Goal: Transaction & Acquisition: Purchase product/service

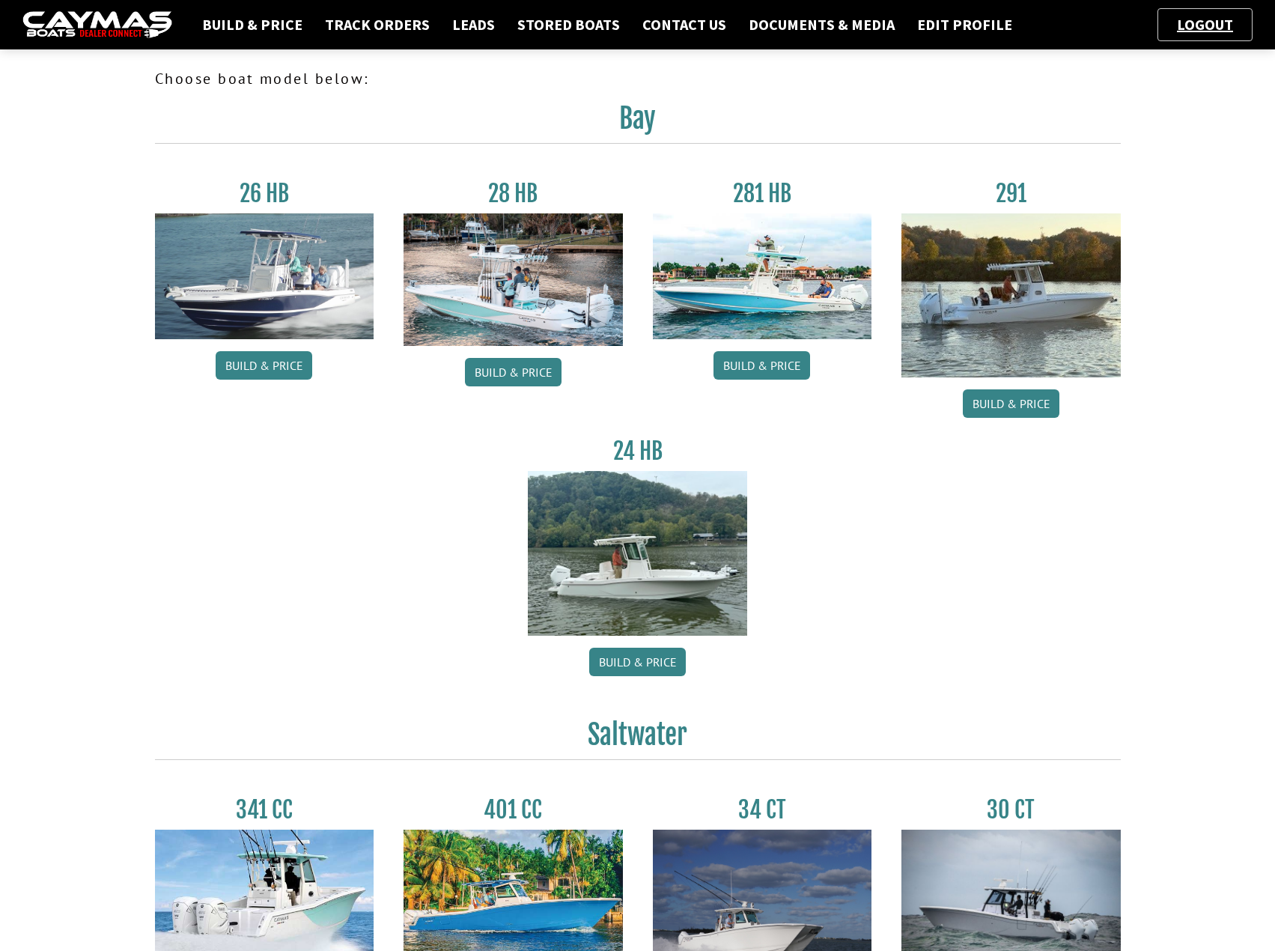
click at [376, 720] on h2 "Saltwater" at bounding box center [638, 739] width 966 height 42
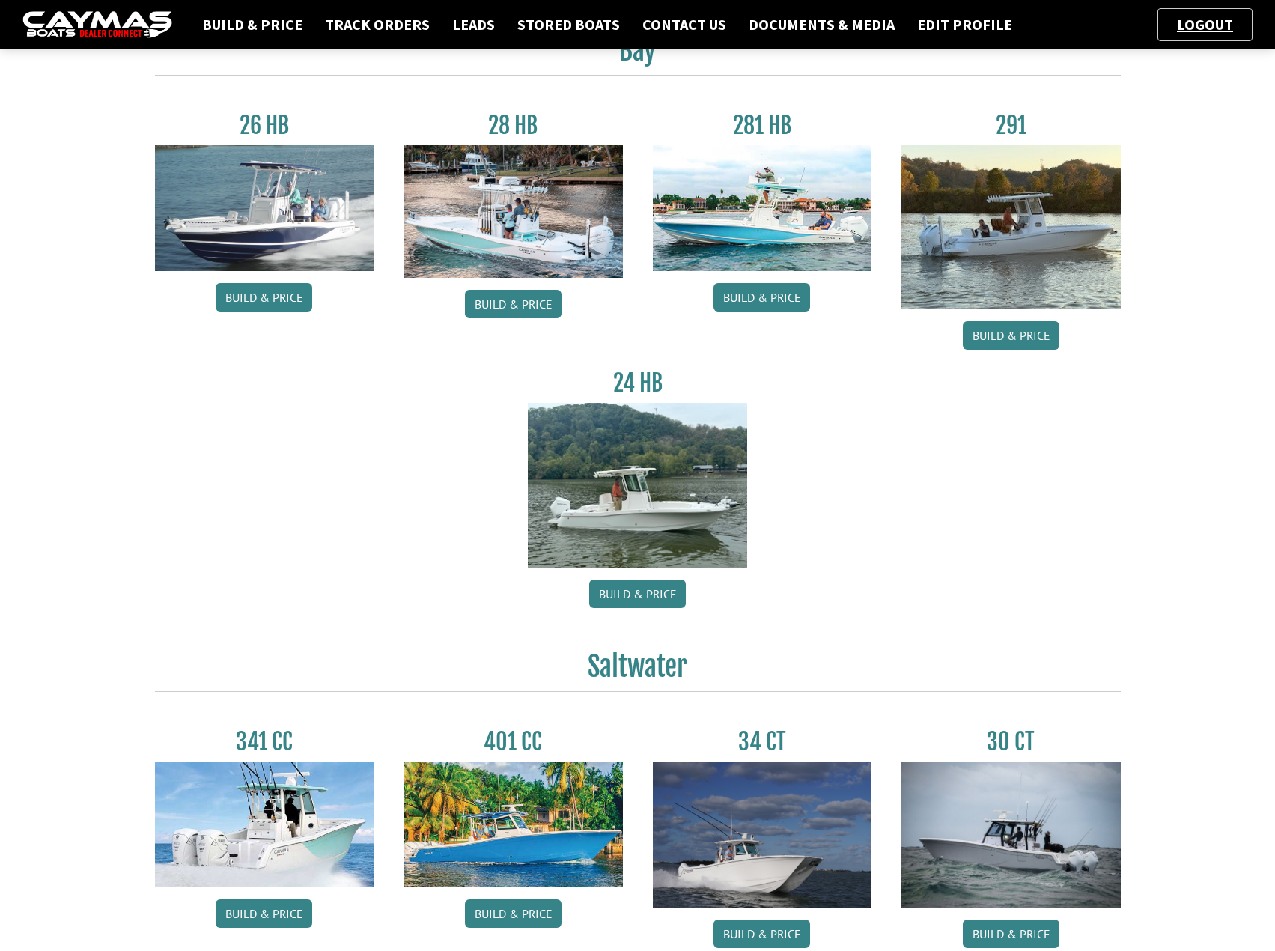
scroll to position [225, 0]
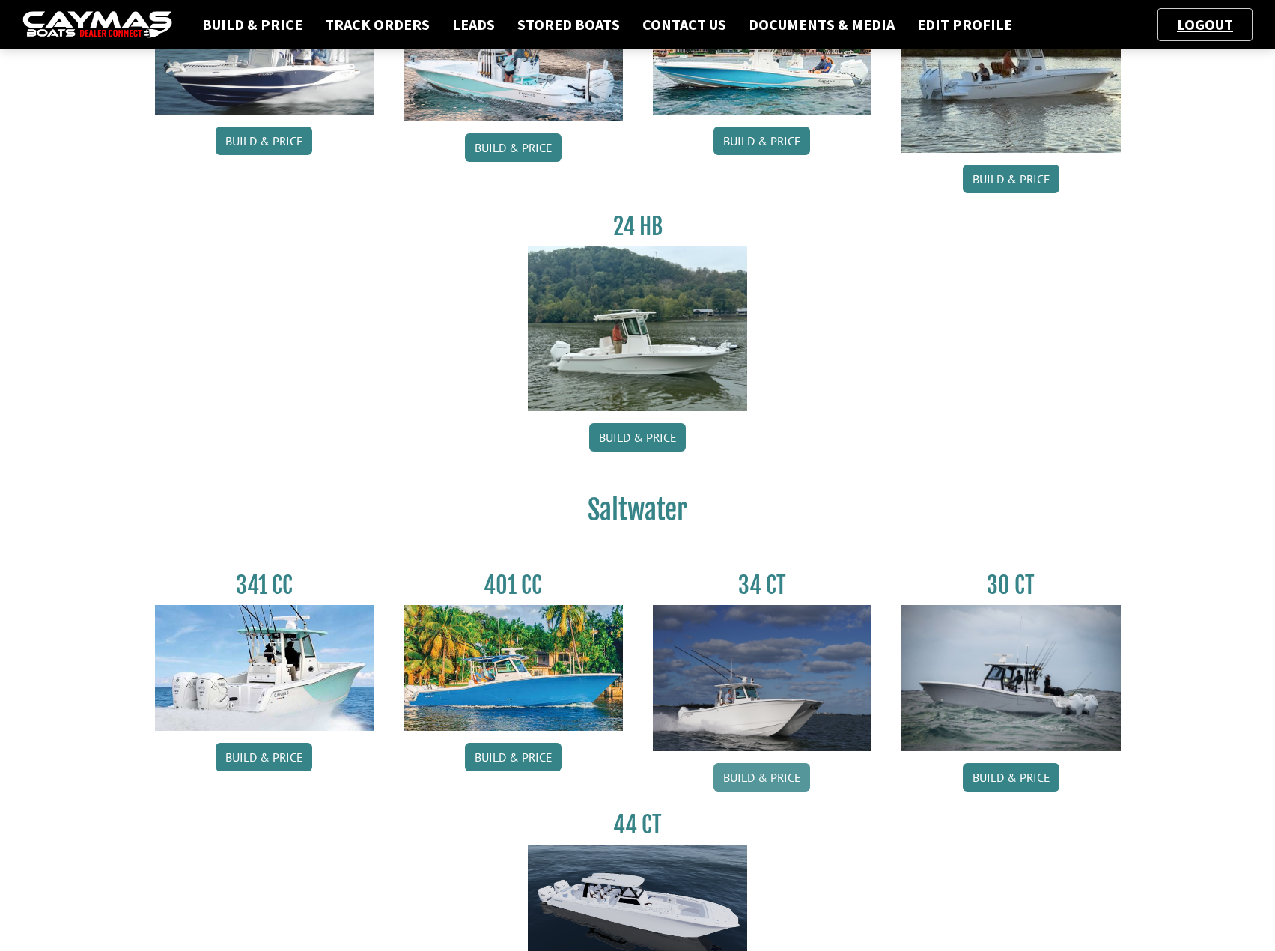
click at [783, 787] on link "Build & Price" at bounding box center [762, 777] width 97 height 28
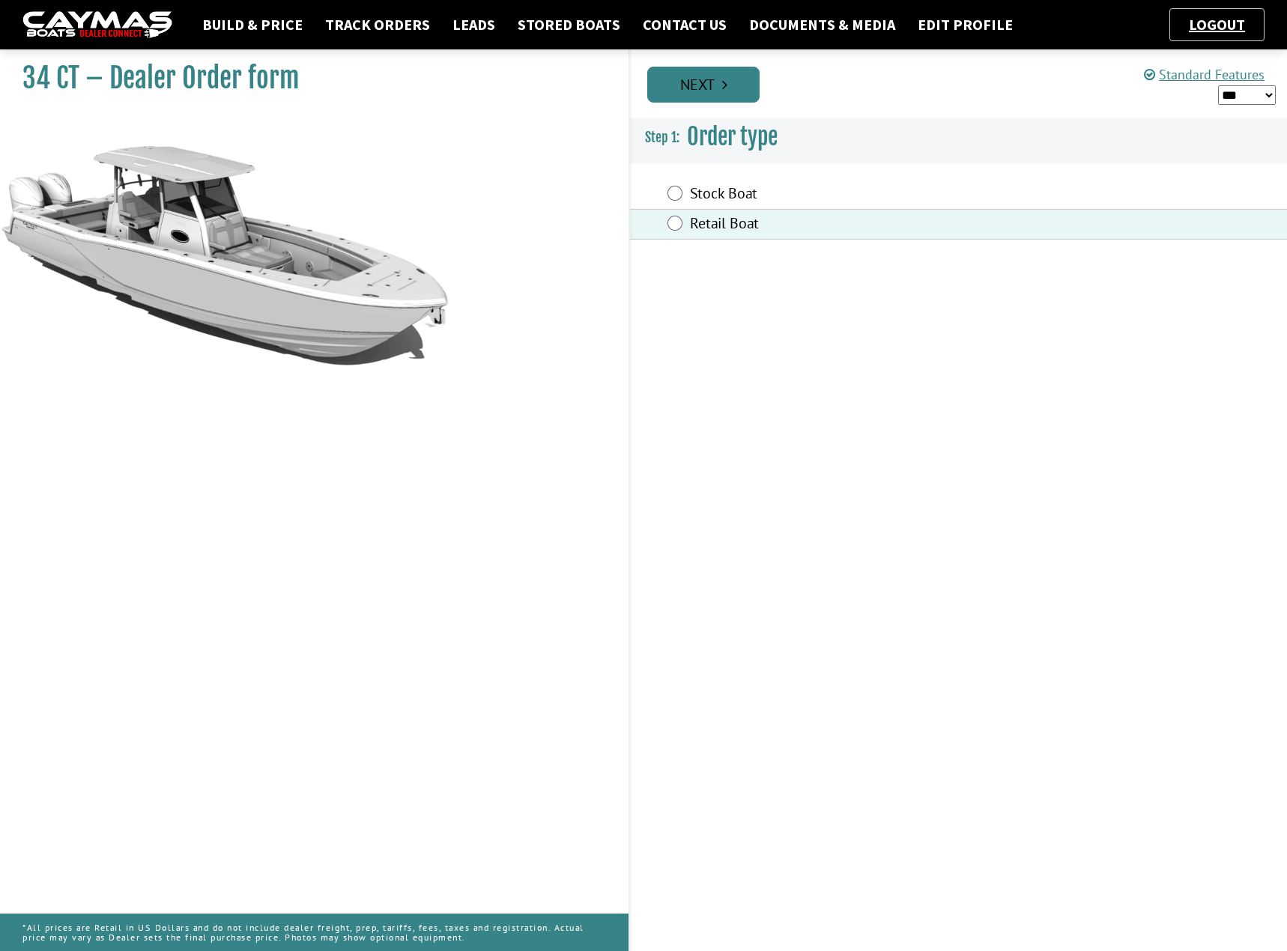
click at [747, 82] on link "Next" at bounding box center [703, 85] width 112 height 36
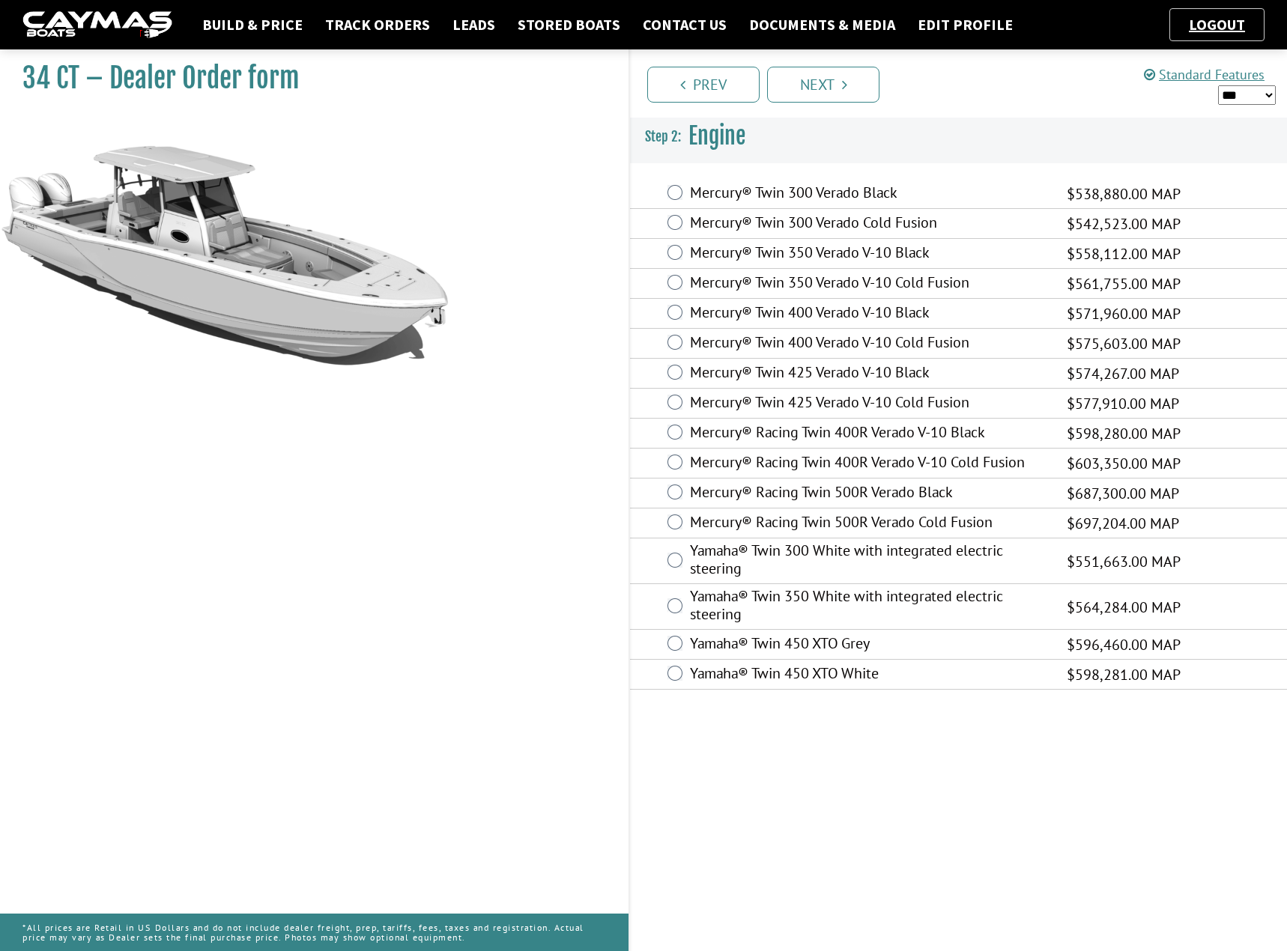
click at [809, 335] on label "Mercury® Twin 400 Verado V-10 Cold Fusion" at bounding box center [869, 344] width 358 height 22
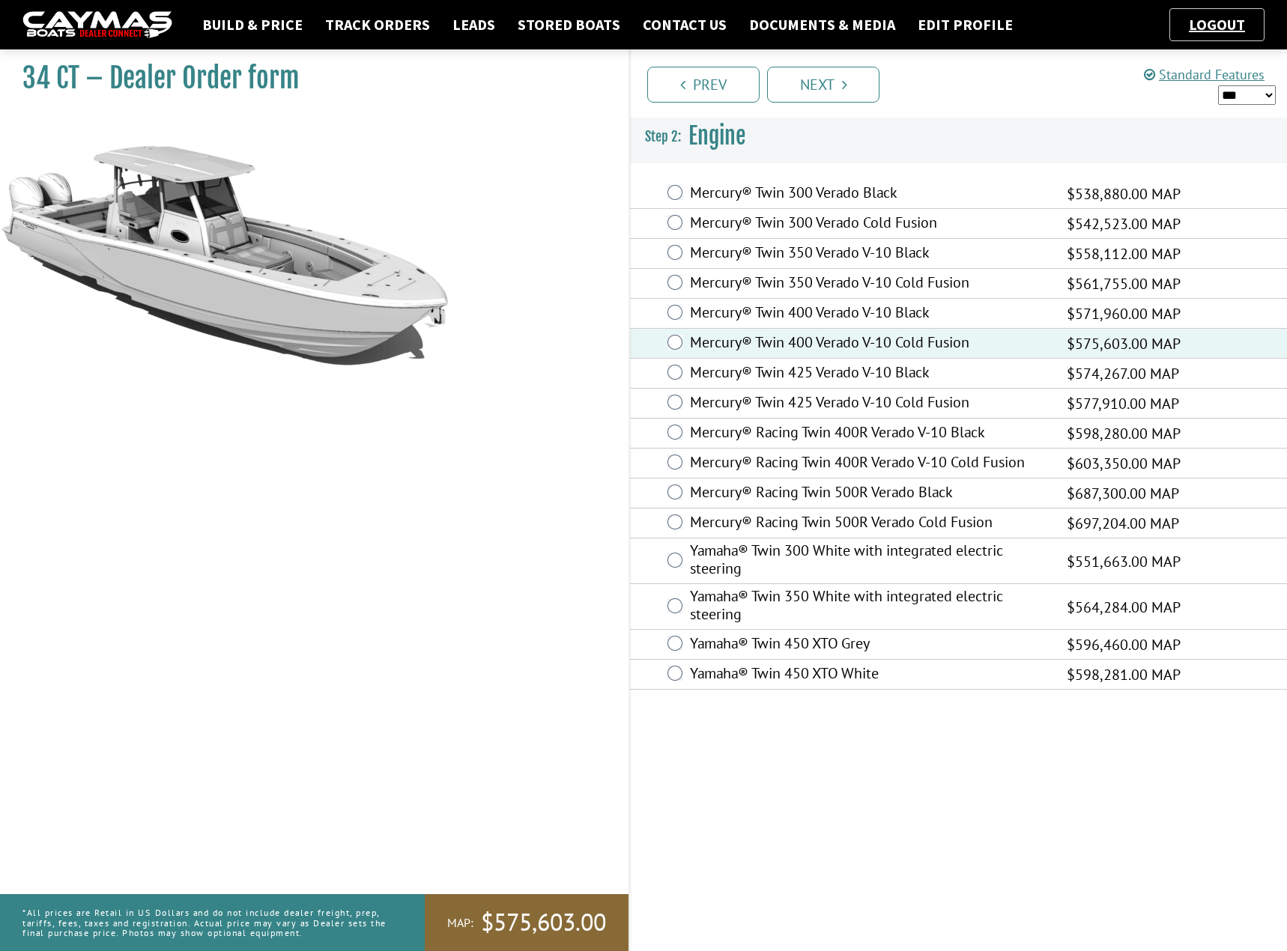
click at [1238, 103] on select "*** ****** ******" at bounding box center [1247, 94] width 58 height 19
click at [1218, 85] on select "*** ****** ******" at bounding box center [1247, 94] width 58 height 19
click at [839, 84] on link "Next" at bounding box center [823, 85] width 112 height 36
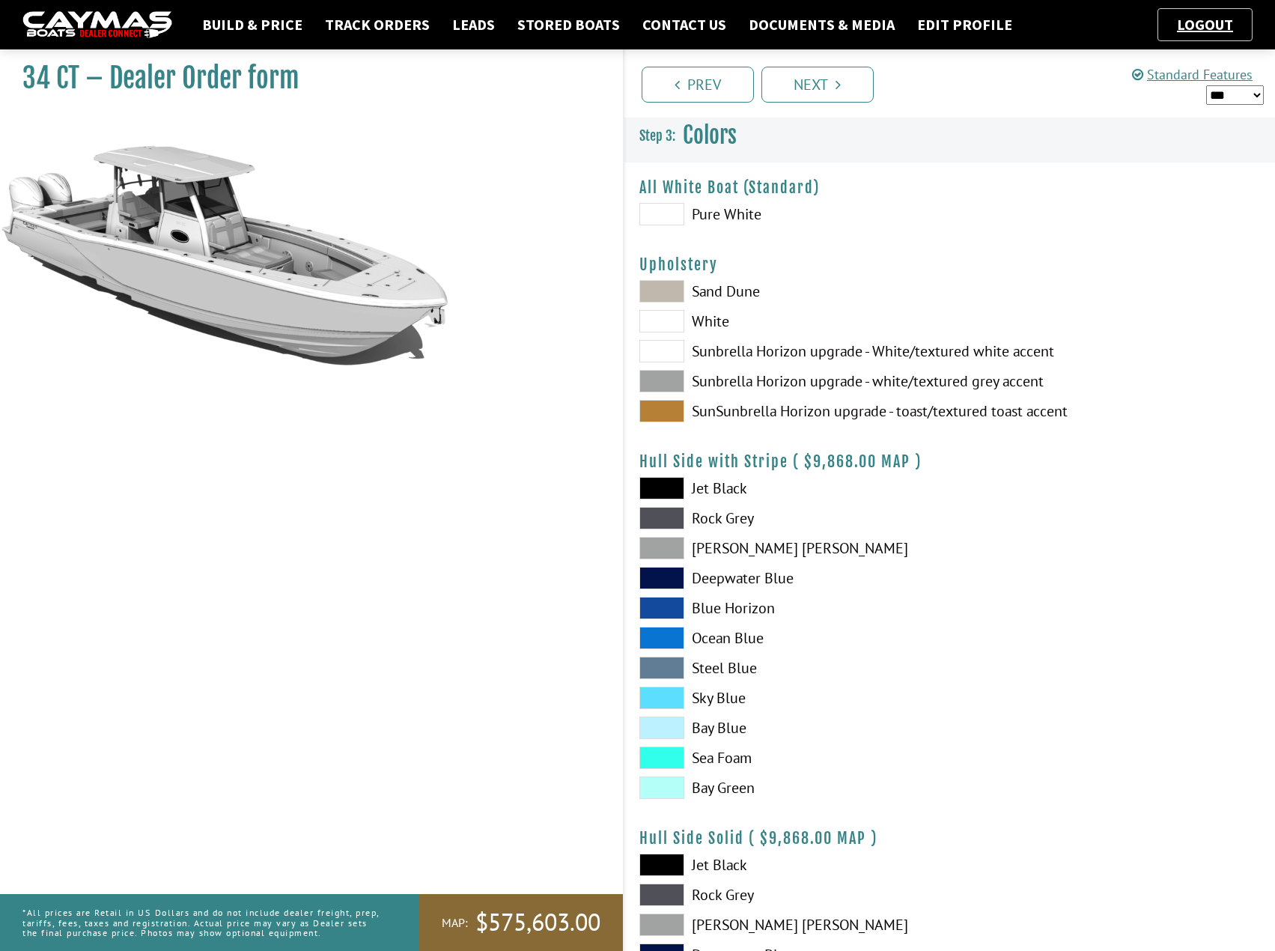
click at [669, 205] on span at bounding box center [662, 214] width 45 height 22
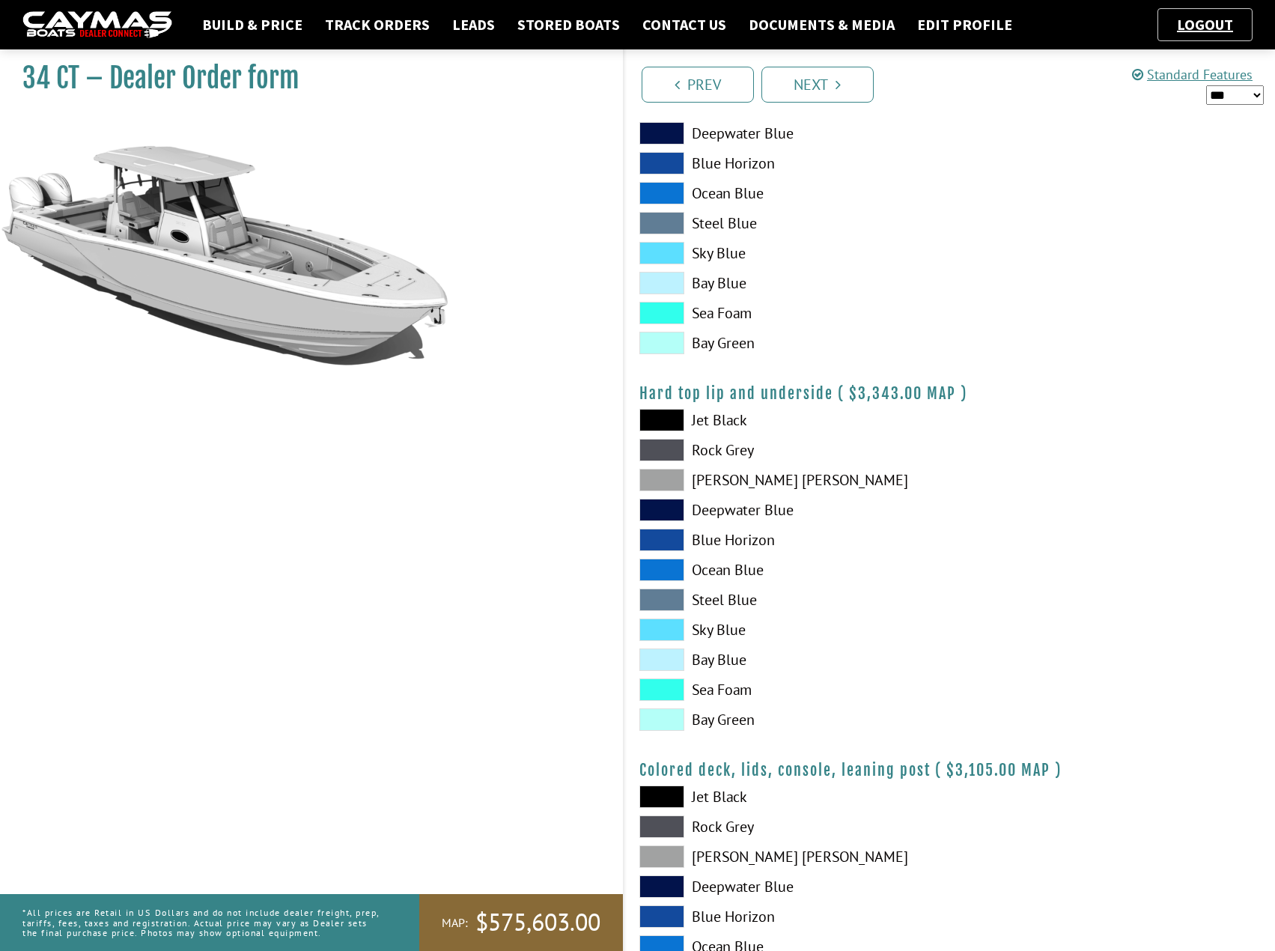
scroll to position [1398, 0]
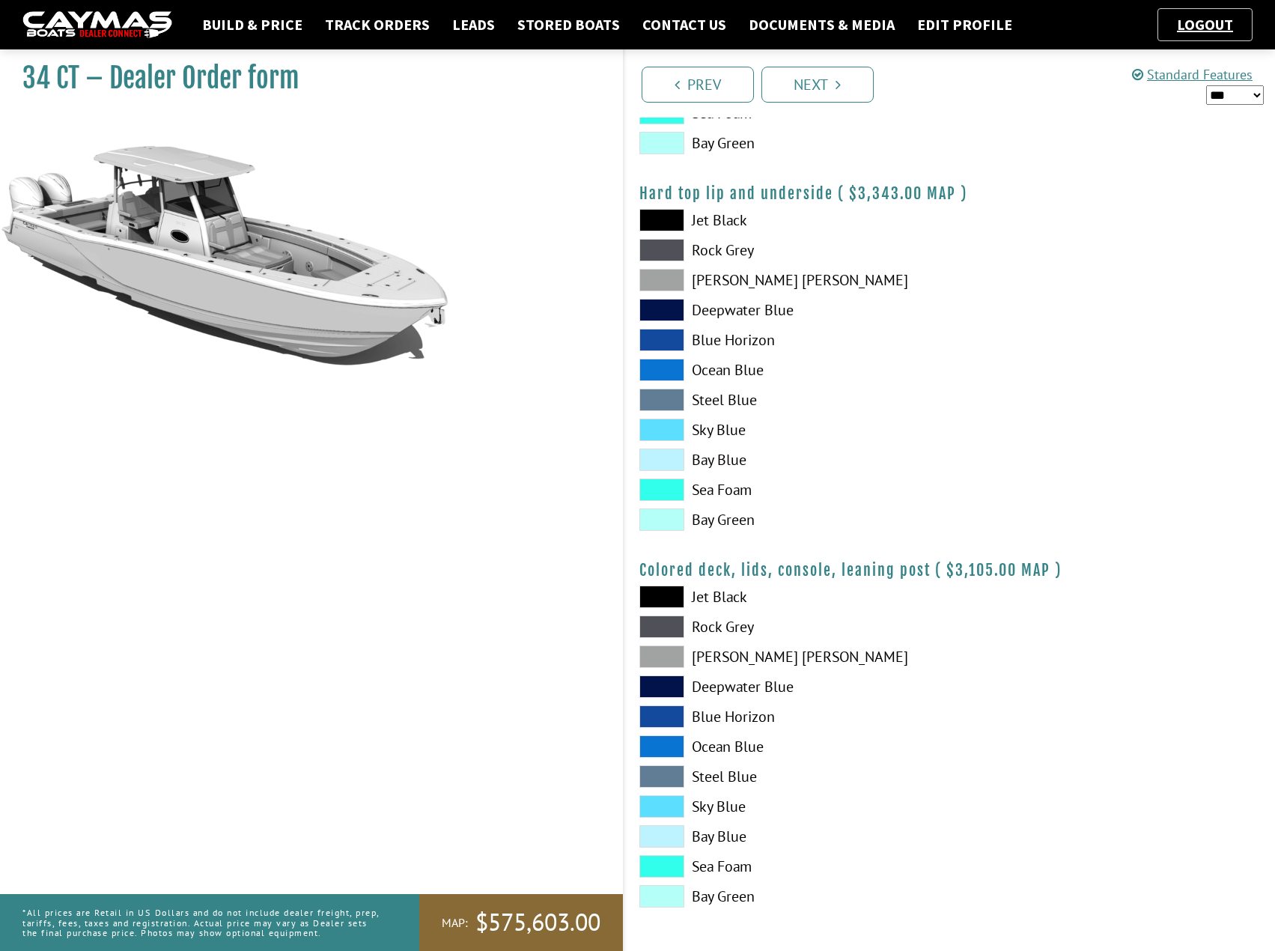
click at [863, 52] on div "Prev Next" at bounding box center [949, 83] width 653 height 68
click at [852, 91] on link "Next" at bounding box center [818, 85] width 112 height 36
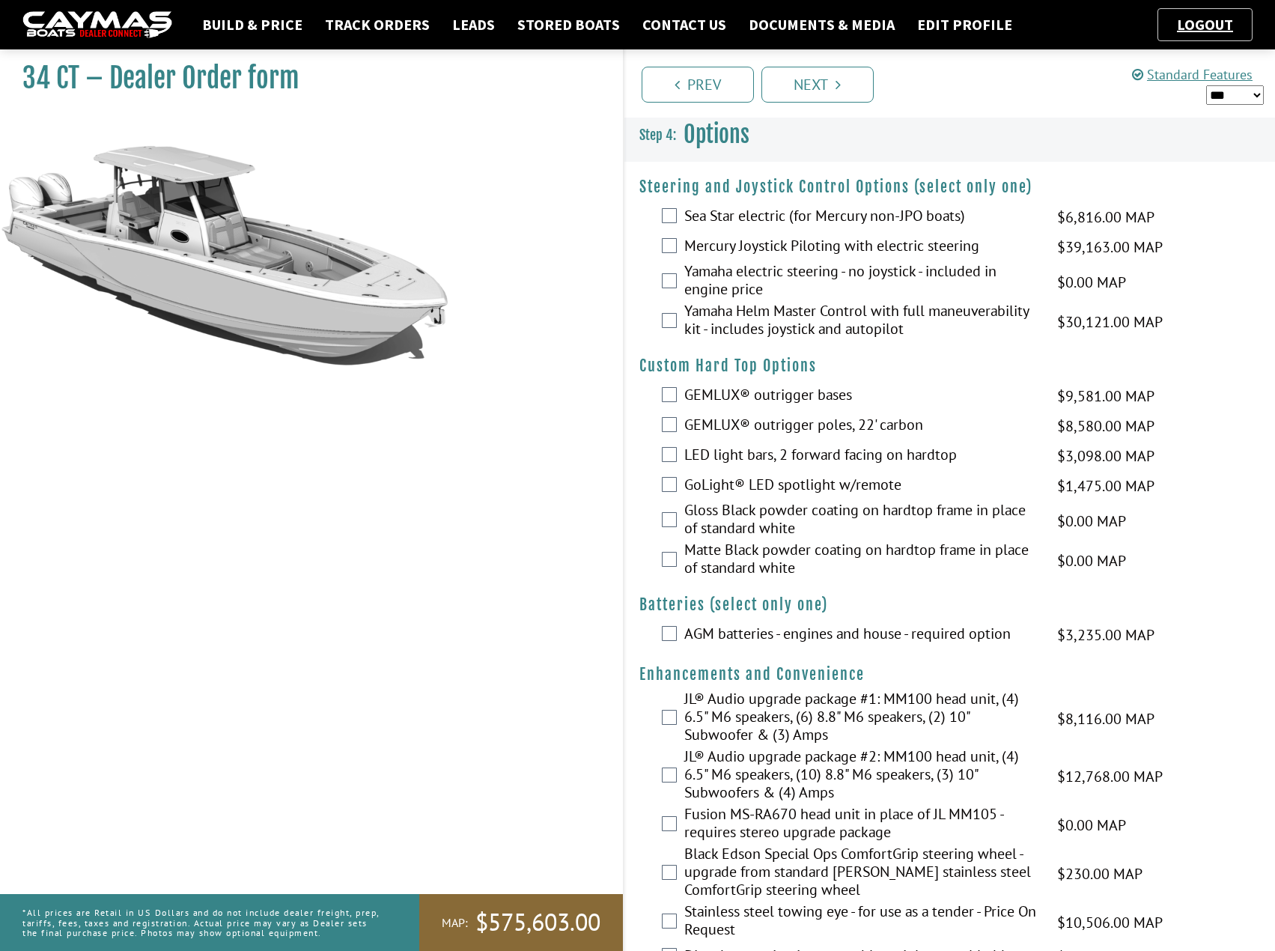
scroll to position [0, 0]
click at [815, 245] on label "Mercury Joystick Piloting with electric steering" at bounding box center [861, 248] width 355 height 22
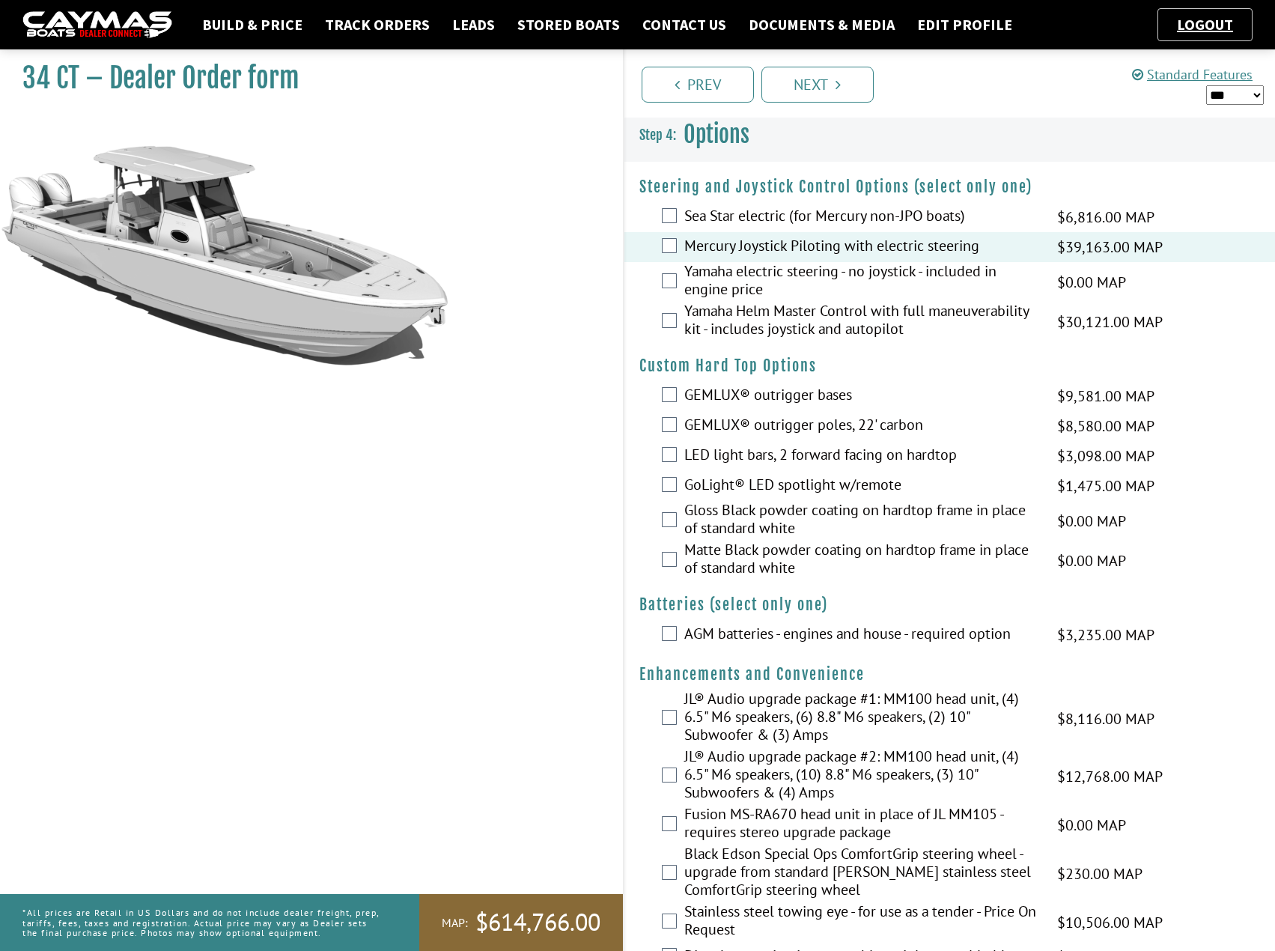
scroll to position [75, 0]
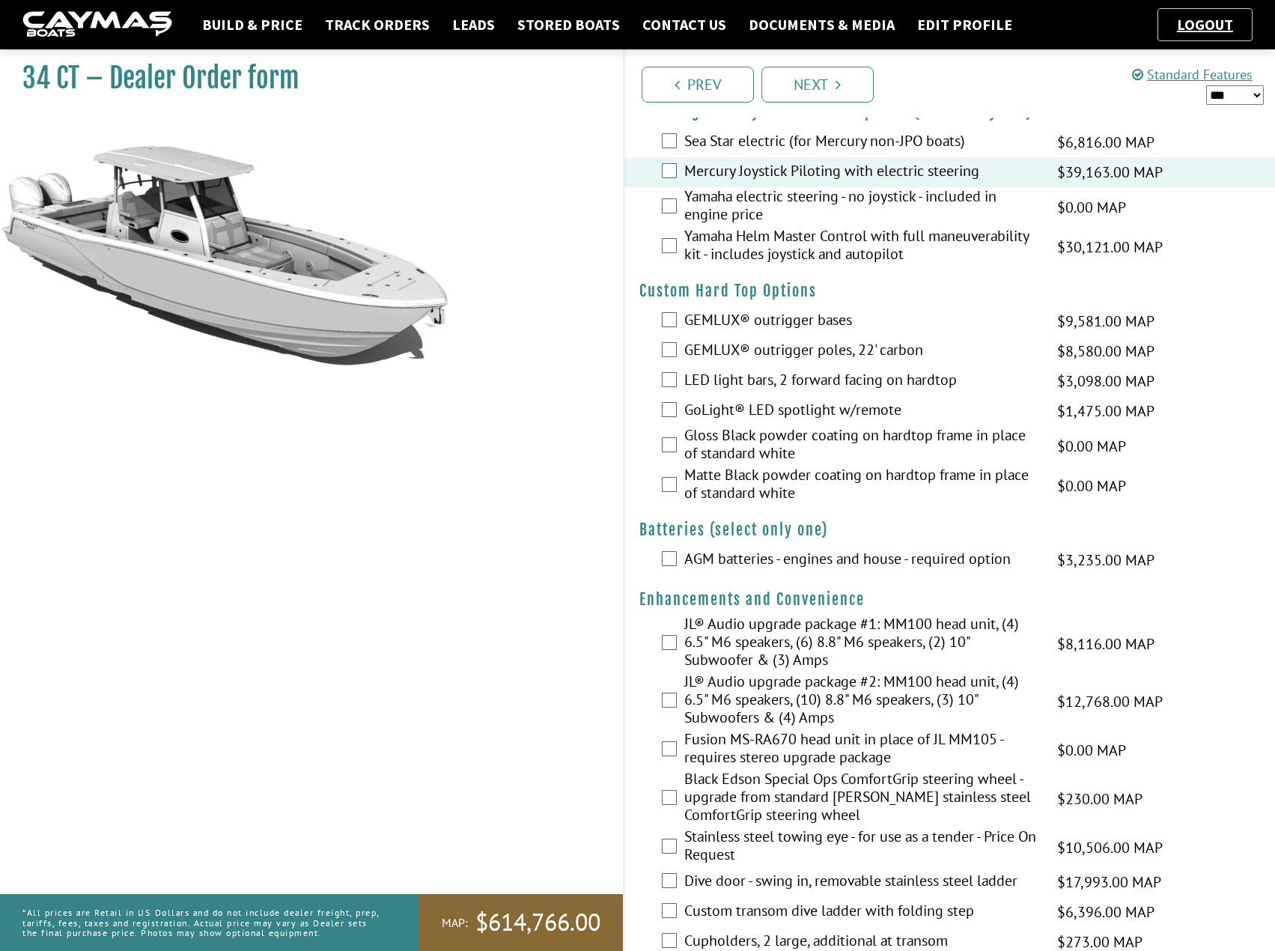
click at [780, 323] on label "GEMLUX® outrigger bases" at bounding box center [861, 322] width 355 height 22
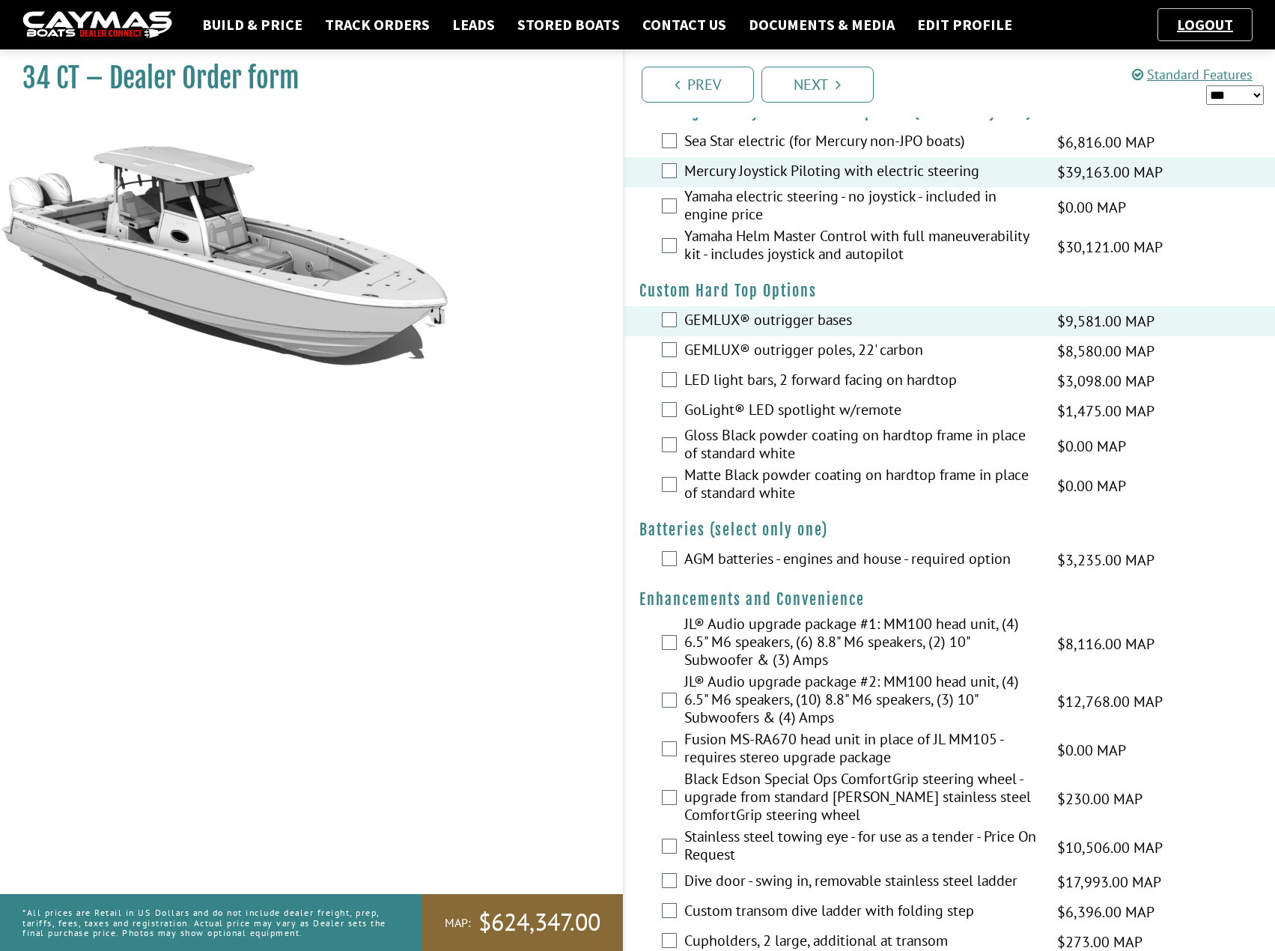
click at [761, 385] on label "LED light bars, 2 forward facing on hardtop" at bounding box center [861, 382] width 355 height 22
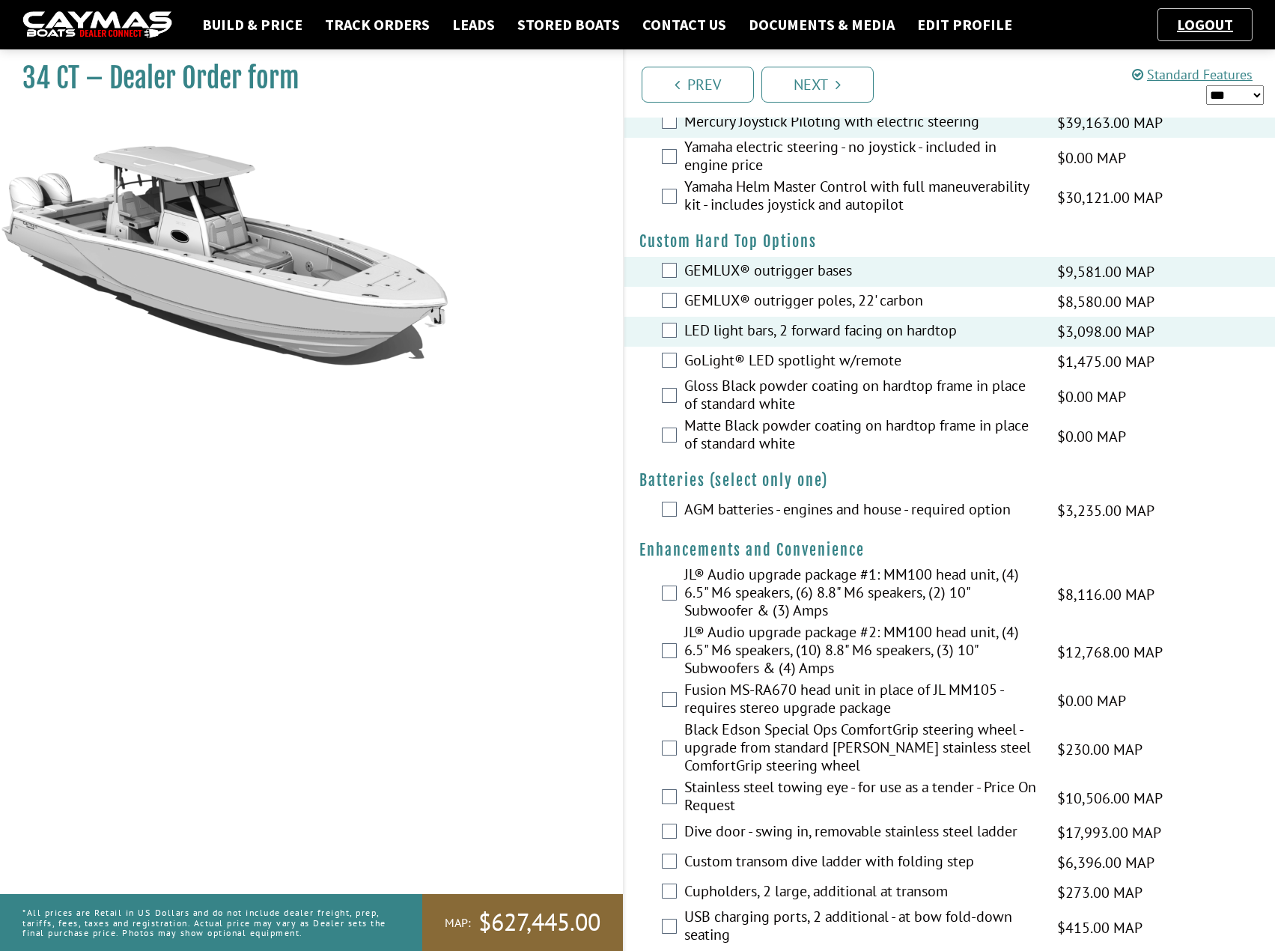
scroll to position [150, 0]
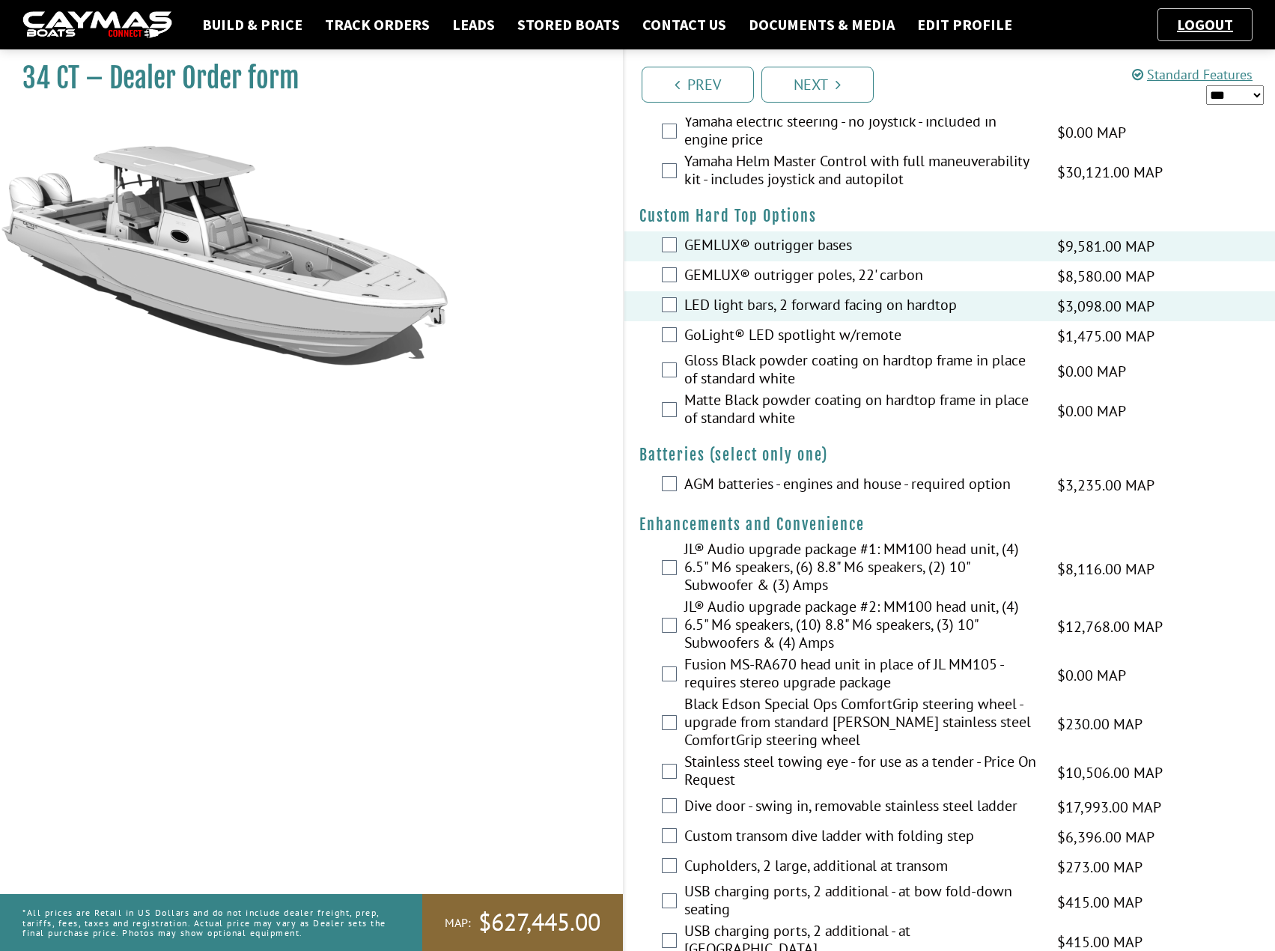
click at [730, 371] on label "Gloss Black powder coating on hardtop frame in place of standard white" at bounding box center [861, 371] width 355 height 40
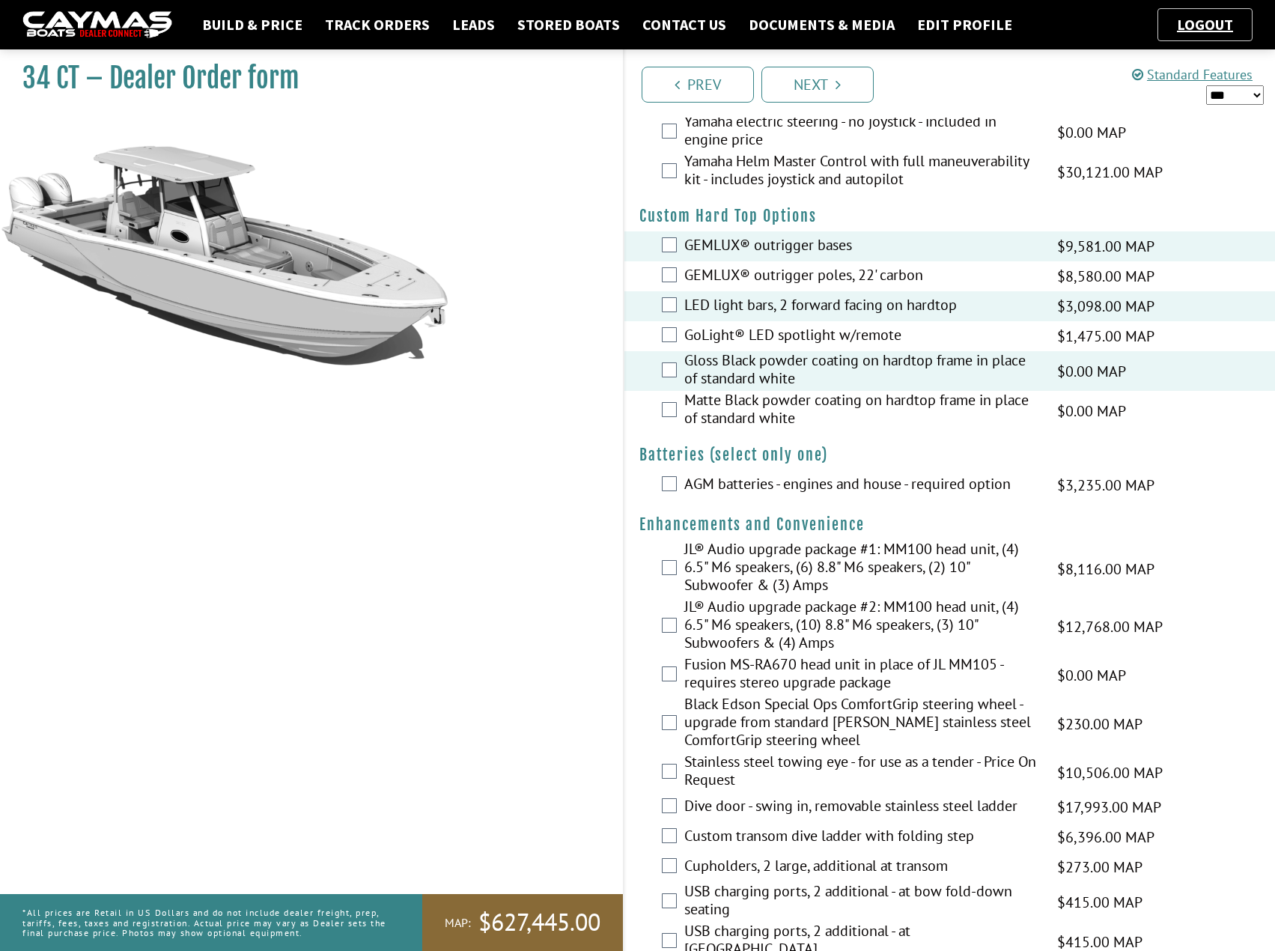
click at [720, 482] on label "AGM batteries - engines and house - required option" at bounding box center [861, 486] width 355 height 22
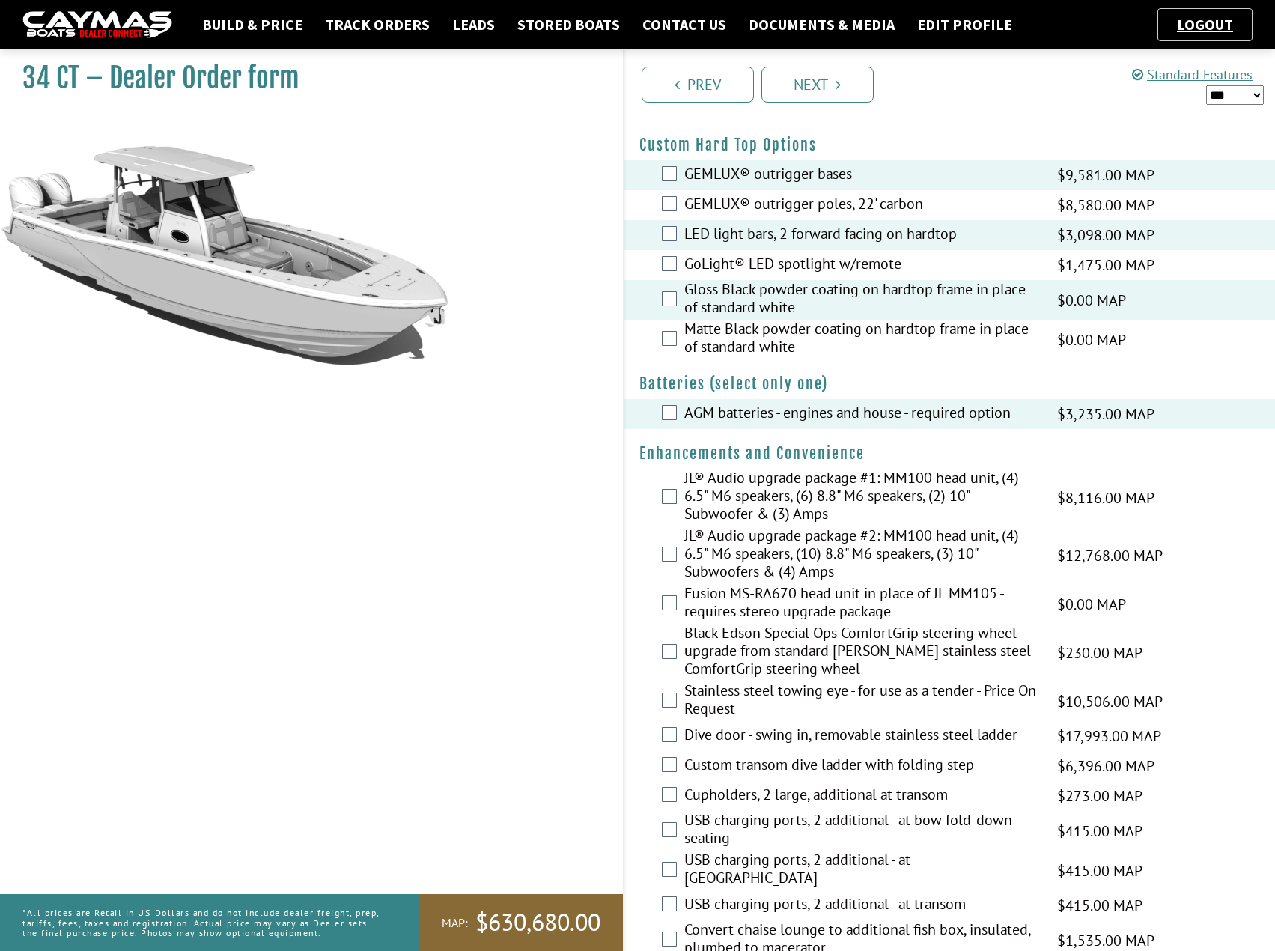
scroll to position [225, 0]
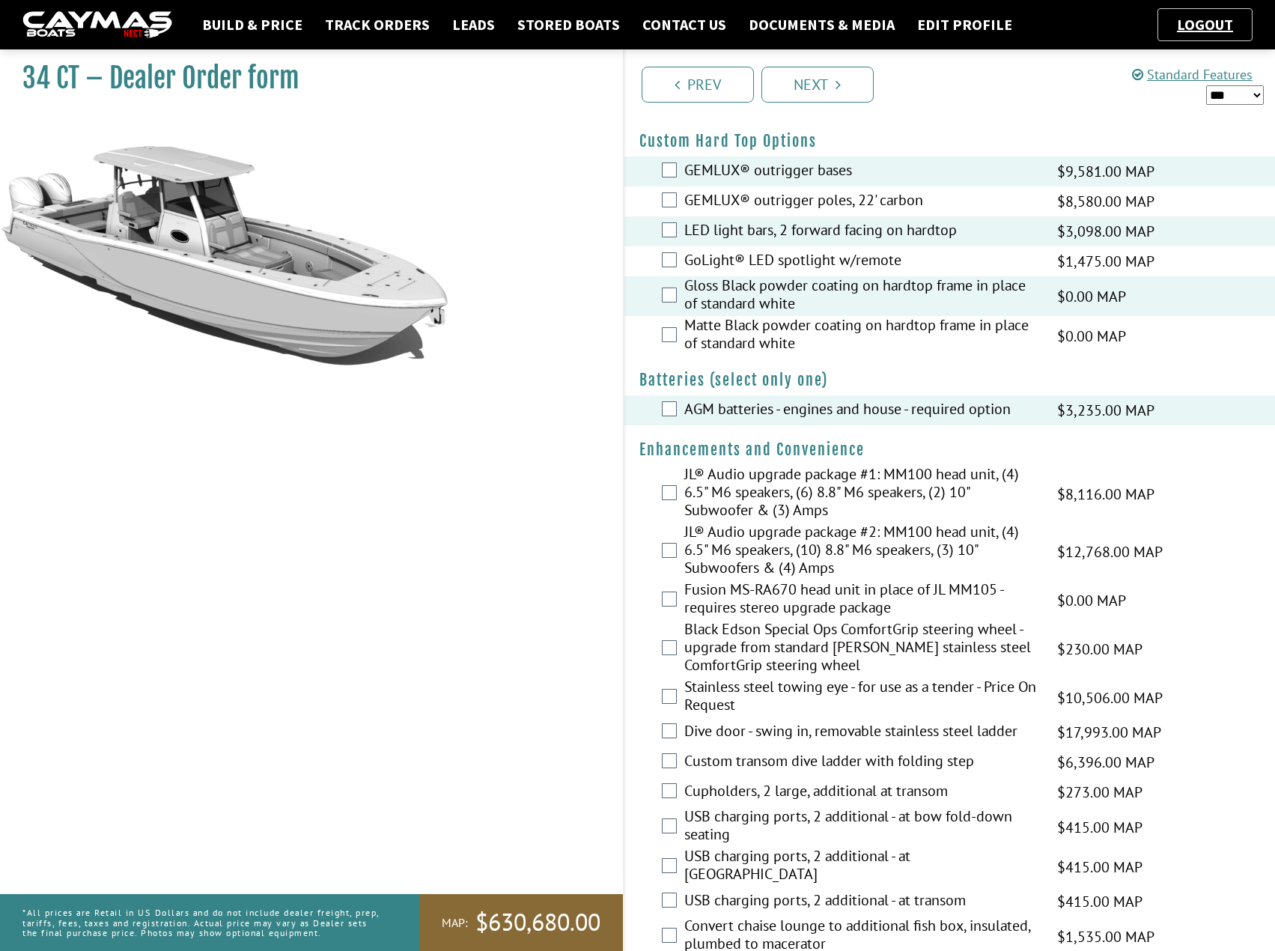
click at [724, 532] on label "JL® Audio upgrade package #2: MM100 head unit, (4) 6.5" M6 speakers, (10) 8.8" …" at bounding box center [861, 552] width 355 height 58
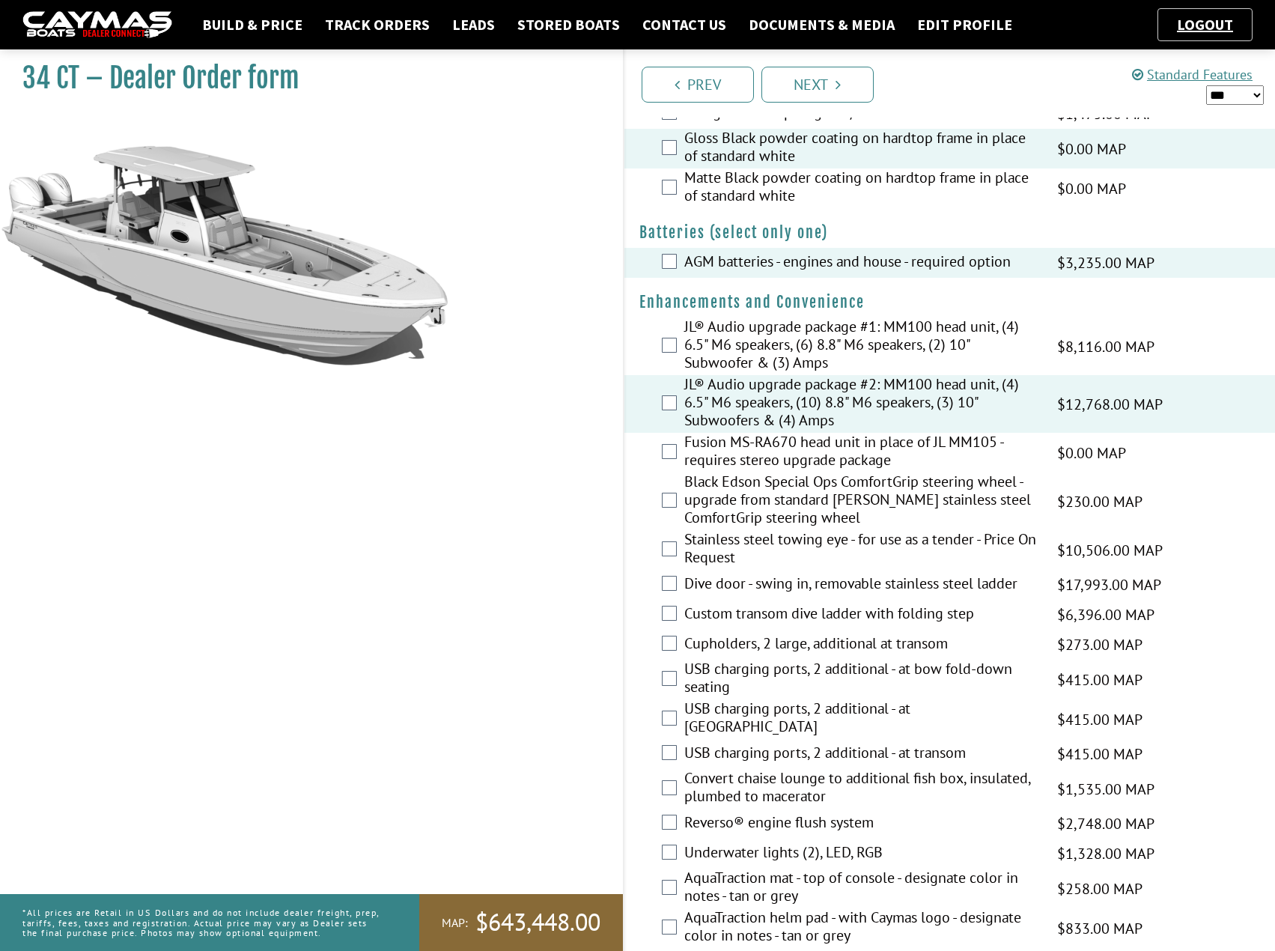
scroll to position [374, 0]
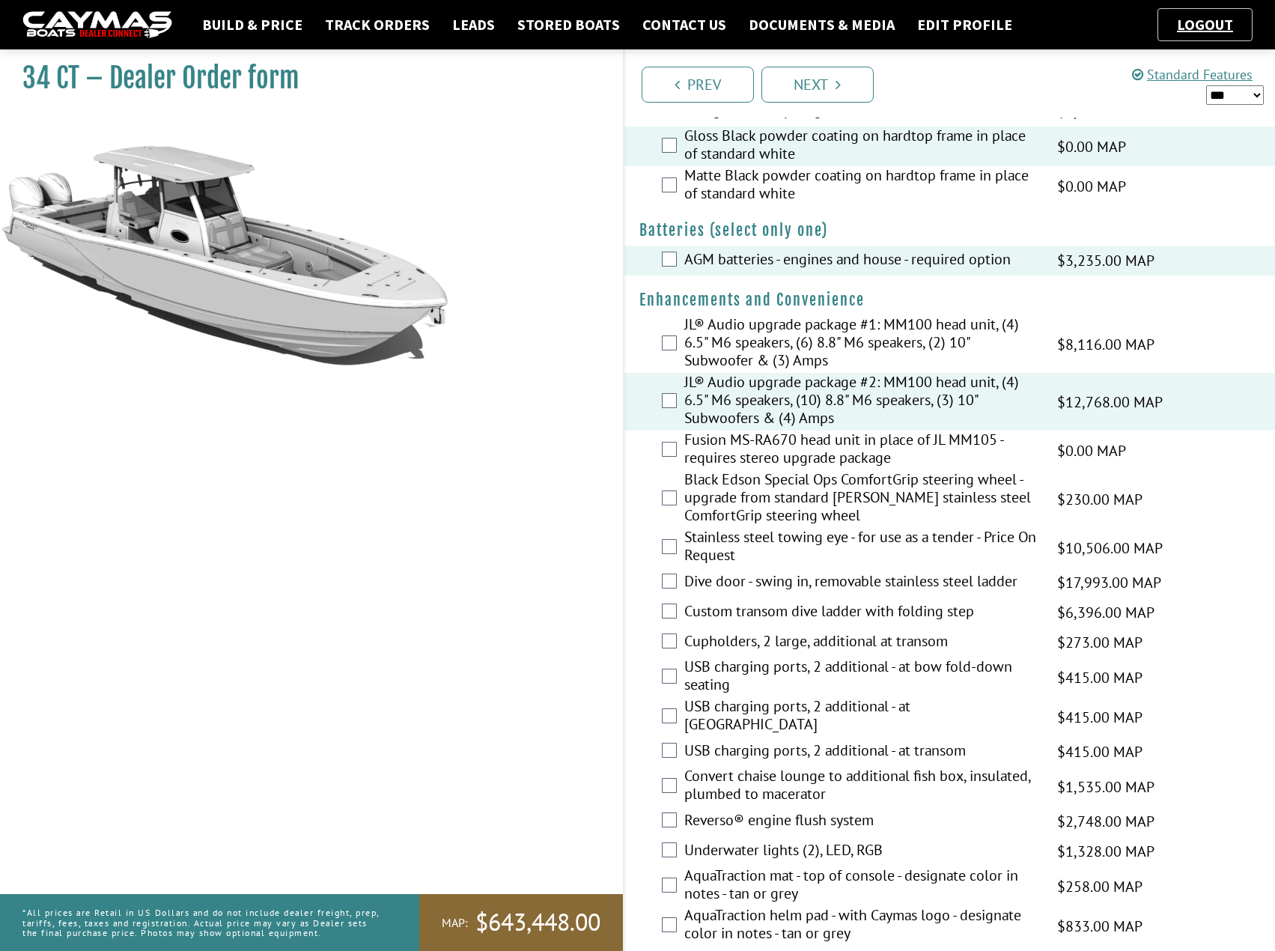
click at [732, 501] on label "Black Edson Special Ops ComfortGrip steering wheel - upgrade from standard [PER…" at bounding box center [861, 499] width 355 height 58
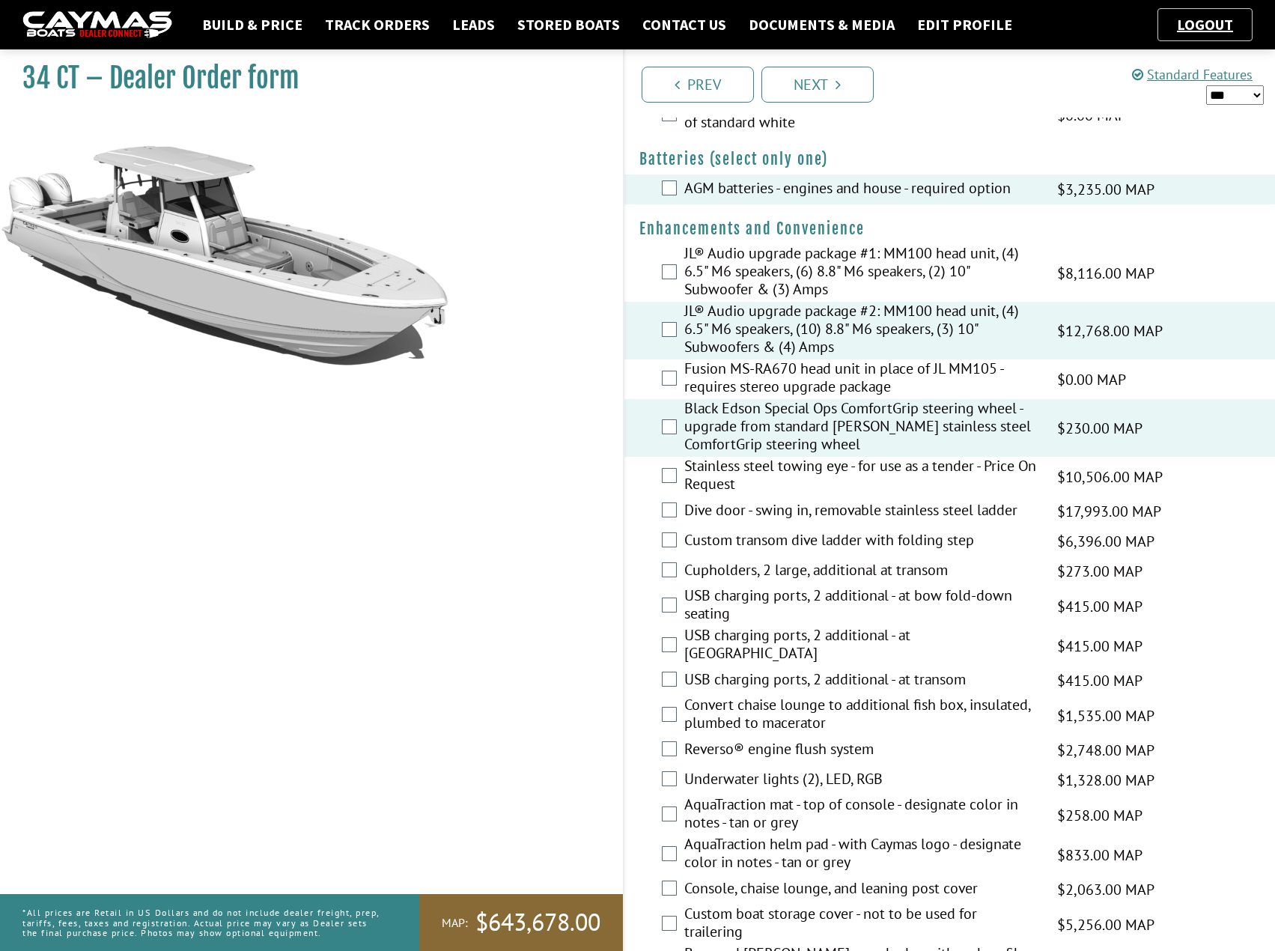
scroll to position [449, 0]
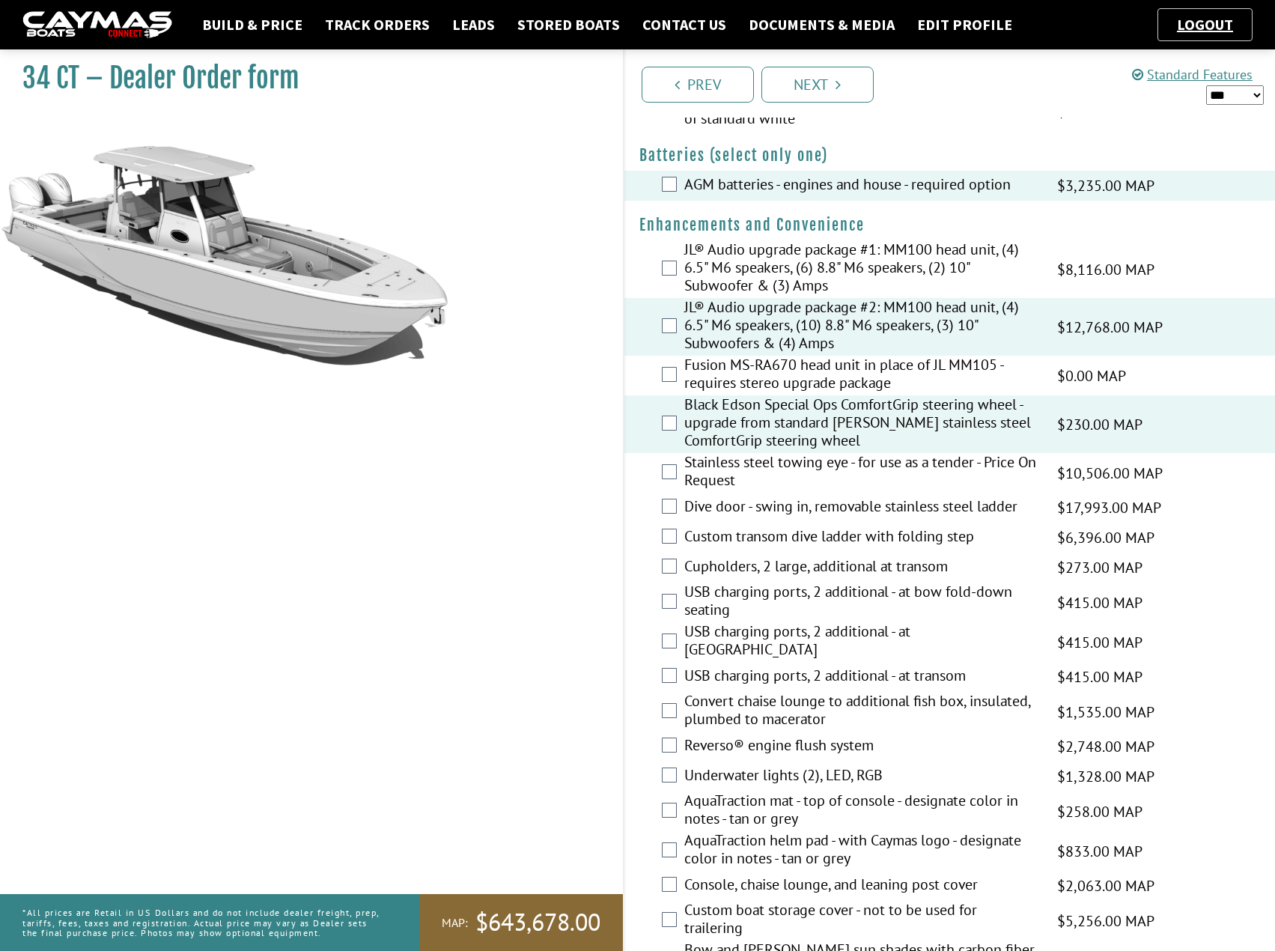
click at [733, 507] on label "Dive door - swing in, removable stainless steel ladder" at bounding box center [861, 508] width 355 height 22
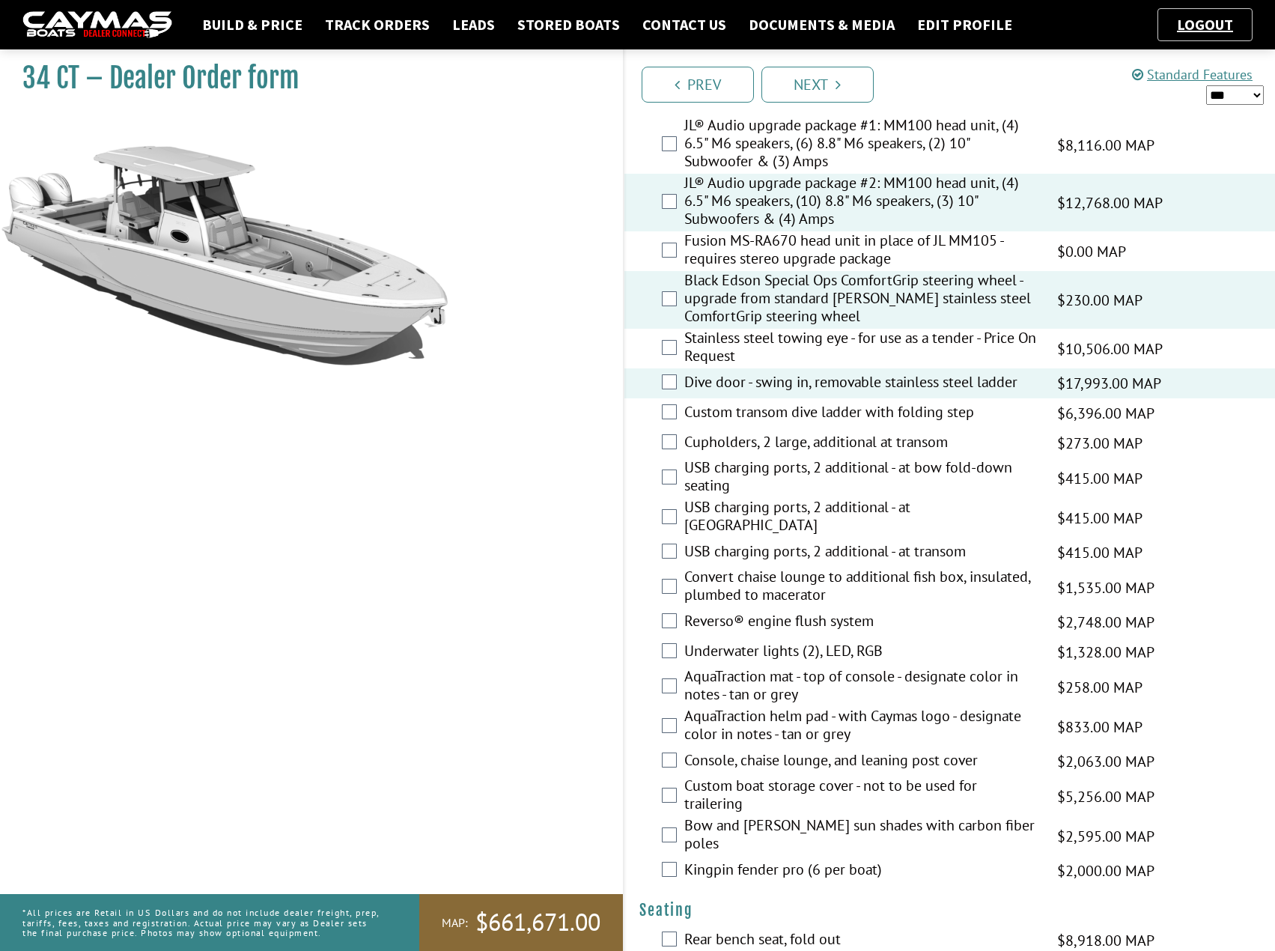
scroll to position [599, 0]
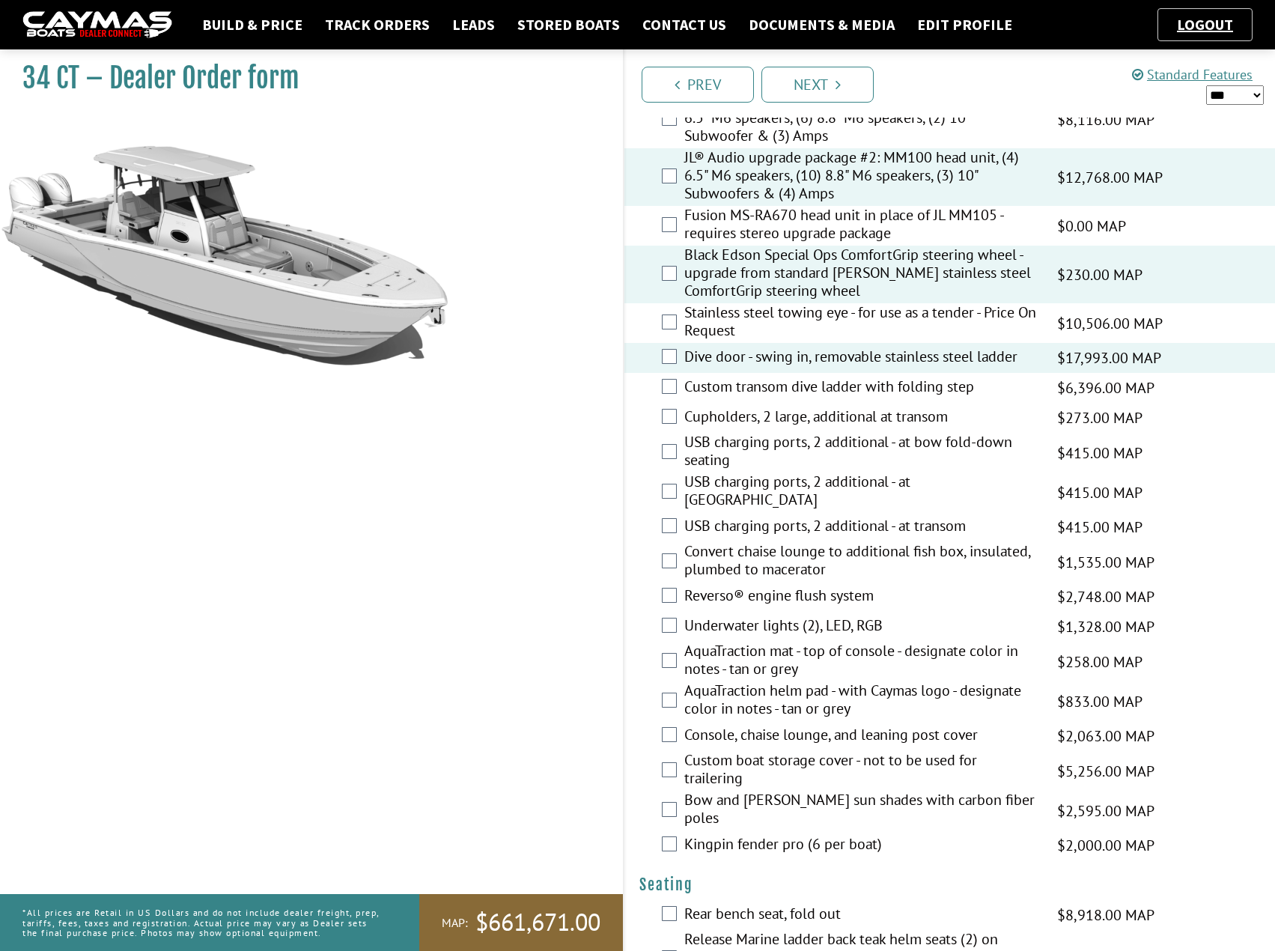
click at [703, 452] on label "USB charging ports, 2 additional - at bow fold-down seating" at bounding box center [861, 453] width 355 height 40
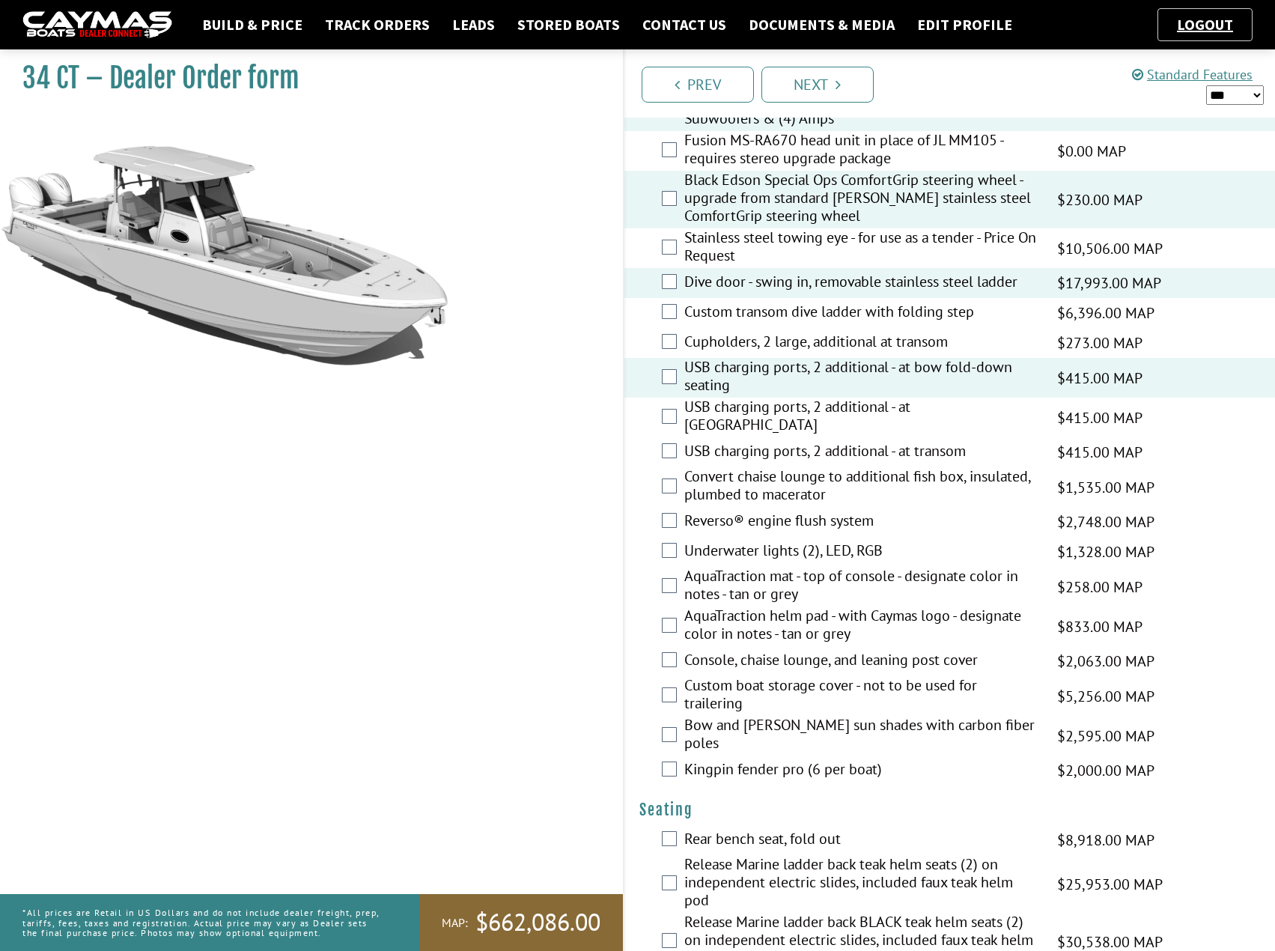
scroll to position [749, 0]
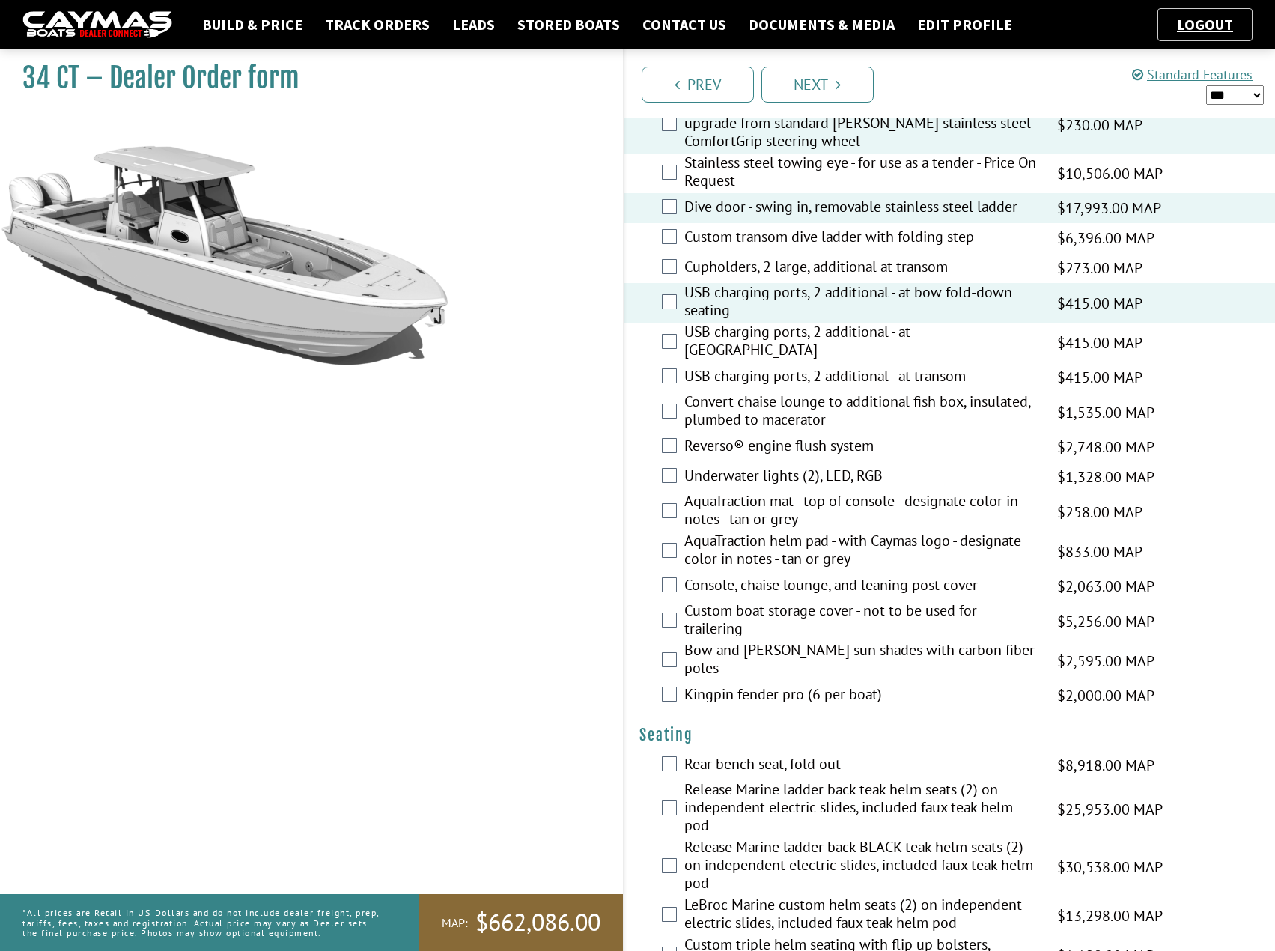
click at [744, 444] on label "Reverso® engine flush system" at bounding box center [861, 448] width 355 height 22
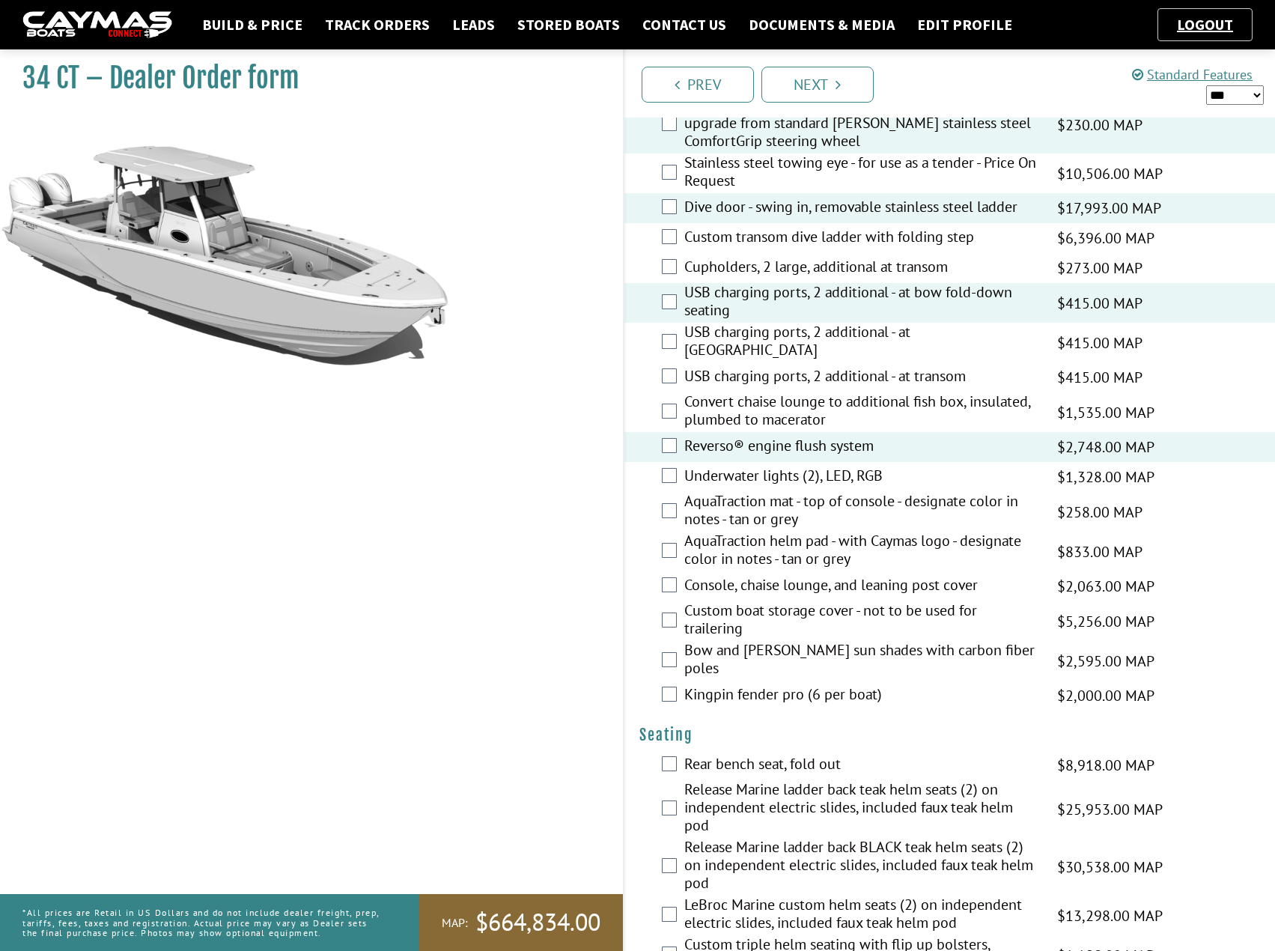
click at [744, 467] on label "Underwater lights (2), LED, RGB" at bounding box center [861, 478] width 355 height 22
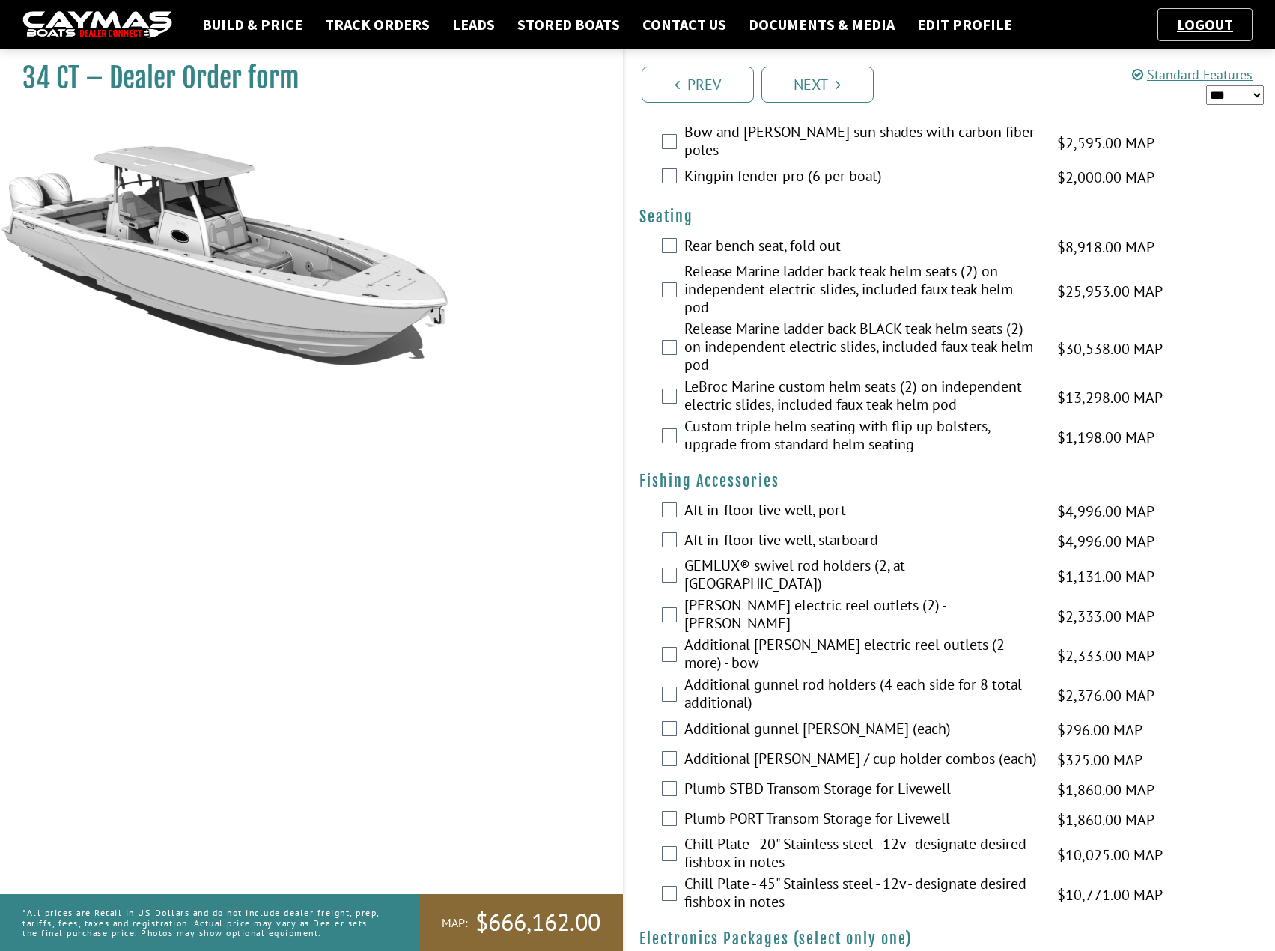
scroll to position [1273, 0]
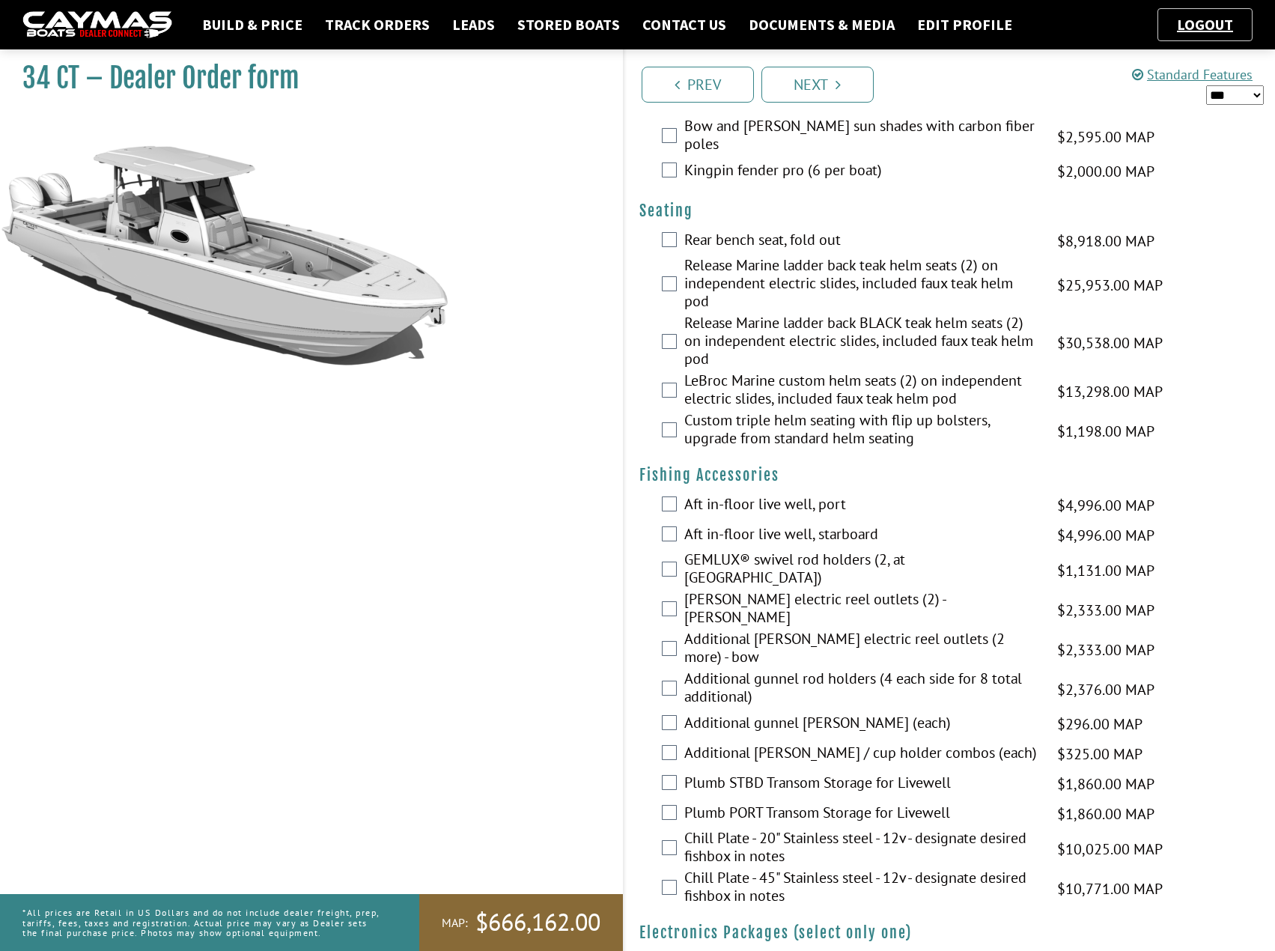
click at [813, 525] on label "Aft in-floor live well, starboard" at bounding box center [861, 536] width 355 height 22
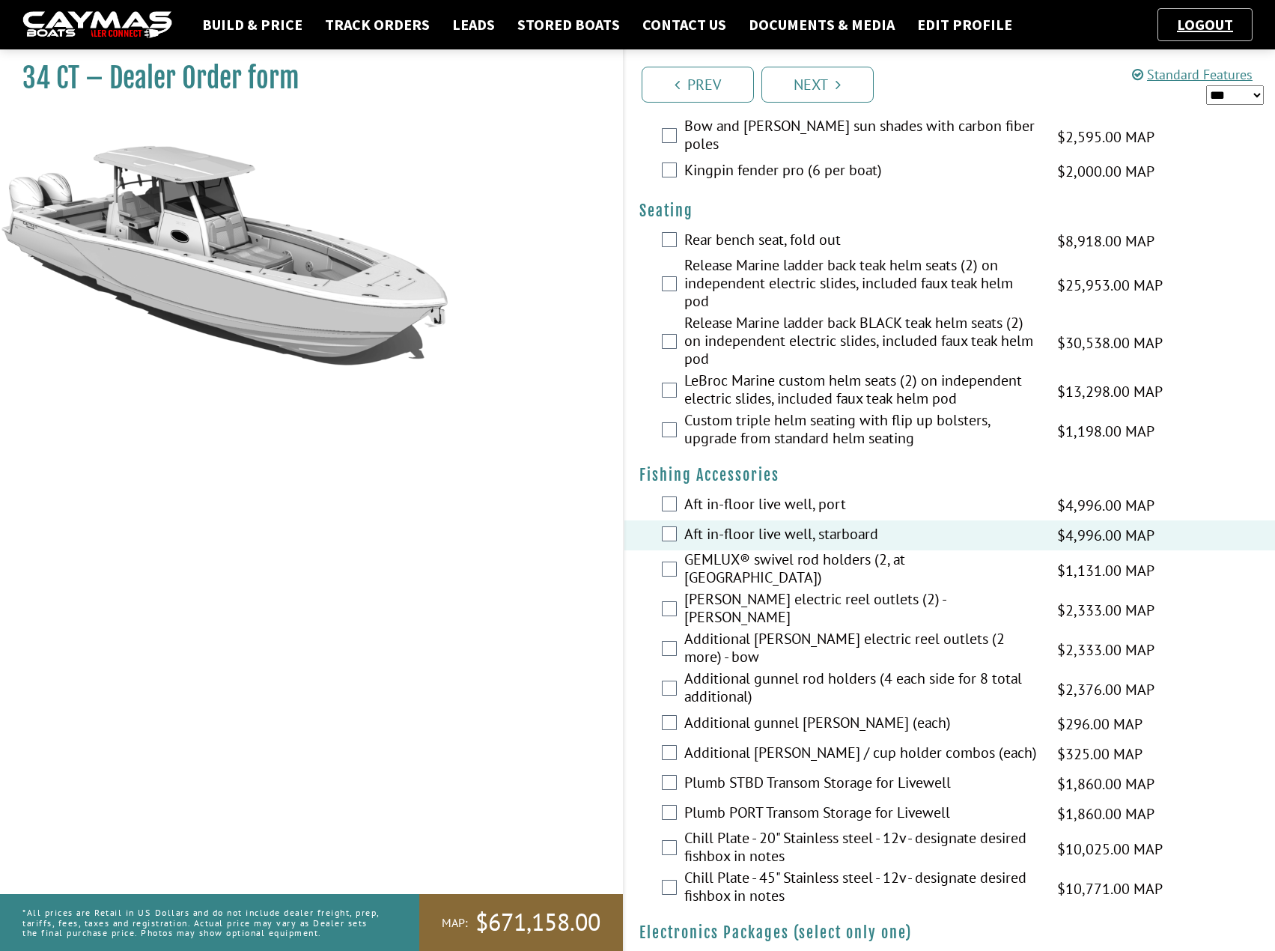
click at [808, 495] on label "Aft in-floor live well, port" at bounding box center [861, 506] width 355 height 22
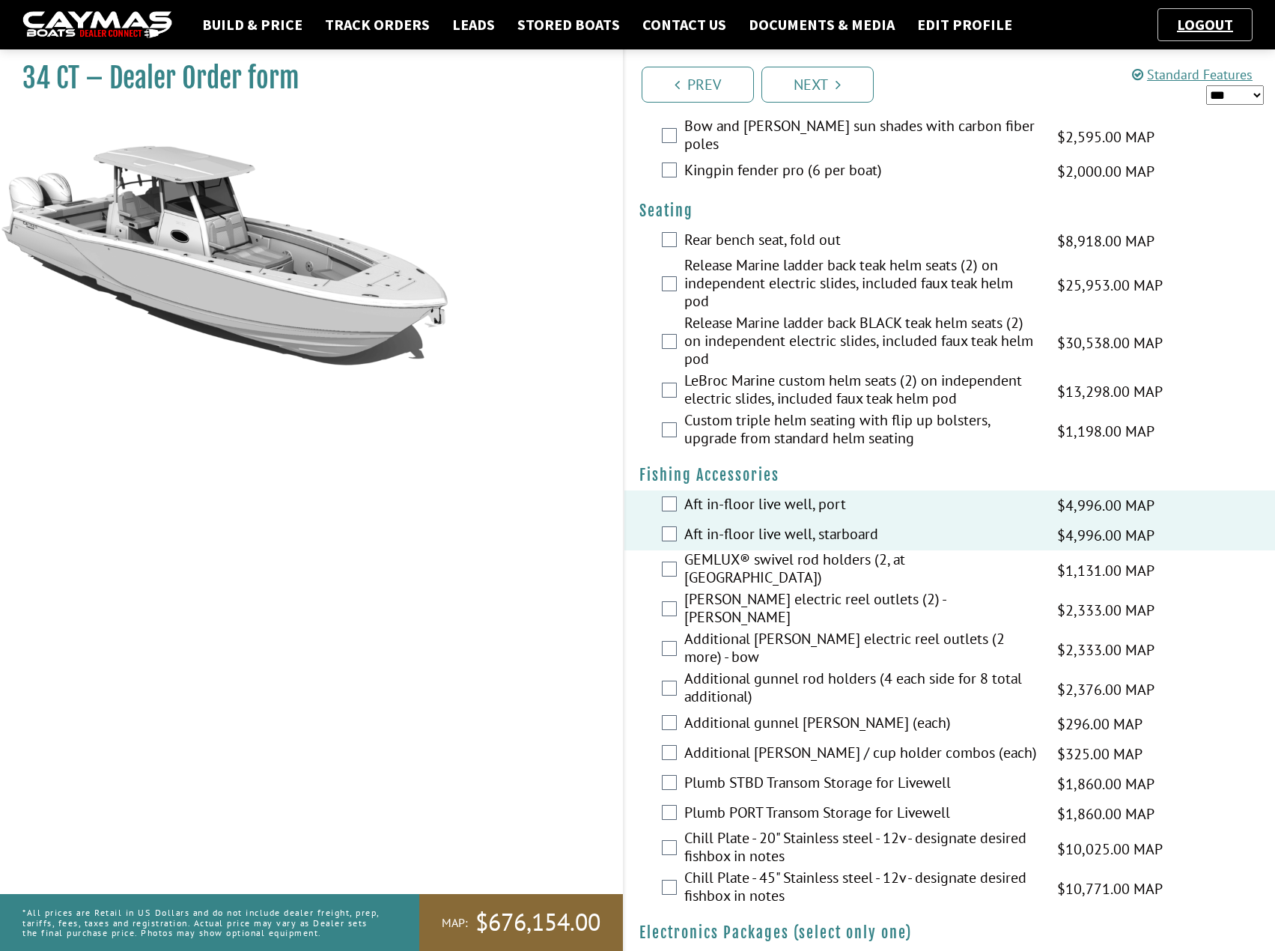
click at [771, 590] on label "[PERSON_NAME] electric reel outlets (2) - [PERSON_NAME]" at bounding box center [861, 610] width 355 height 40
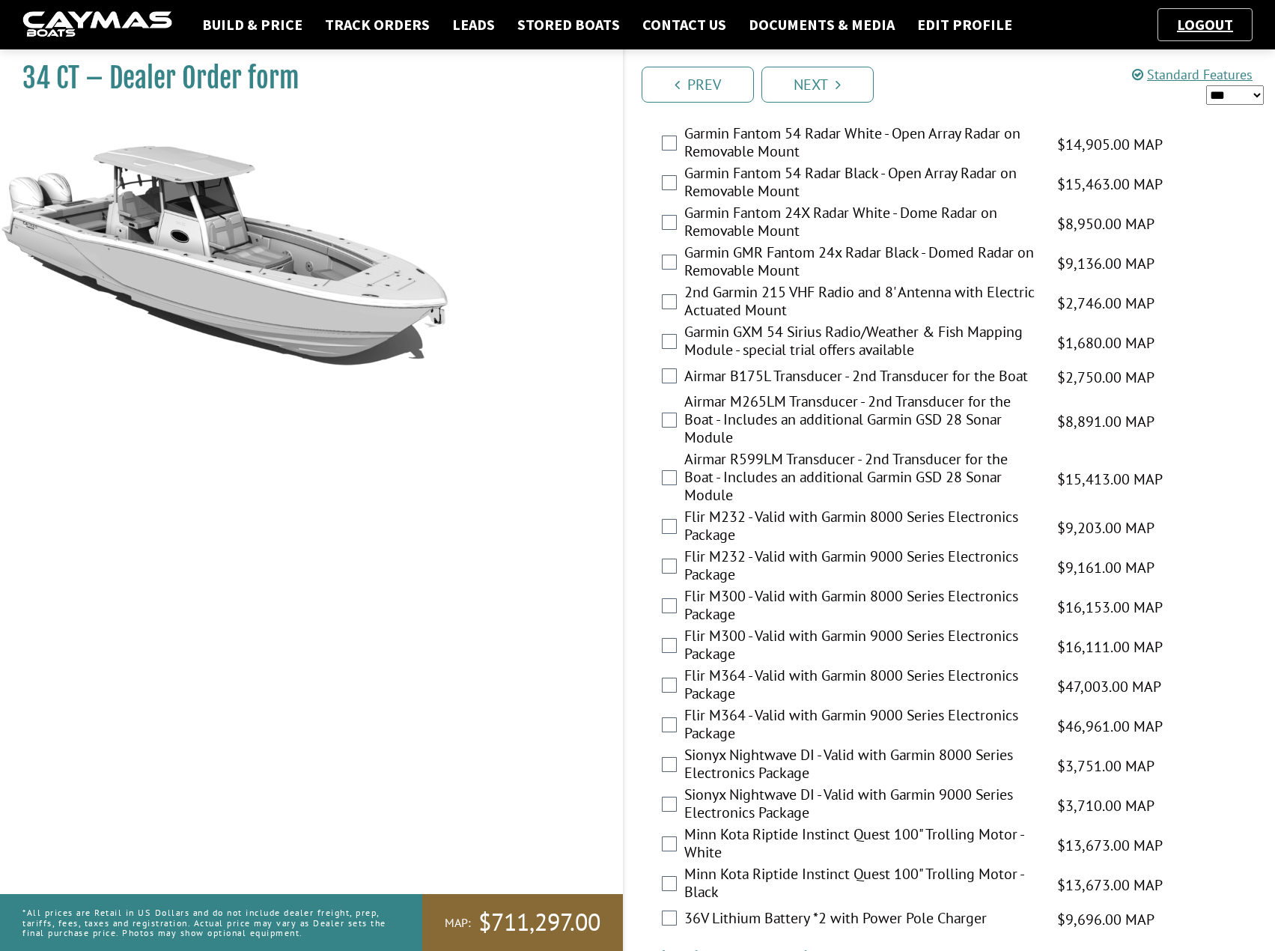
scroll to position [2618, 0]
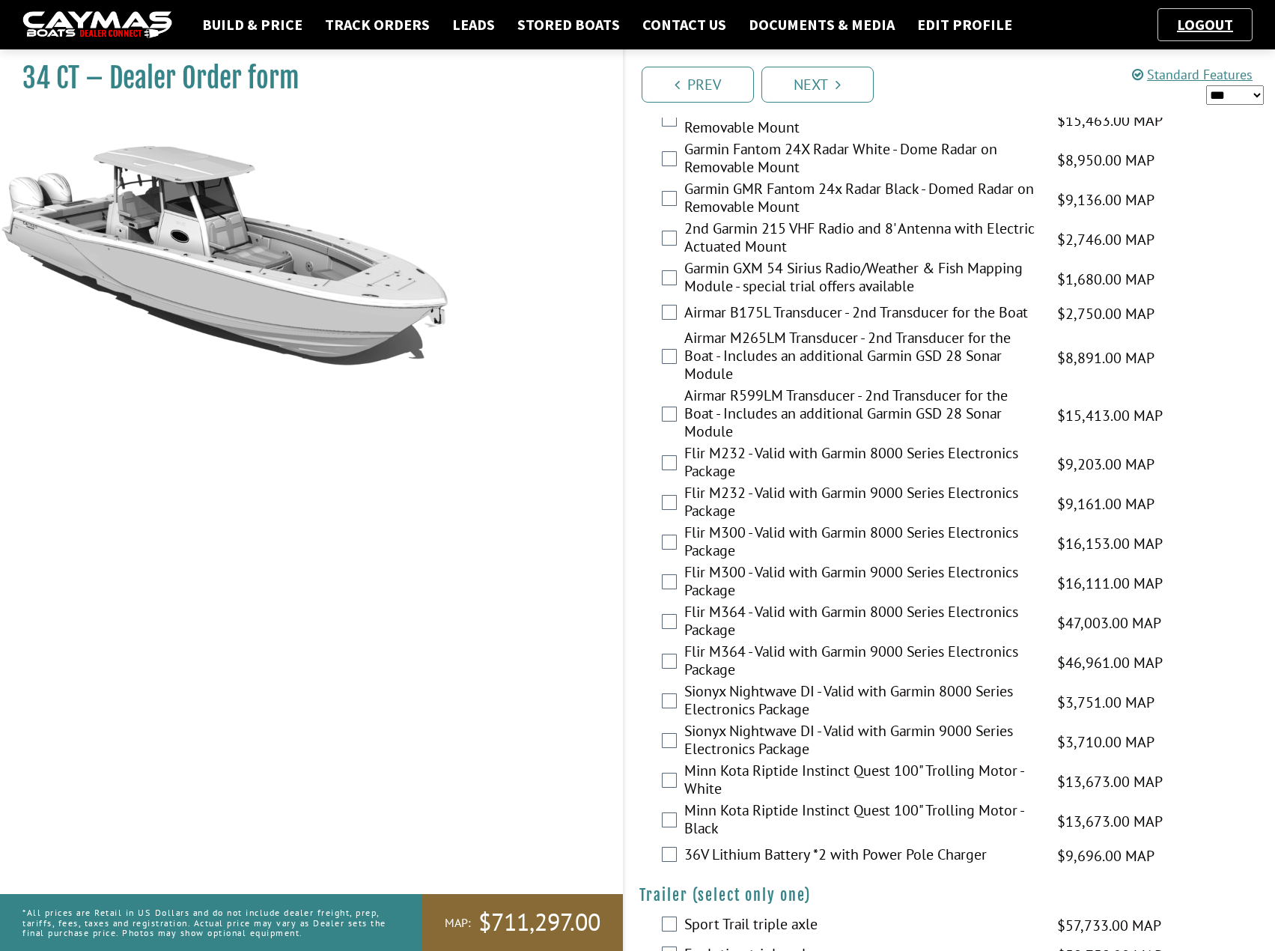
click at [1221, 102] on select "*** ****** ******" at bounding box center [1235, 94] width 58 height 19
click at [1206, 85] on select "*** ****** ******" at bounding box center [1235, 94] width 58 height 19
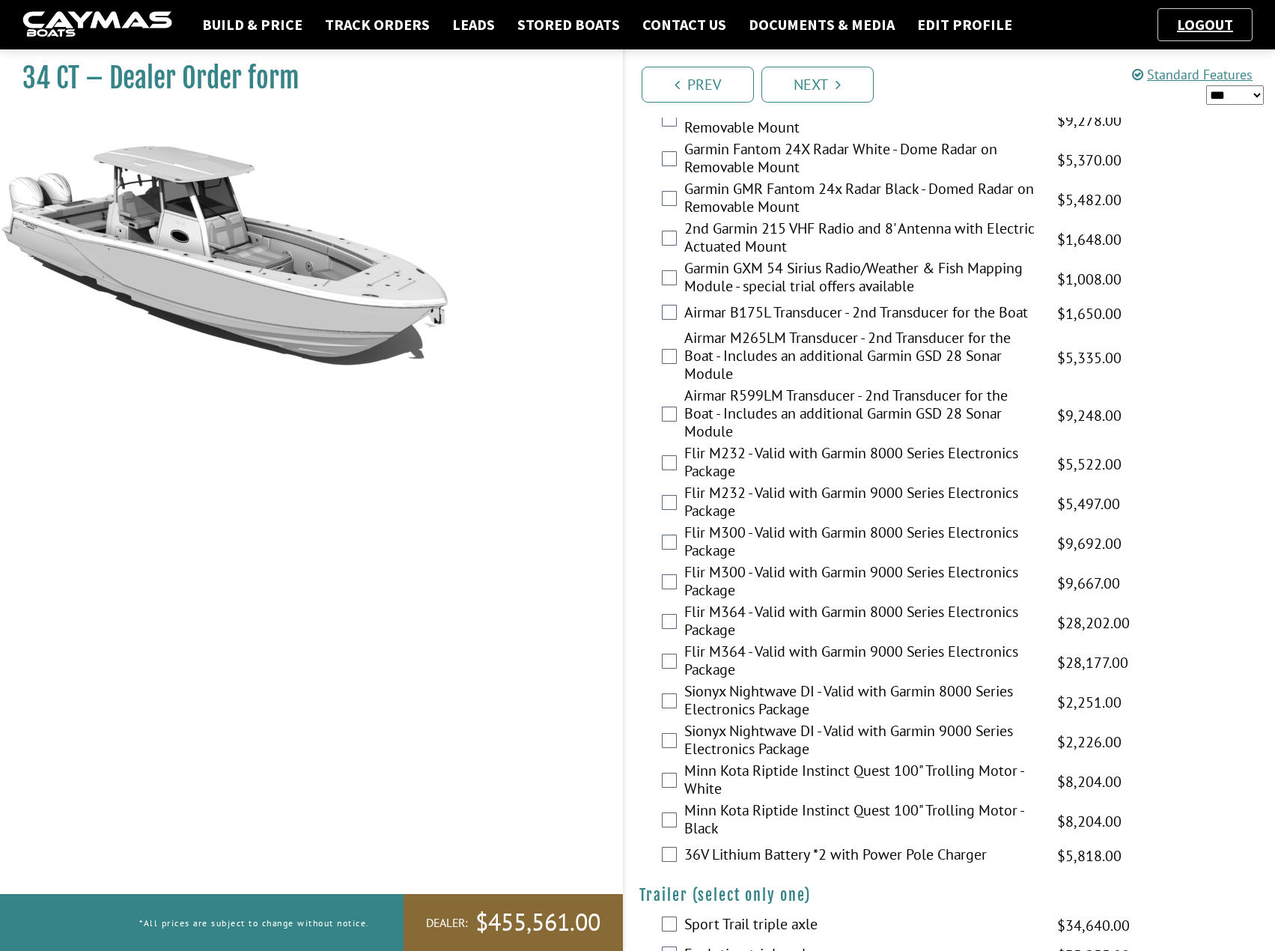
click at [1219, 96] on select "*** ****** ******" at bounding box center [1235, 94] width 58 height 19
click at [1206, 85] on select "*** ****** ******" at bounding box center [1235, 94] width 58 height 19
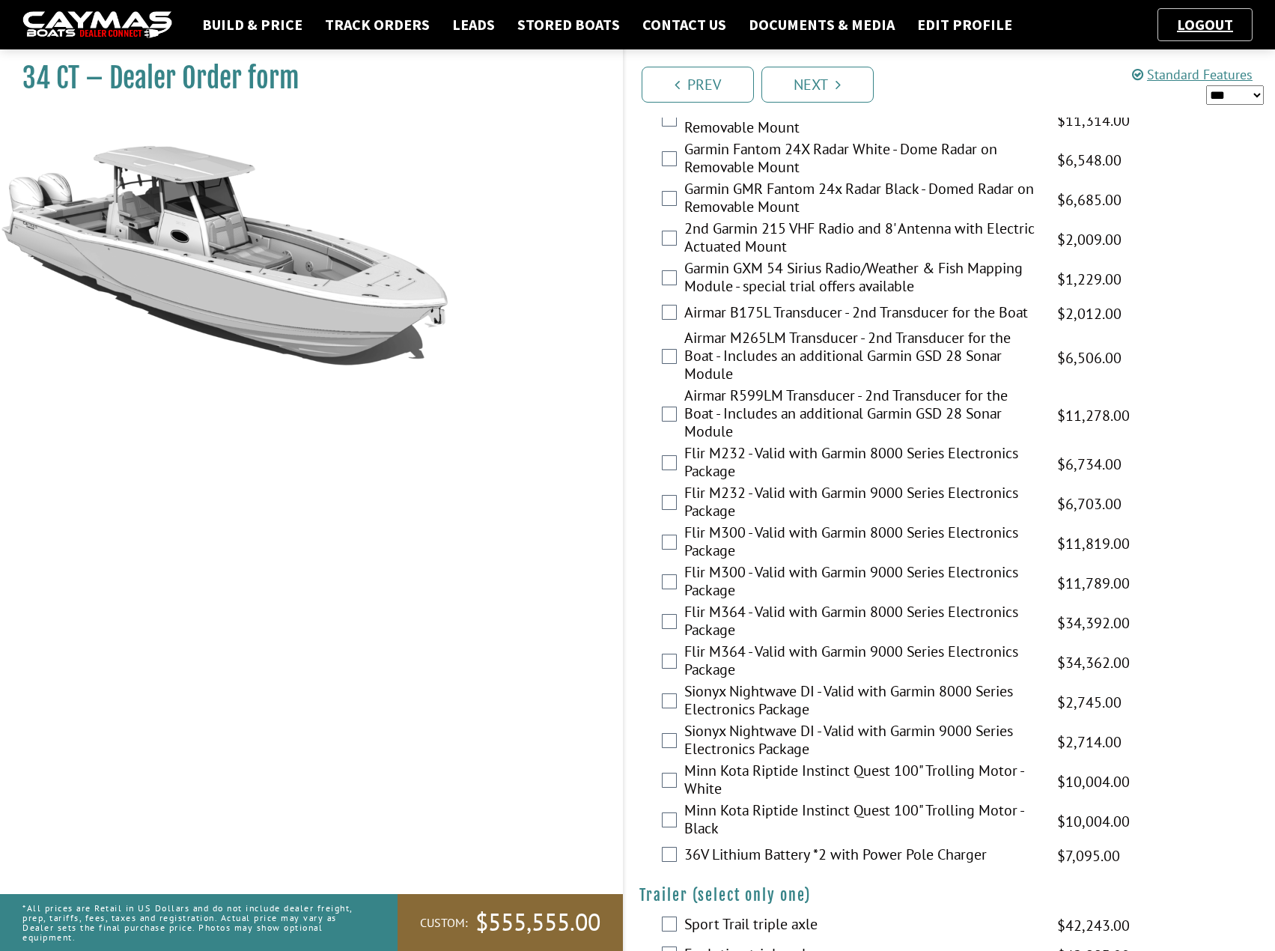
click at [1227, 91] on select "*** ****** ******" at bounding box center [1235, 94] width 58 height 19
click at [1206, 85] on select "*** ****** ******" at bounding box center [1235, 94] width 58 height 19
click at [1230, 91] on select "*** ****** ******" at bounding box center [1235, 94] width 58 height 19
click at [1206, 85] on select "*** ****** ******" at bounding box center [1235, 94] width 58 height 19
click at [1218, 98] on select "*** ****** ******" at bounding box center [1235, 94] width 58 height 19
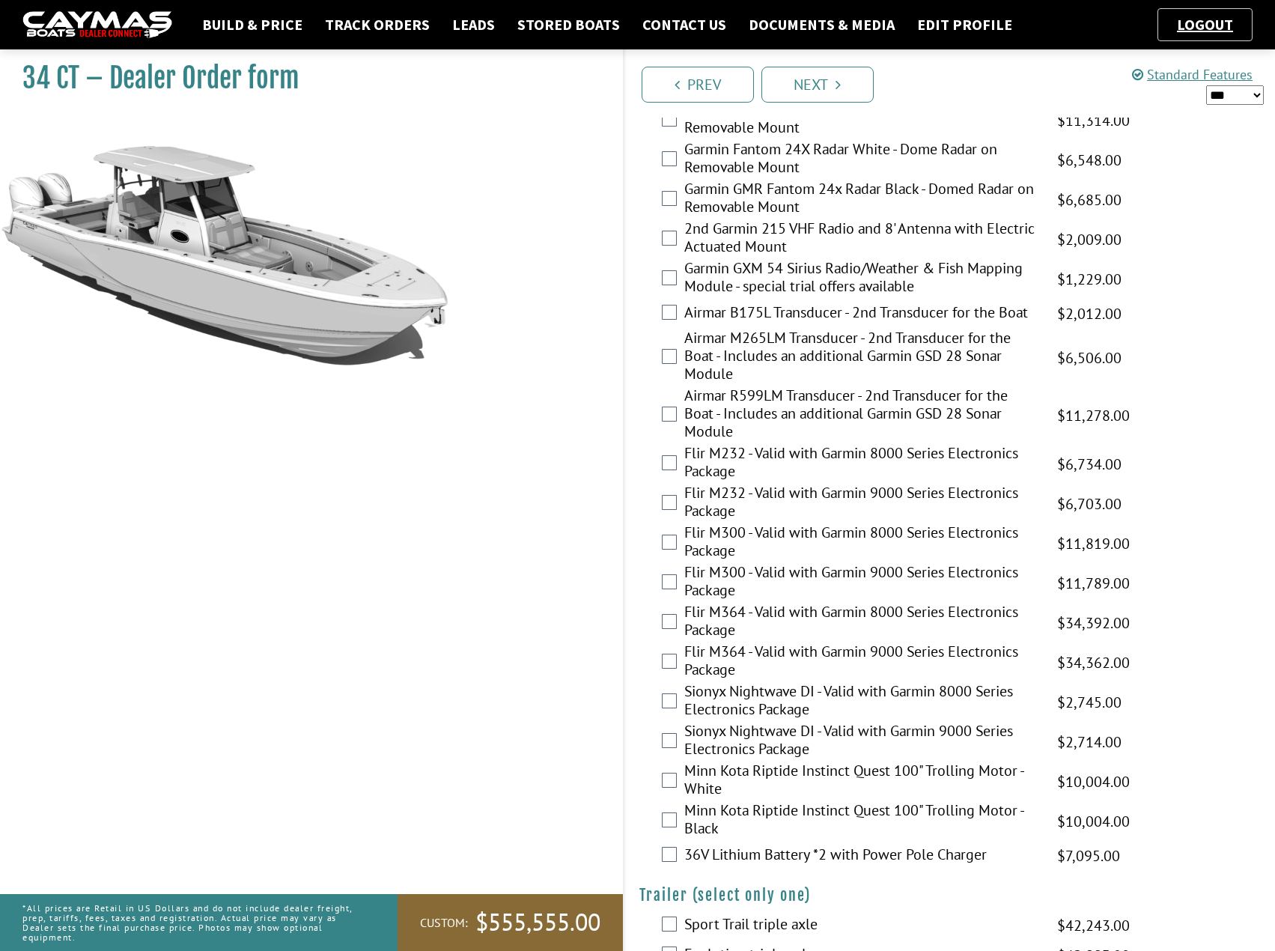
click at [1206, 85] on select "*** ****** ******" at bounding box center [1235, 94] width 58 height 19
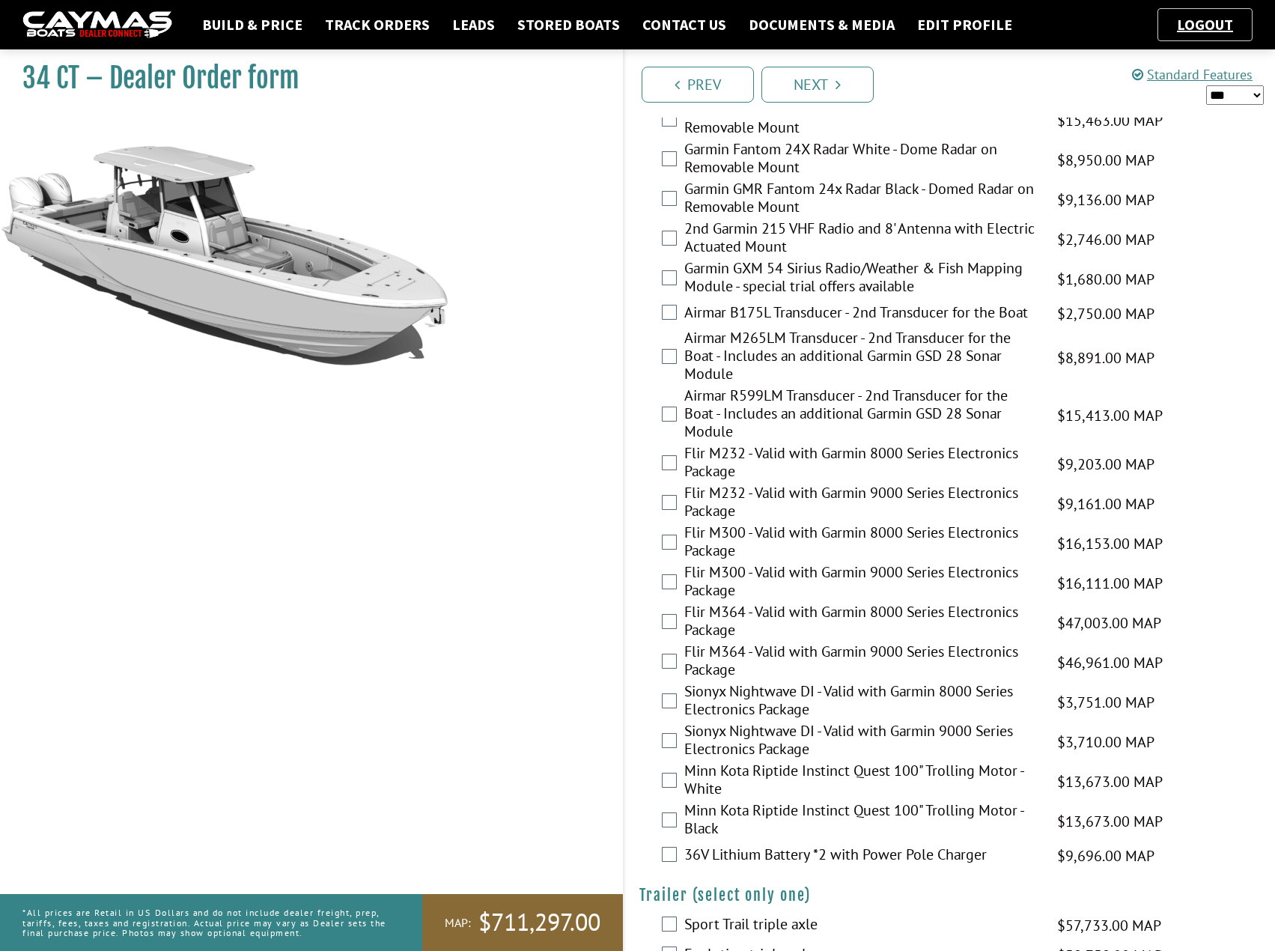
click at [1233, 97] on select "*** ****** ******" at bounding box center [1235, 94] width 58 height 19
click at [1206, 85] on select "*** ****** ******" at bounding box center [1235, 94] width 58 height 19
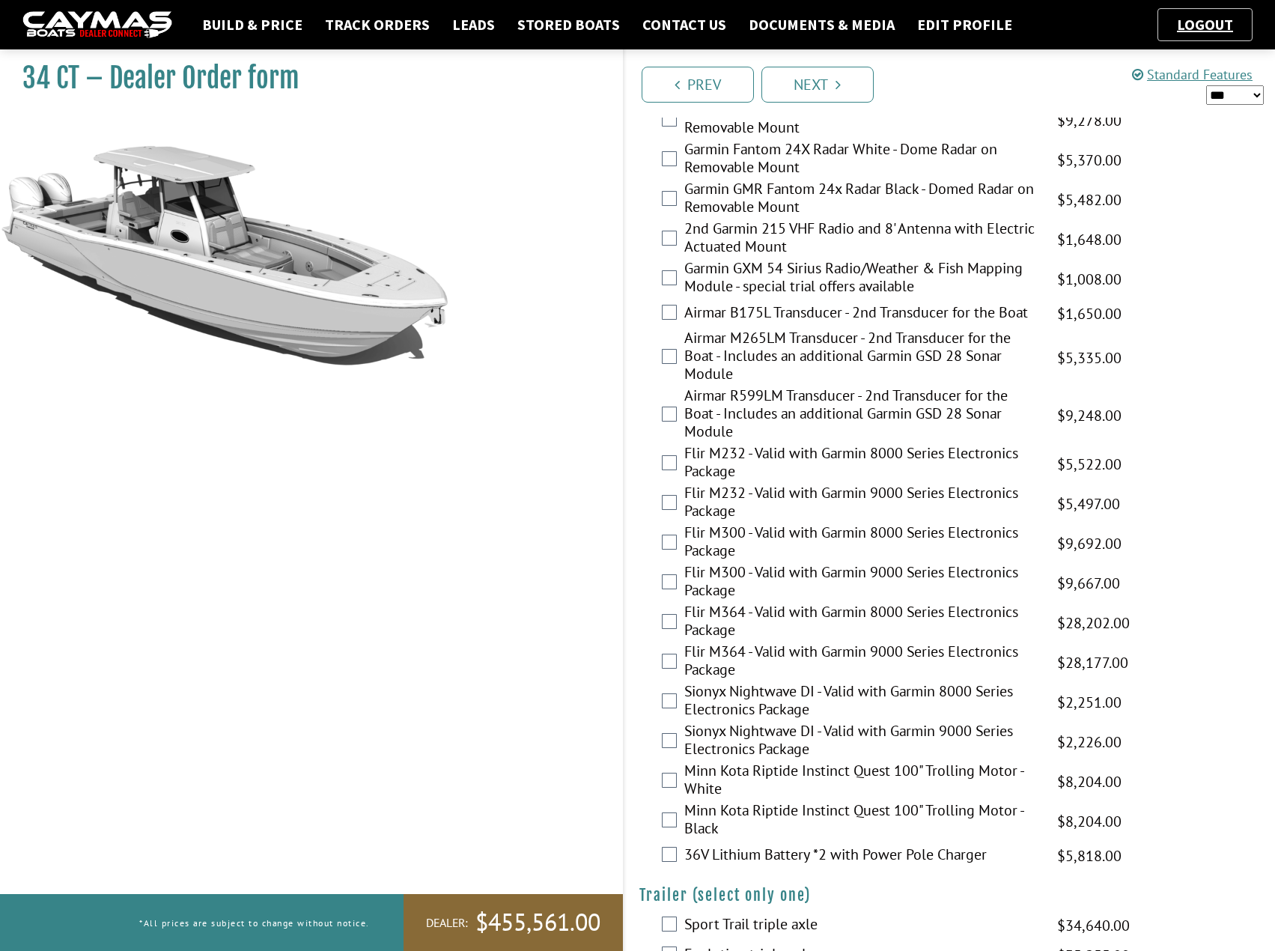
click at [1236, 94] on select "*** ****** ******" at bounding box center [1235, 94] width 58 height 19
click at [1206, 85] on select "*** ****** ******" at bounding box center [1235, 94] width 58 height 19
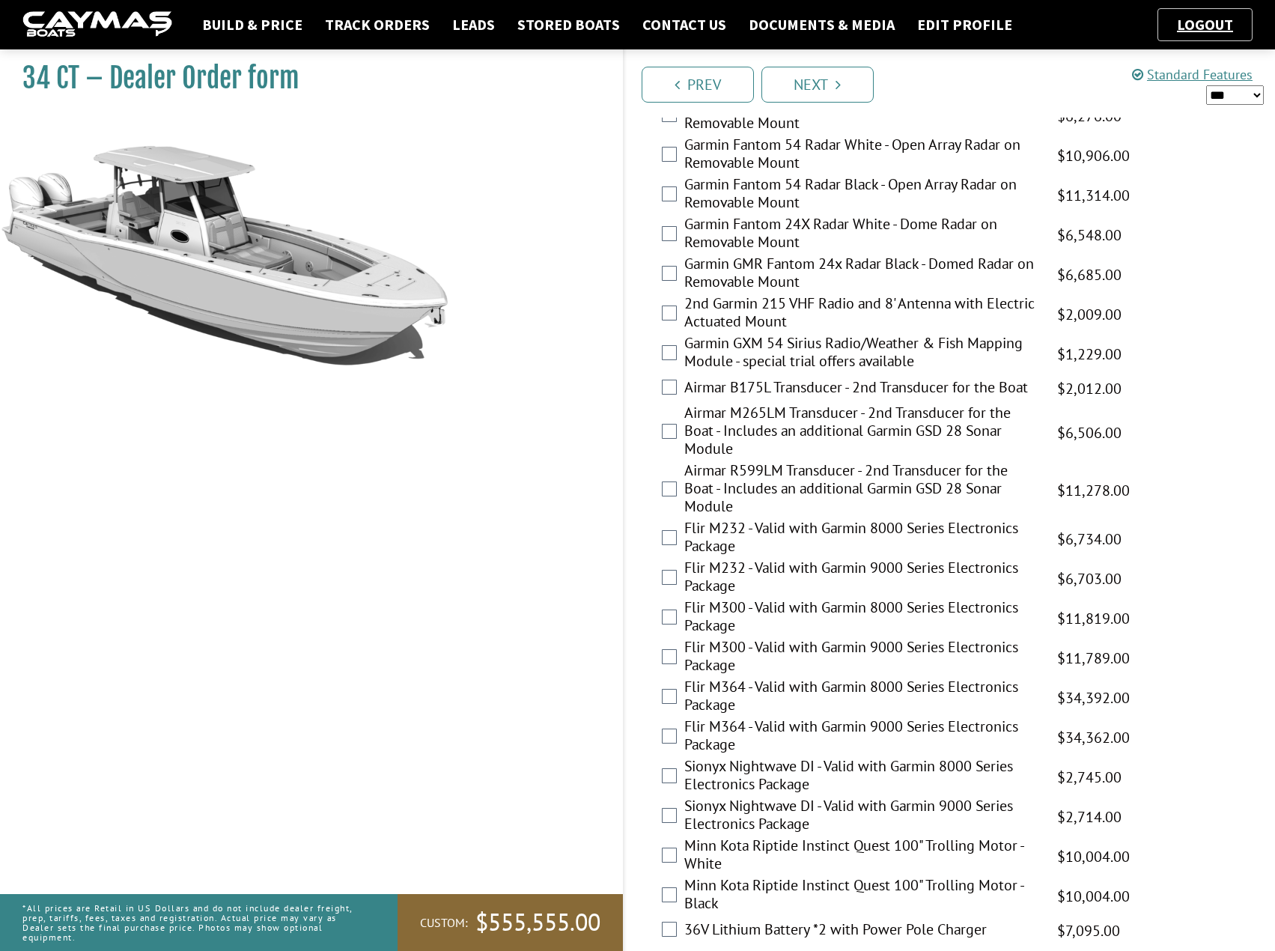
scroll to position [2665, 0]
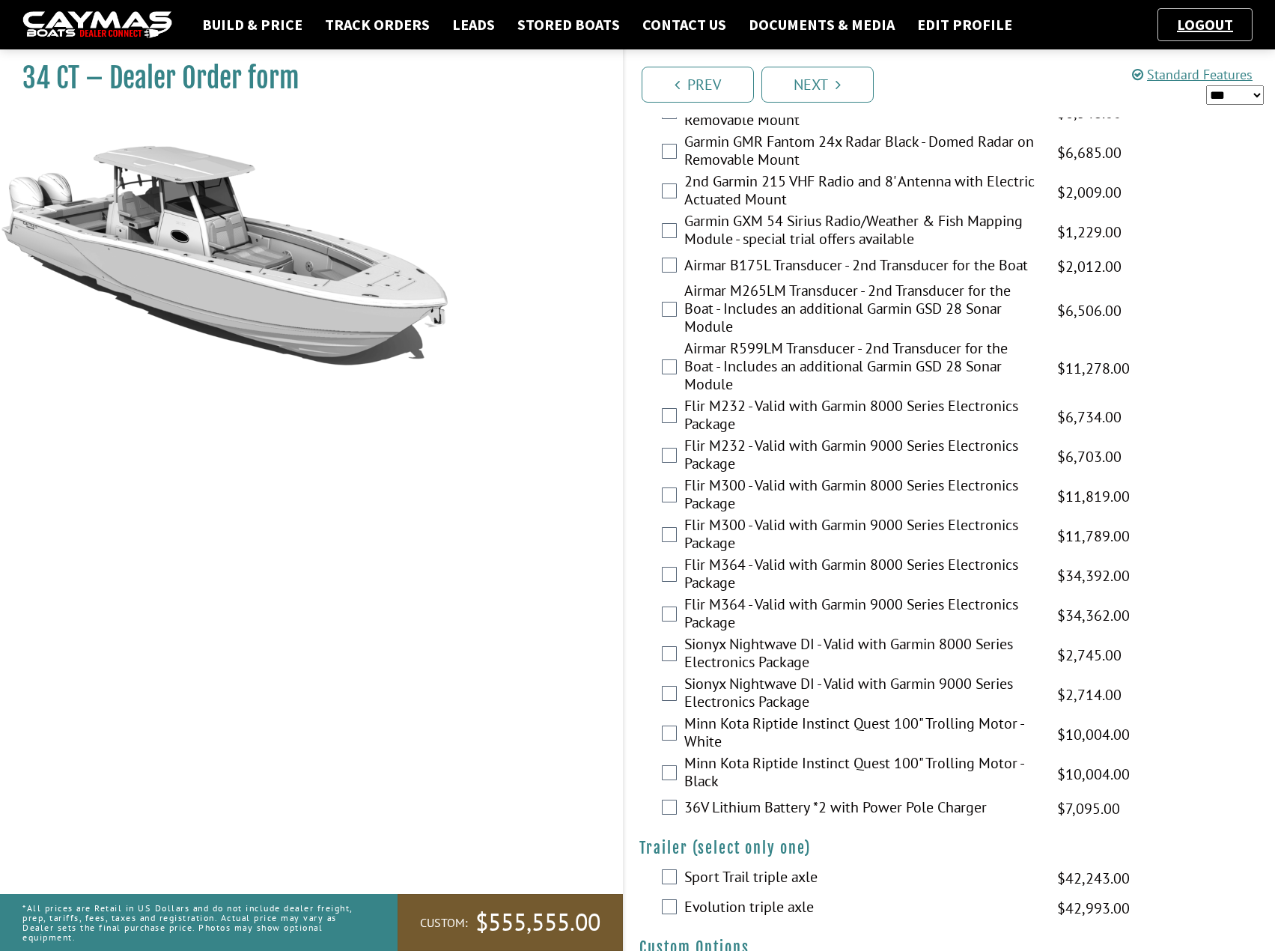
click at [447, 915] on span "Custom:" at bounding box center [444, 923] width 48 height 16
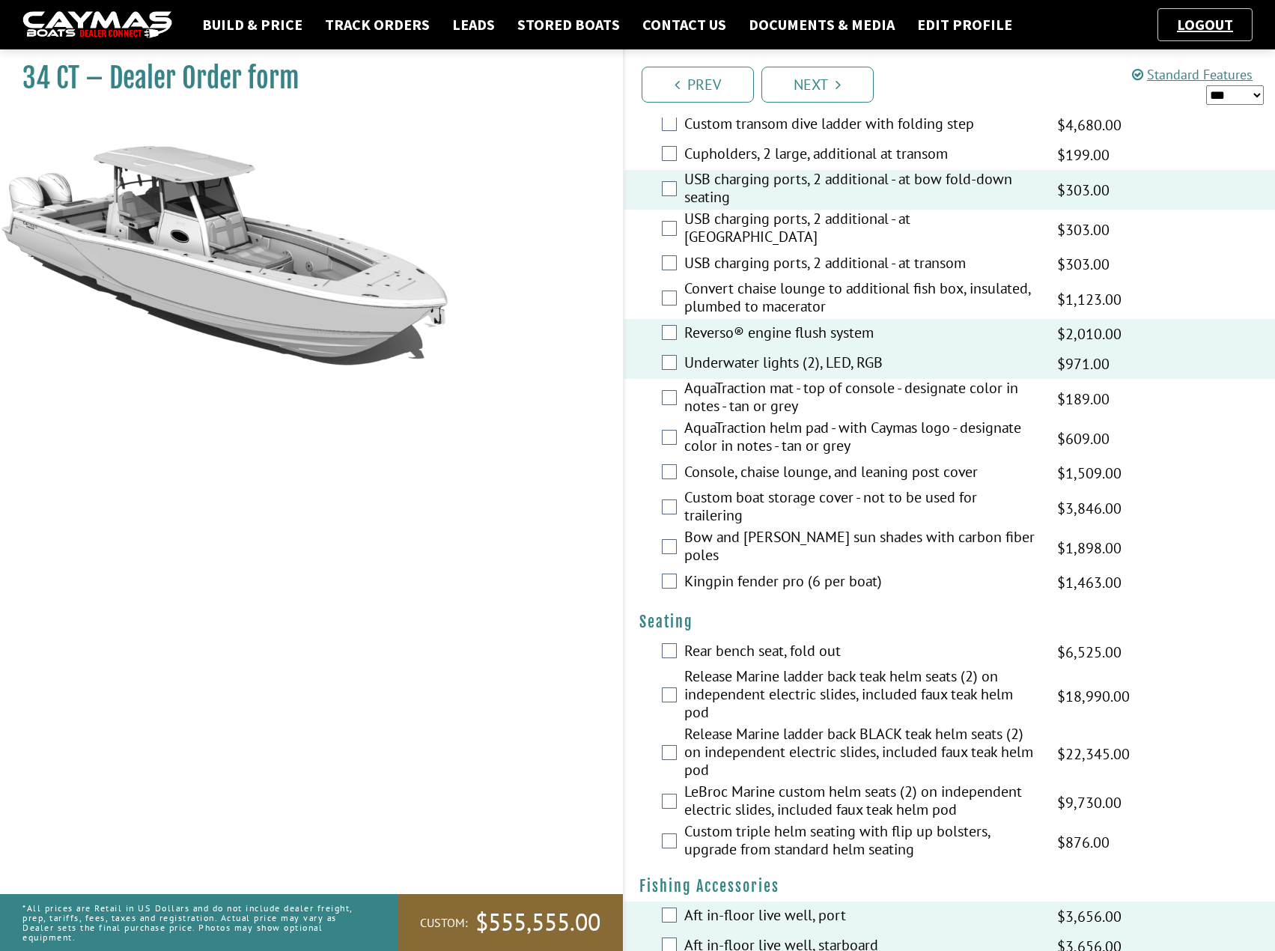
scroll to position [899, 0]
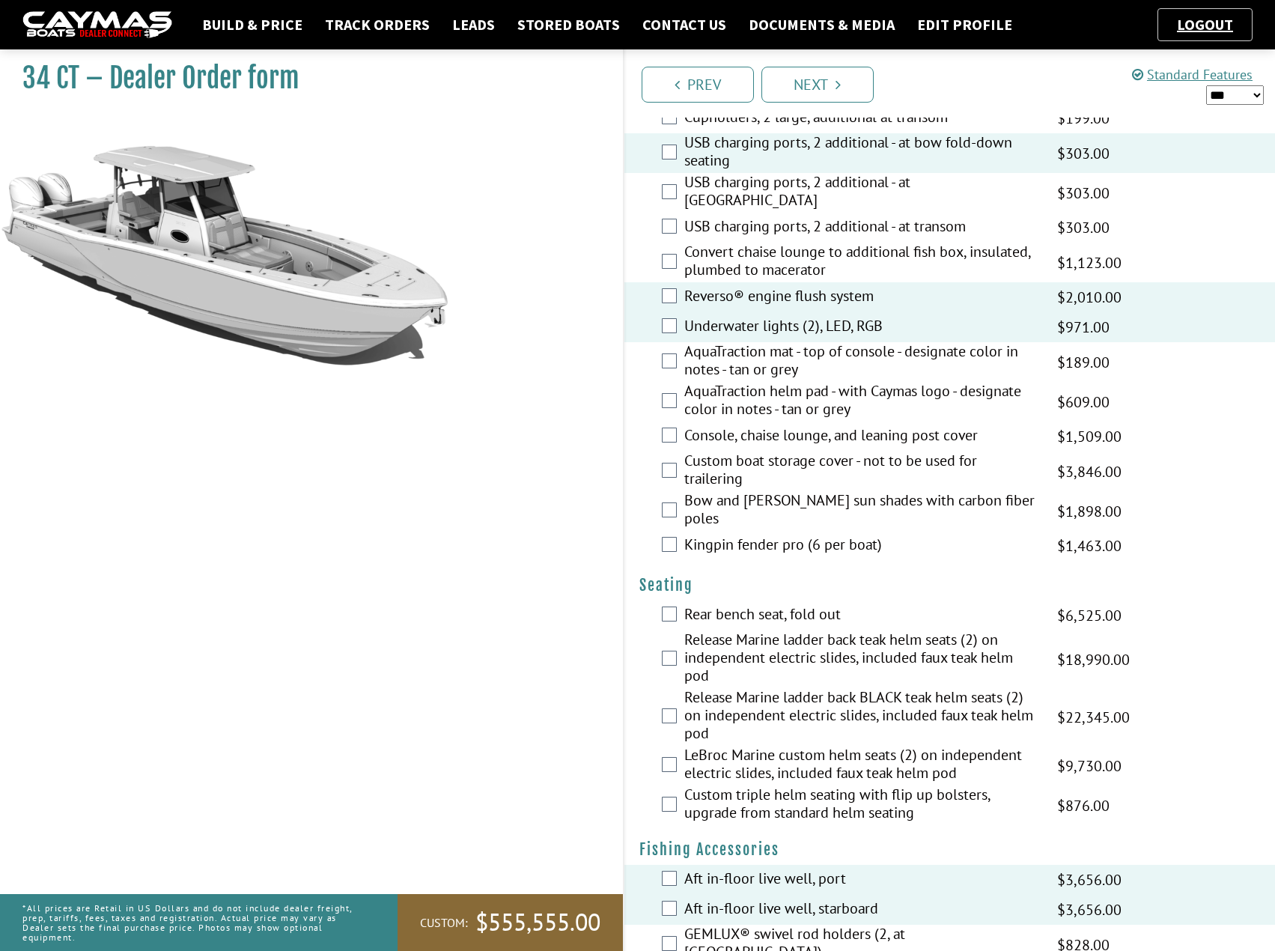
click at [1254, 90] on select "*** ****** ******" at bounding box center [1235, 94] width 58 height 19
select select "*"
click at [1206, 85] on select "*** ****** ******" at bounding box center [1235, 94] width 58 height 19
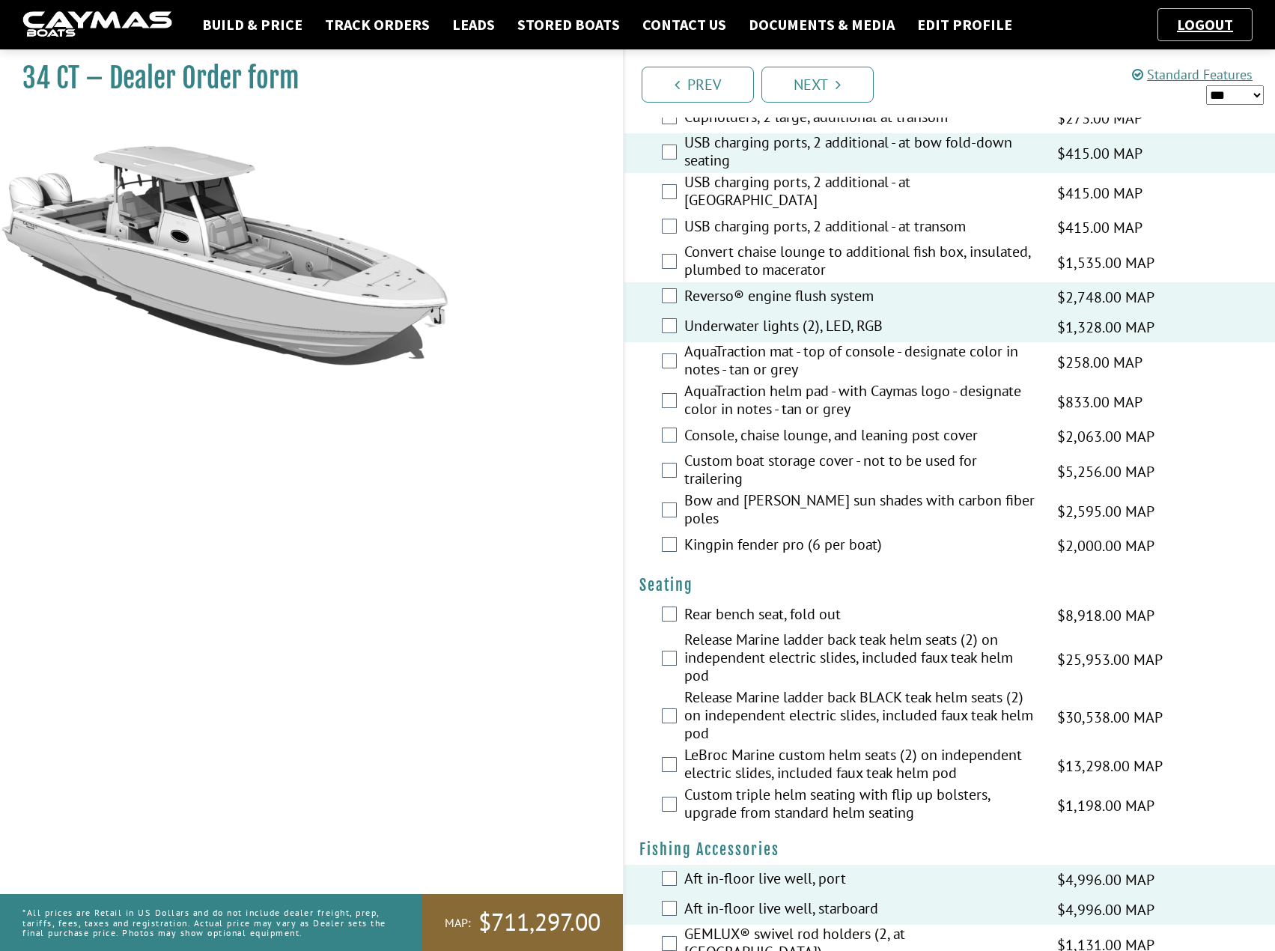
click at [1223, 93] on select "*** ****** ******" at bounding box center [1235, 94] width 58 height 19
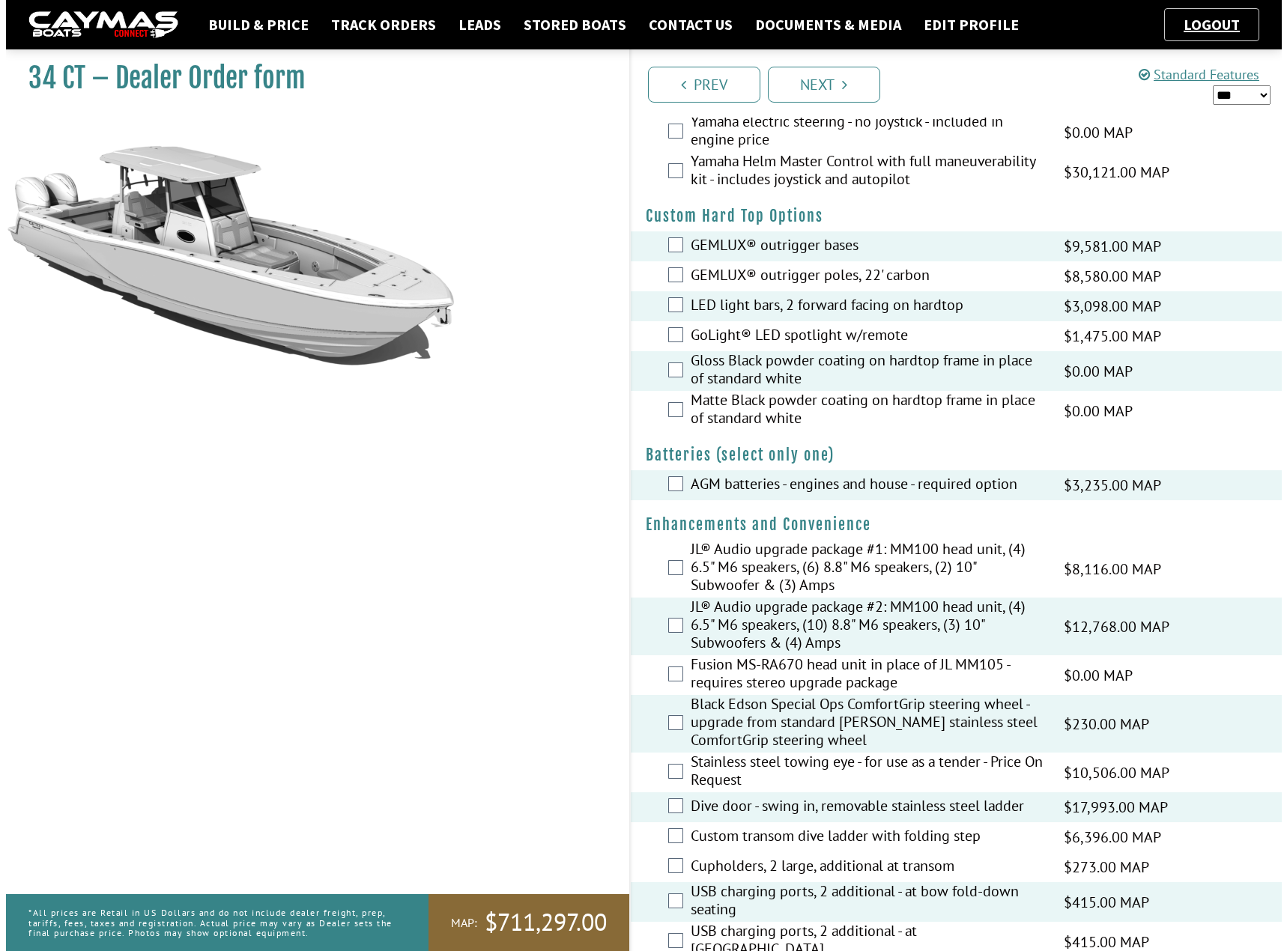
scroll to position [0, 0]
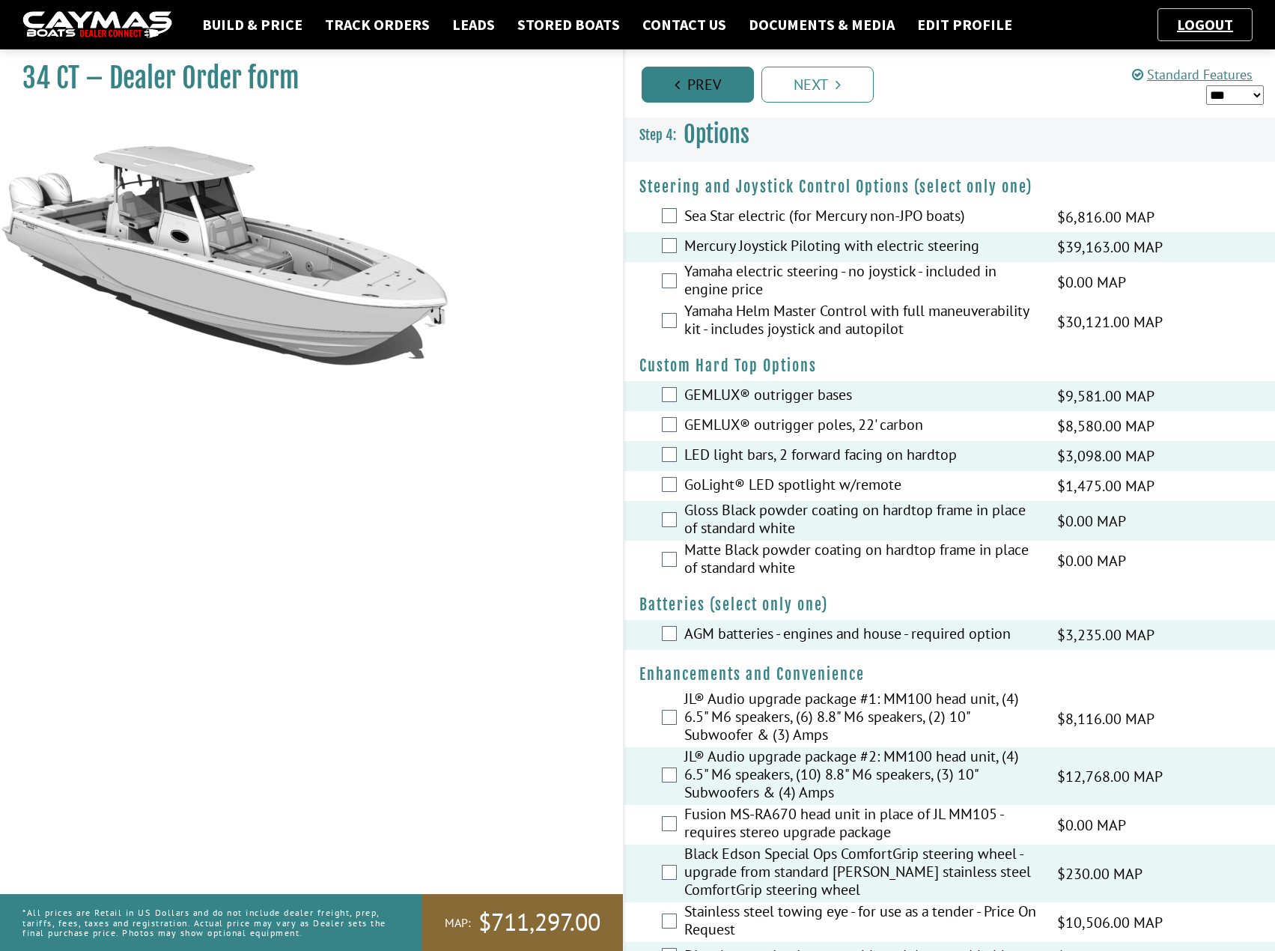
click at [692, 100] on link "Prev" at bounding box center [698, 85] width 112 height 36
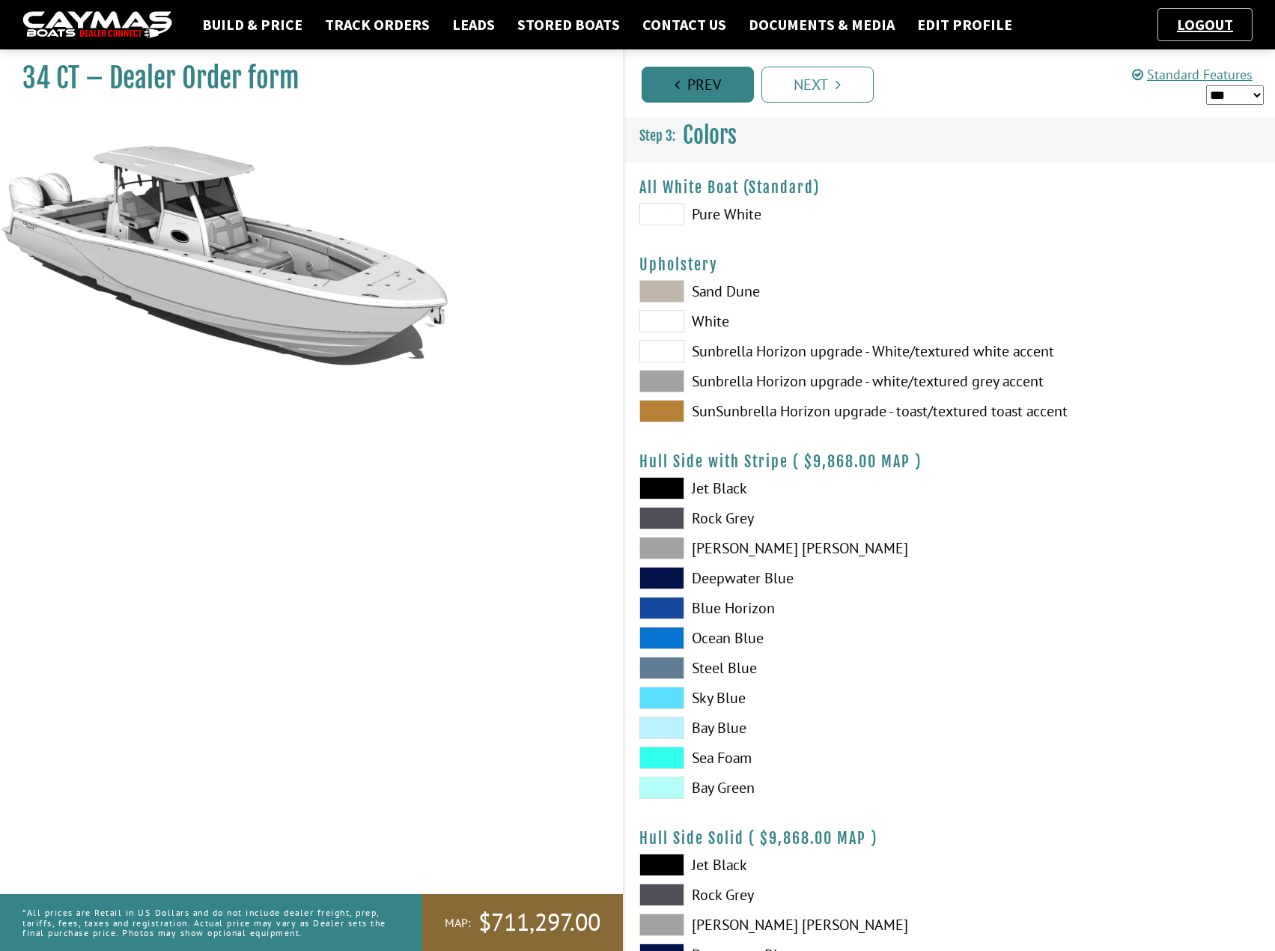
click at [698, 89] on link "Prev" at bounding box center [698, 85] width 112 height 36
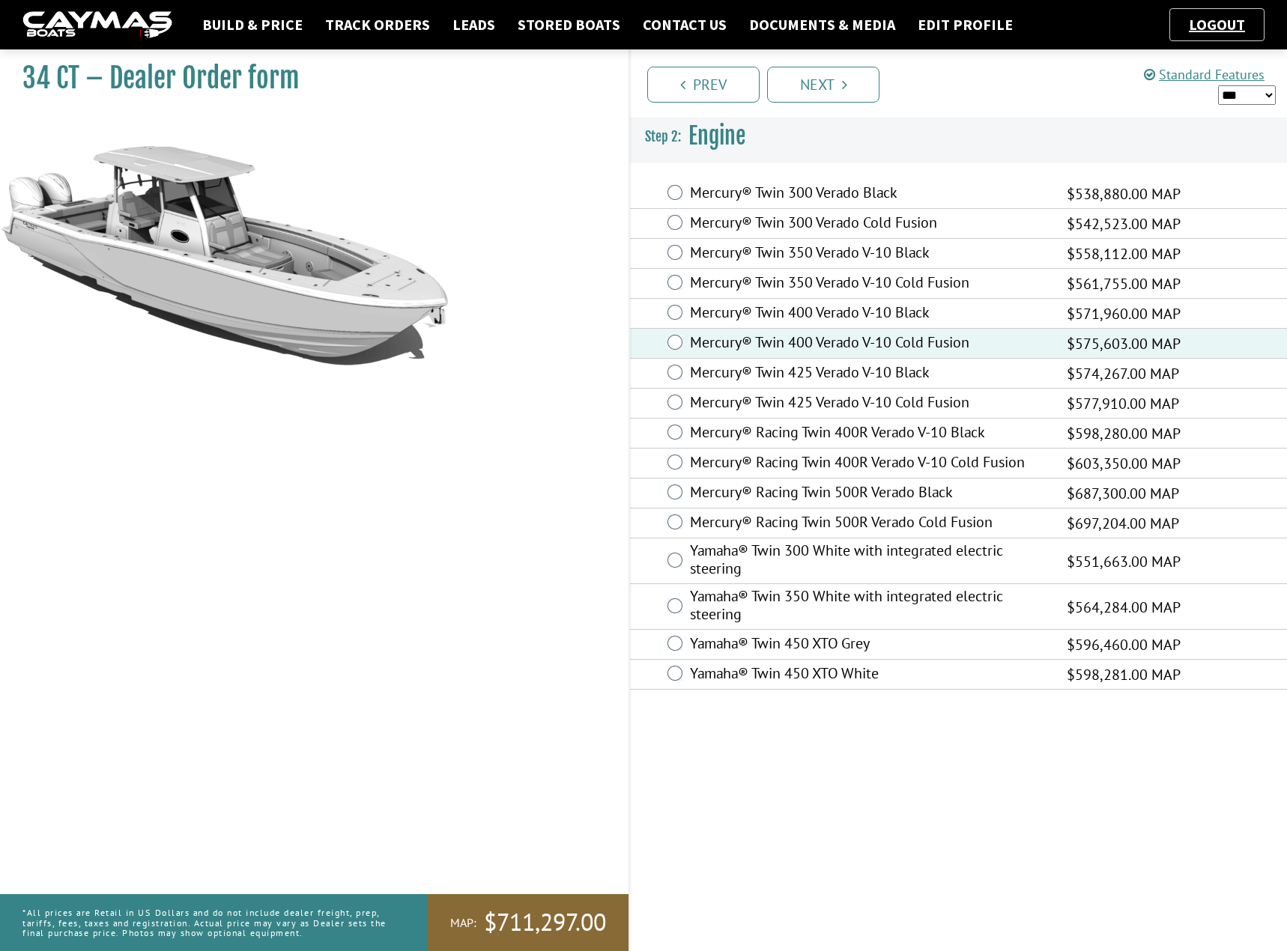
click at [795, 434] on label "Mercury® Racing Twin 400R Verado V-10 Black" at bounding box center [869, 434] width 358 height 22
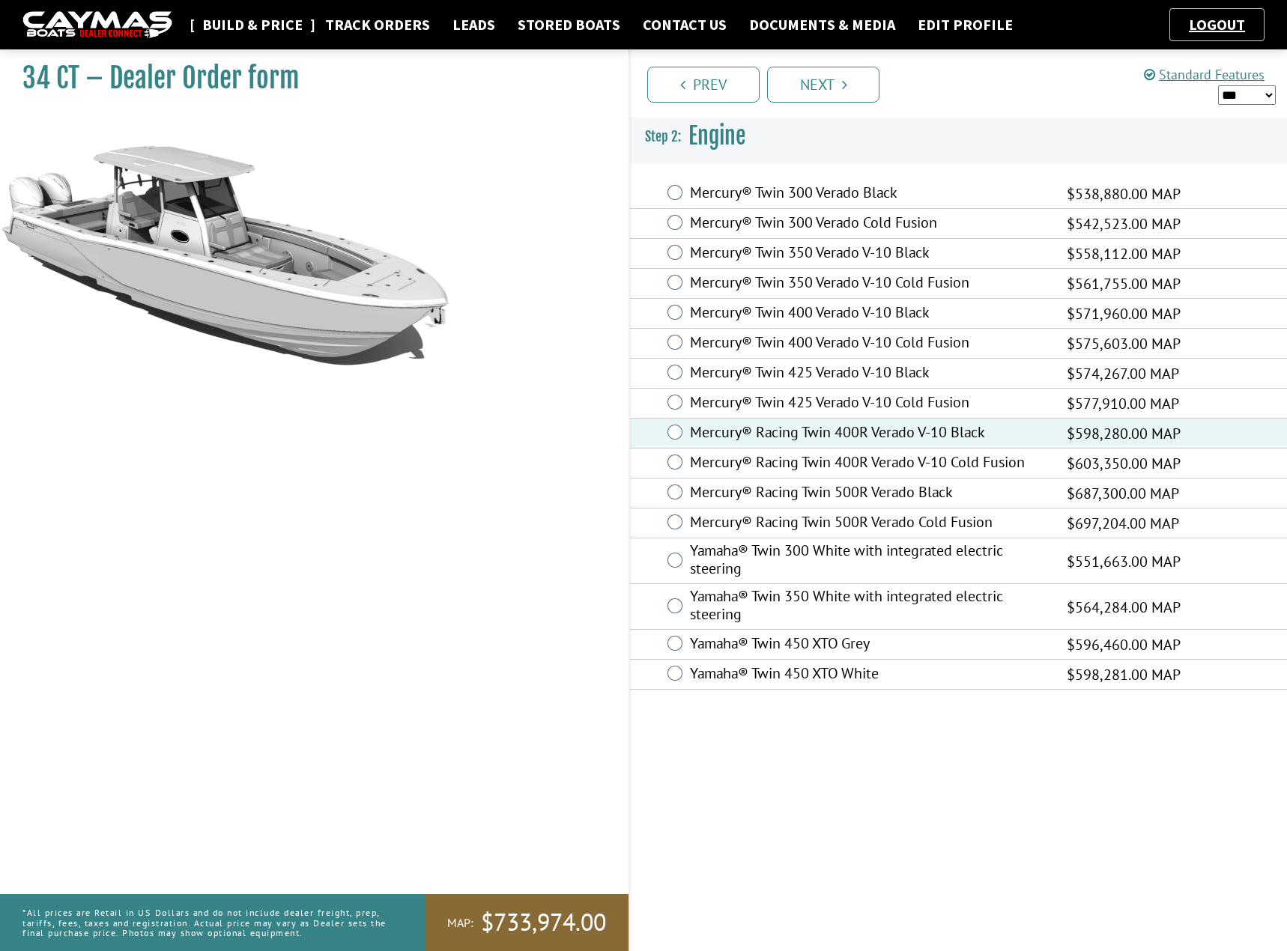
click at [243, 26] on link "Build & Price" at bounding box center [252, 24] width 115 height 19
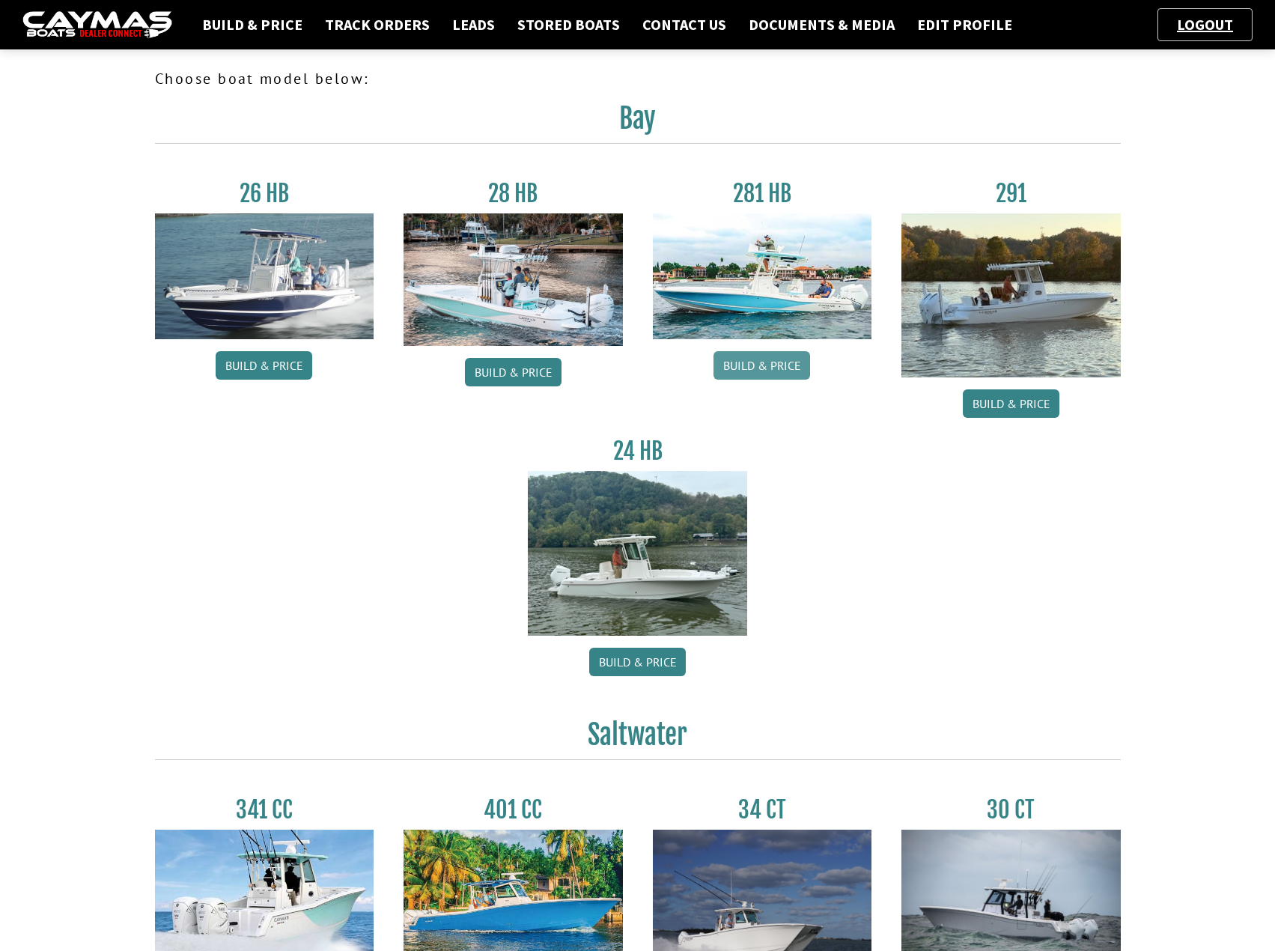
click at [744, 358] on link "Build & Price" at bounding box center [762, 365] width 97 height 28
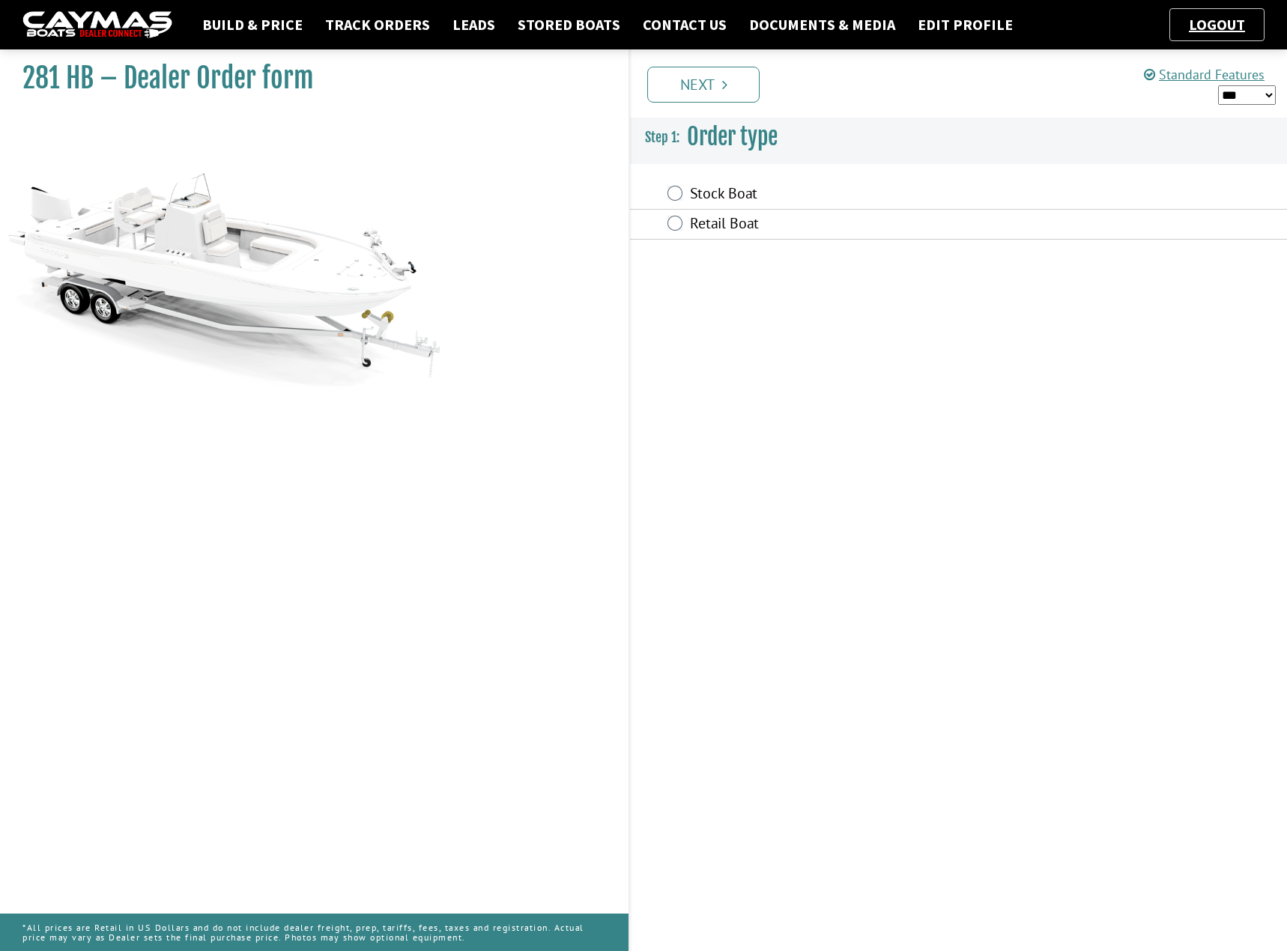
click at [721, 196] on label "Stock Boat" at bounding box center [869, 195] width 358 height 22
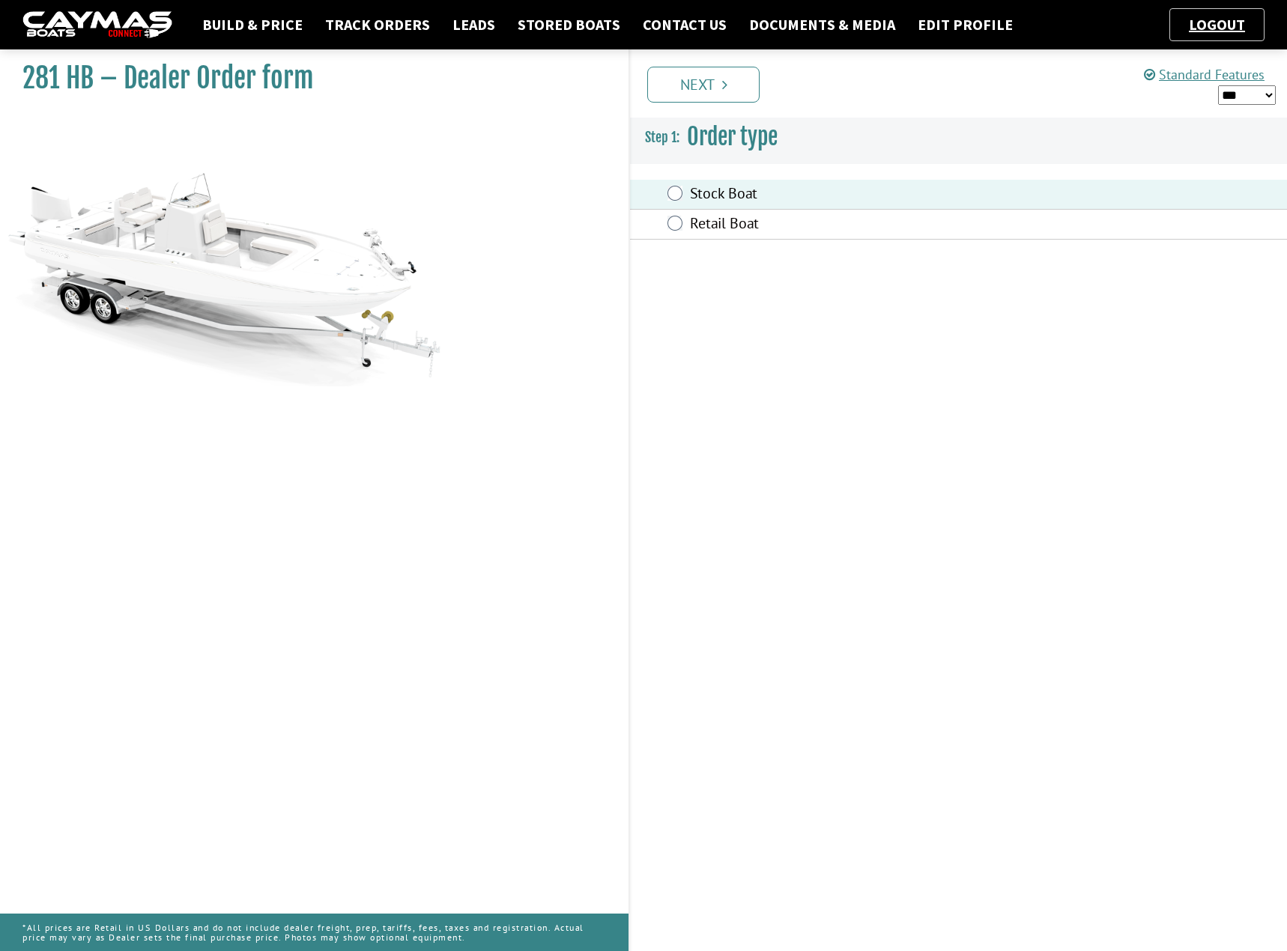
click at [721, 219] on label "Retail Boat" at bounding box center [869, 225] width 358 height 22
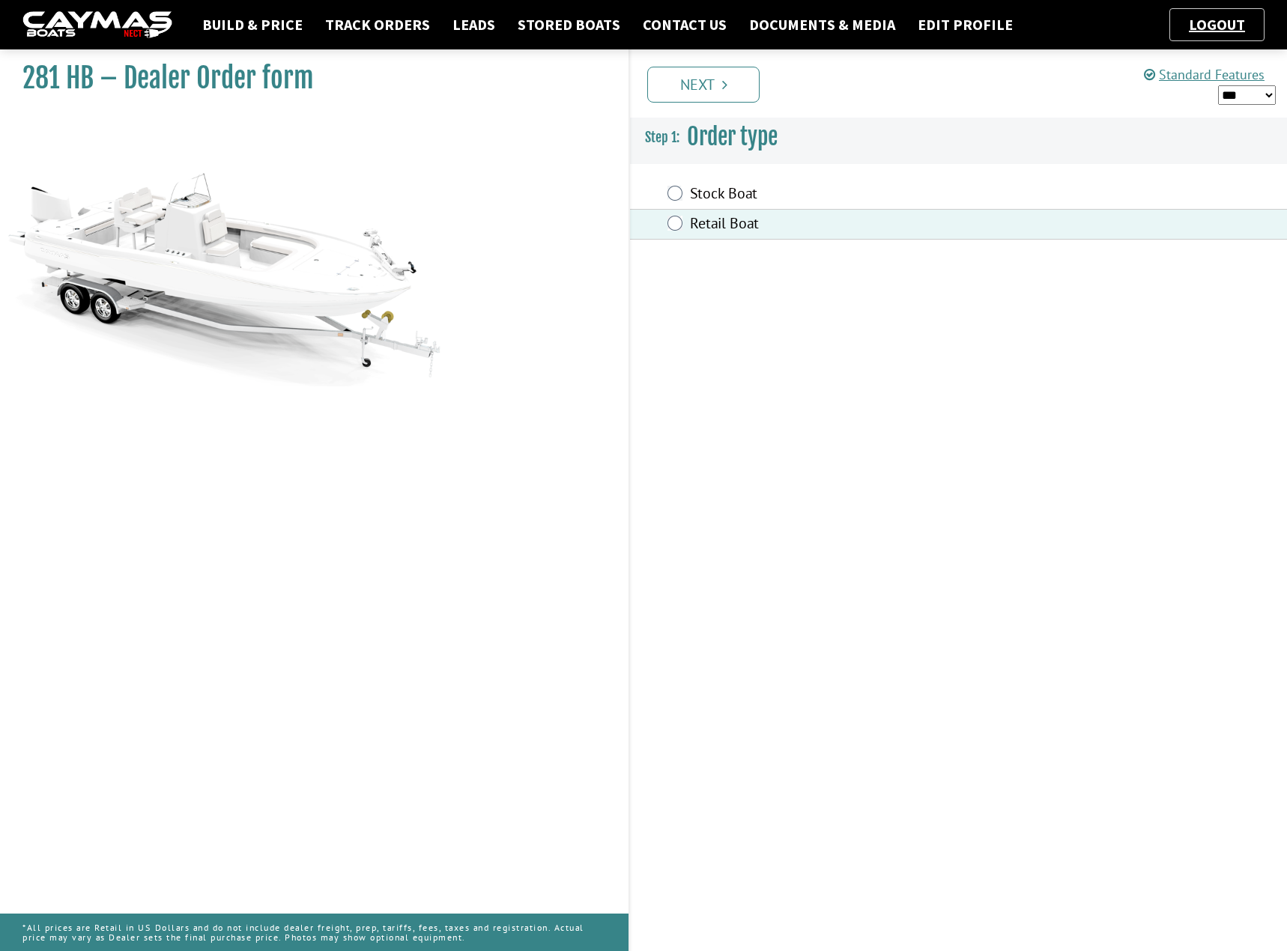
click at [721, 196] on label "Stock Boat" at bounding box center [869, 195] width 358 height 22
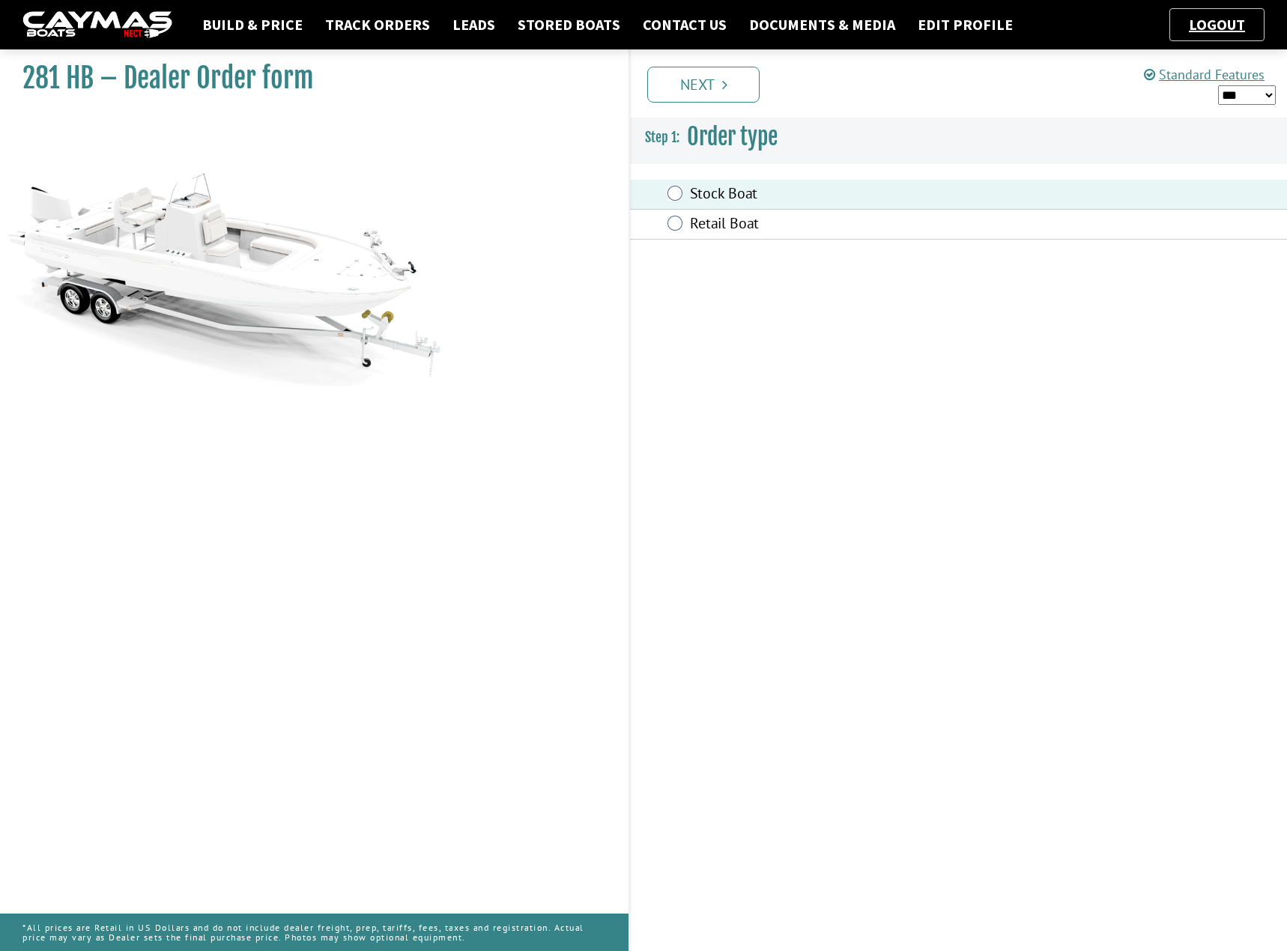
click at [723, 222] on label "Retail Boat" at bounding box center [869, 225] width 358 height 22
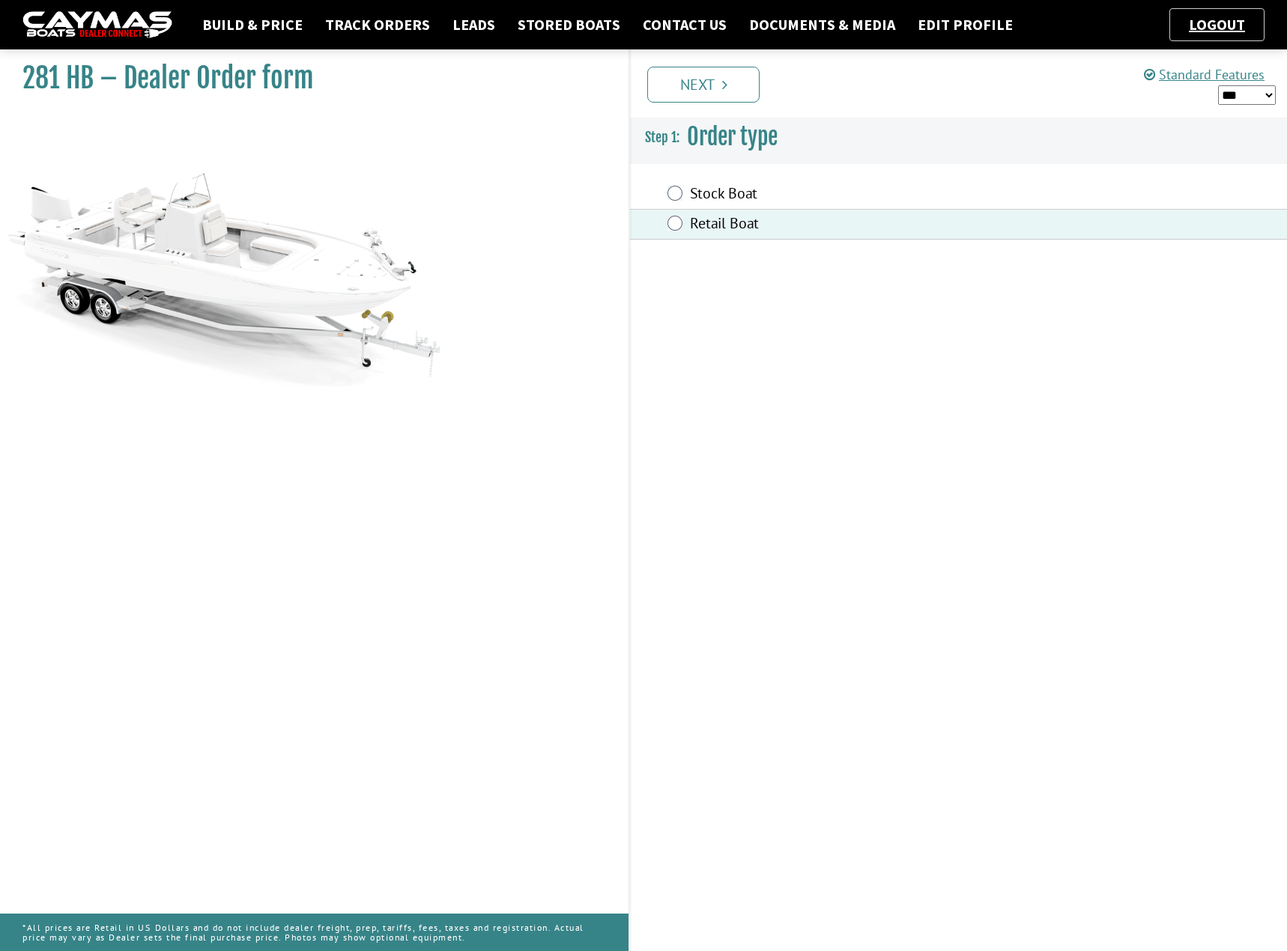
click at [729, 195] on label "Stock Boat" at bounding box center [869, 195] width 358 height 22
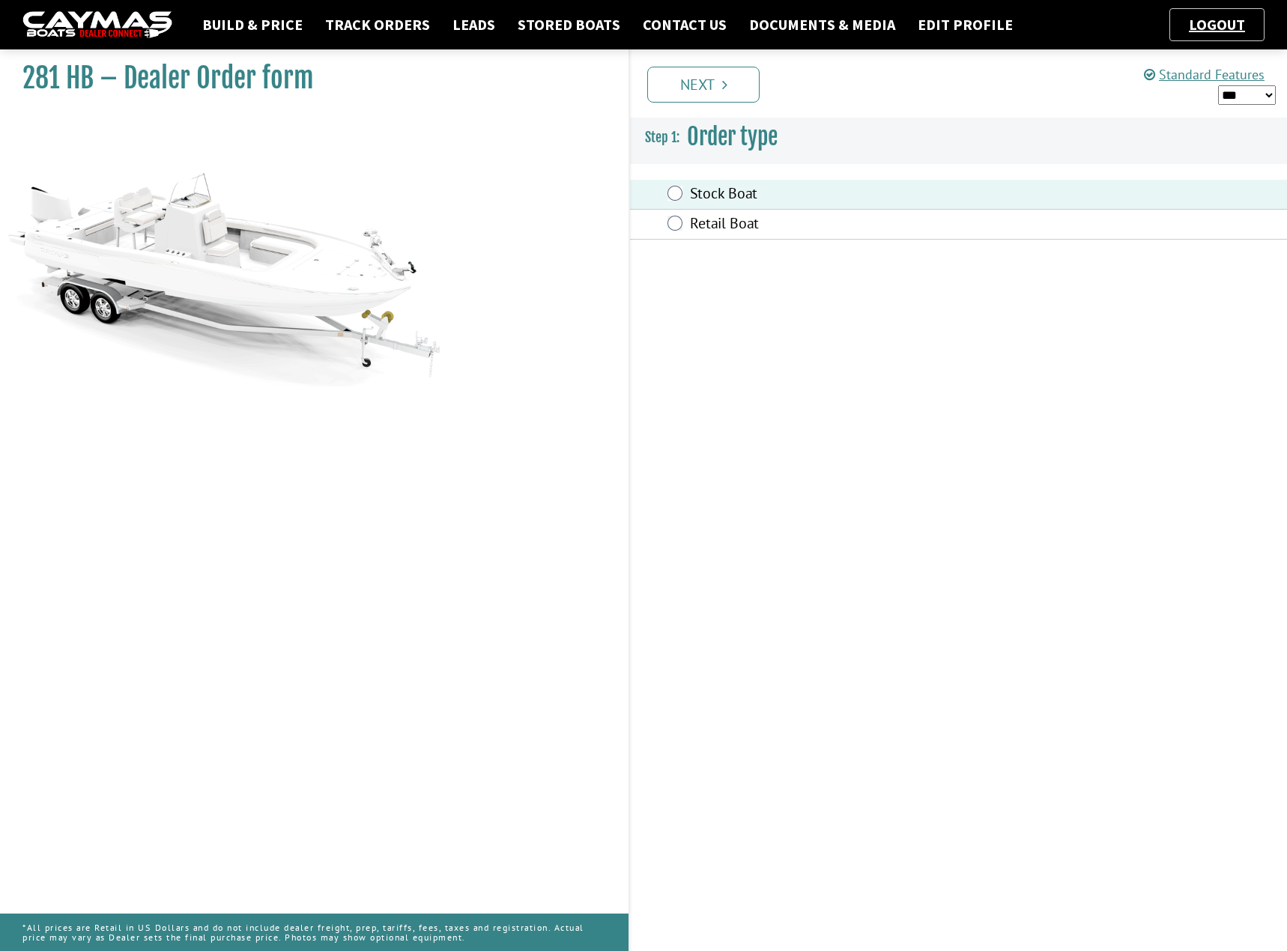
click at [737, 219] on label "Retail Boat" at bounding box center [869, 225] width 358 height 22
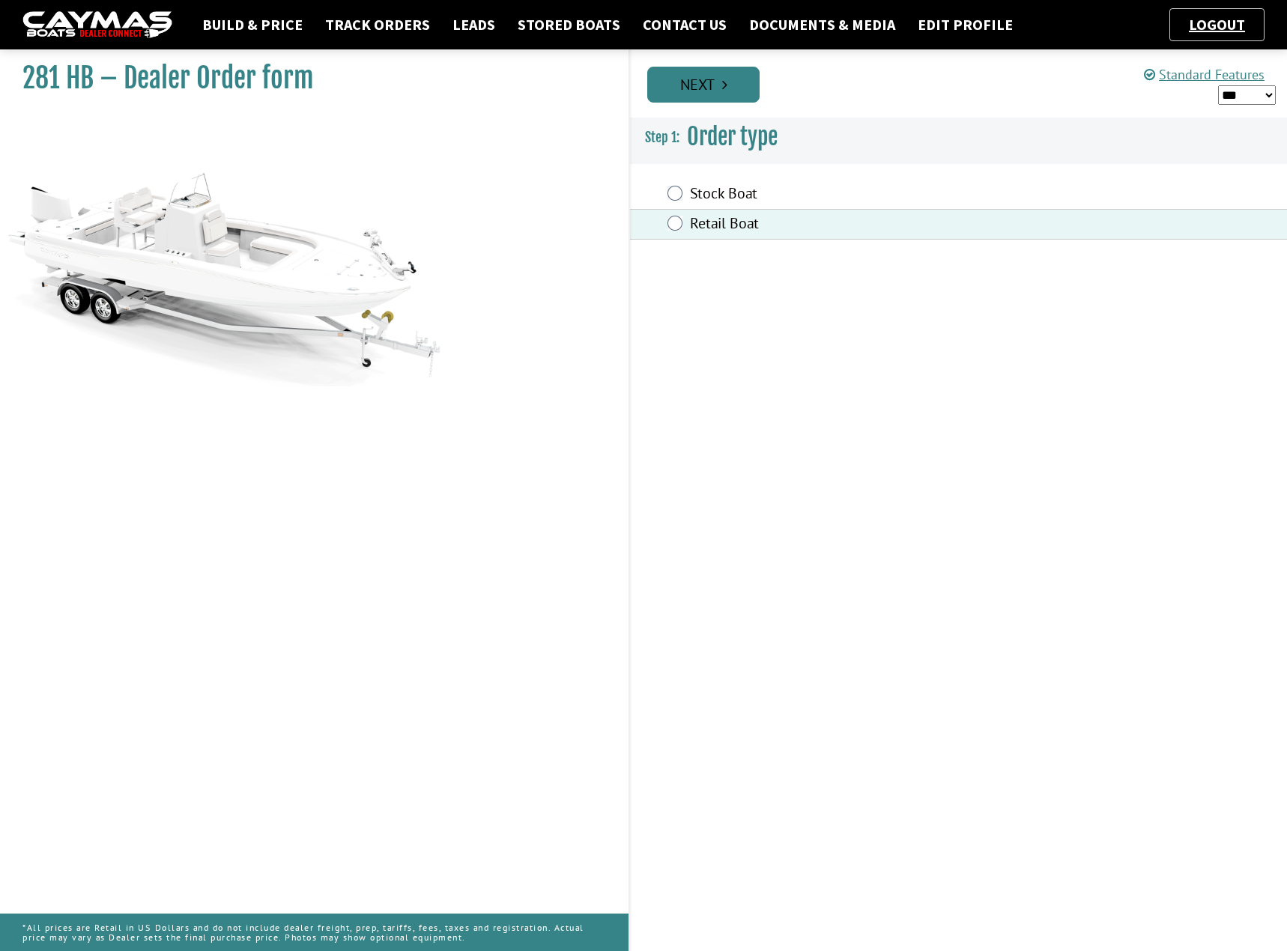
click at [725, 91] on icon "Pagination" at bounding box center [724, 84] width 5 height 15
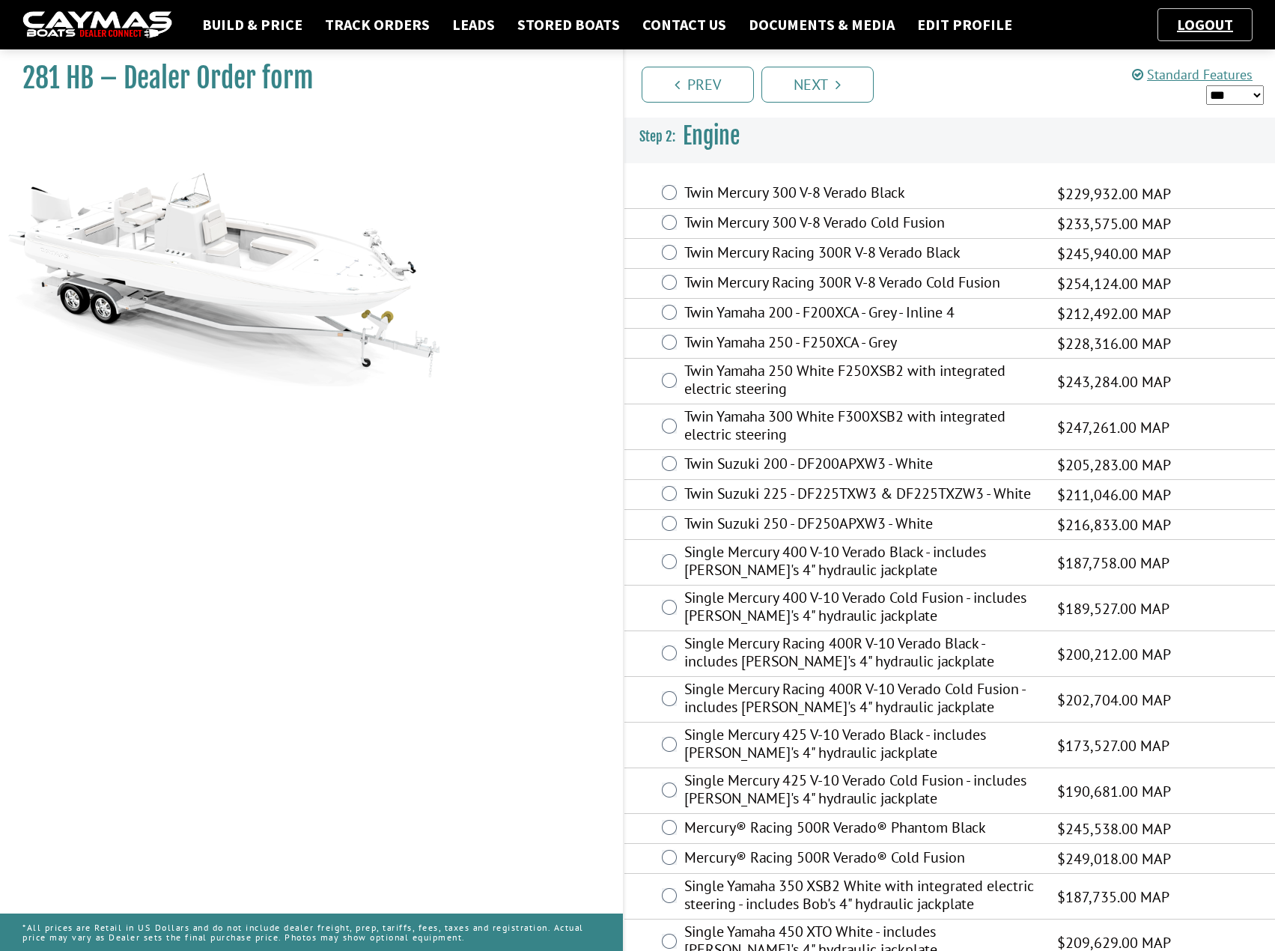
click at [721, 278] on label "Twin Mercury Racing 300R V-8 Verado Cold Fusion" at bounding box center [861, 284] width 355 height 22
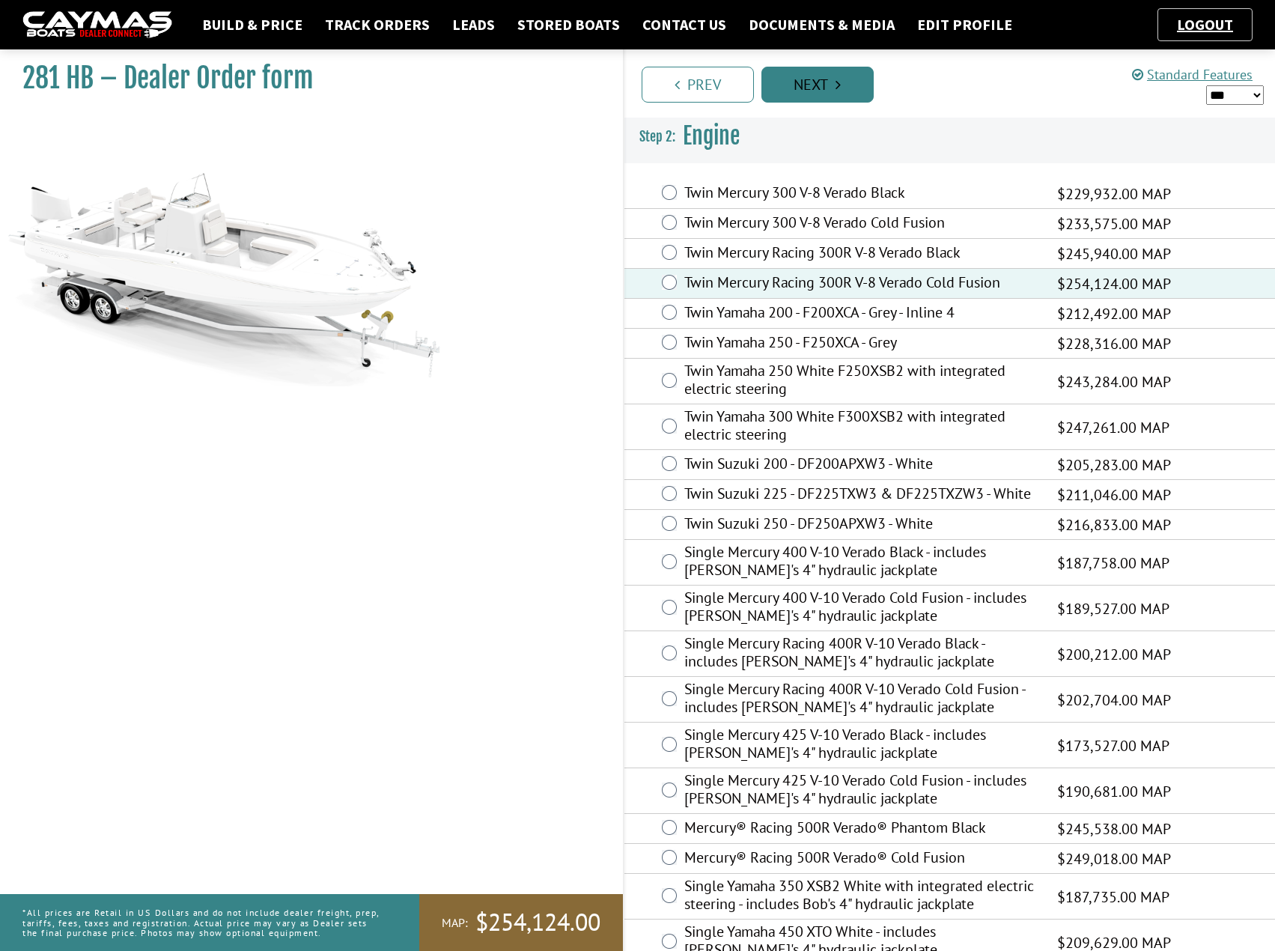
click at [812, 82] on link "Next" at bounding box center [818, 85] width 112 height 36
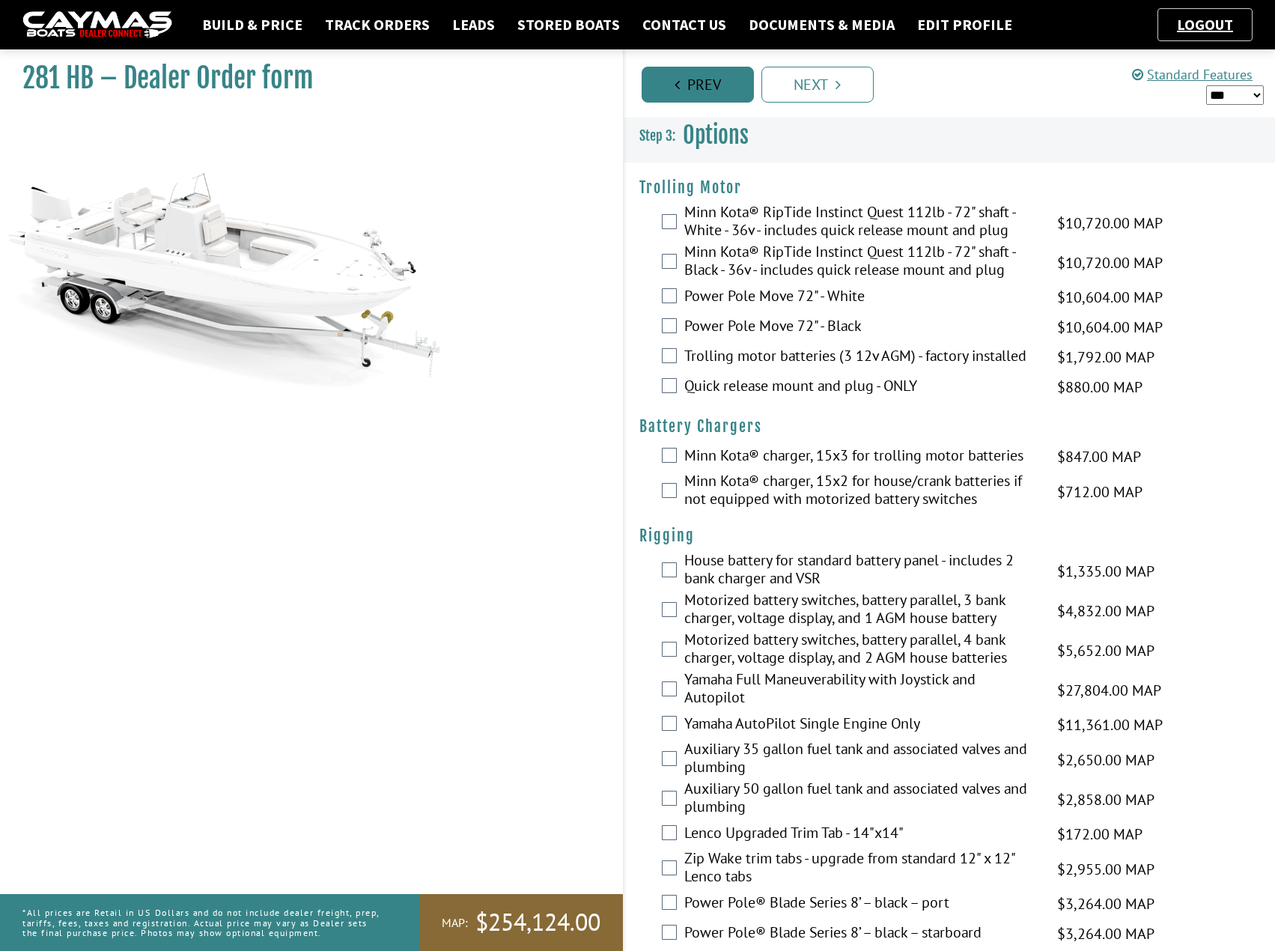
click at [718, 91] on link "Prev" at bounding box center [698, 85] width 112 height 36
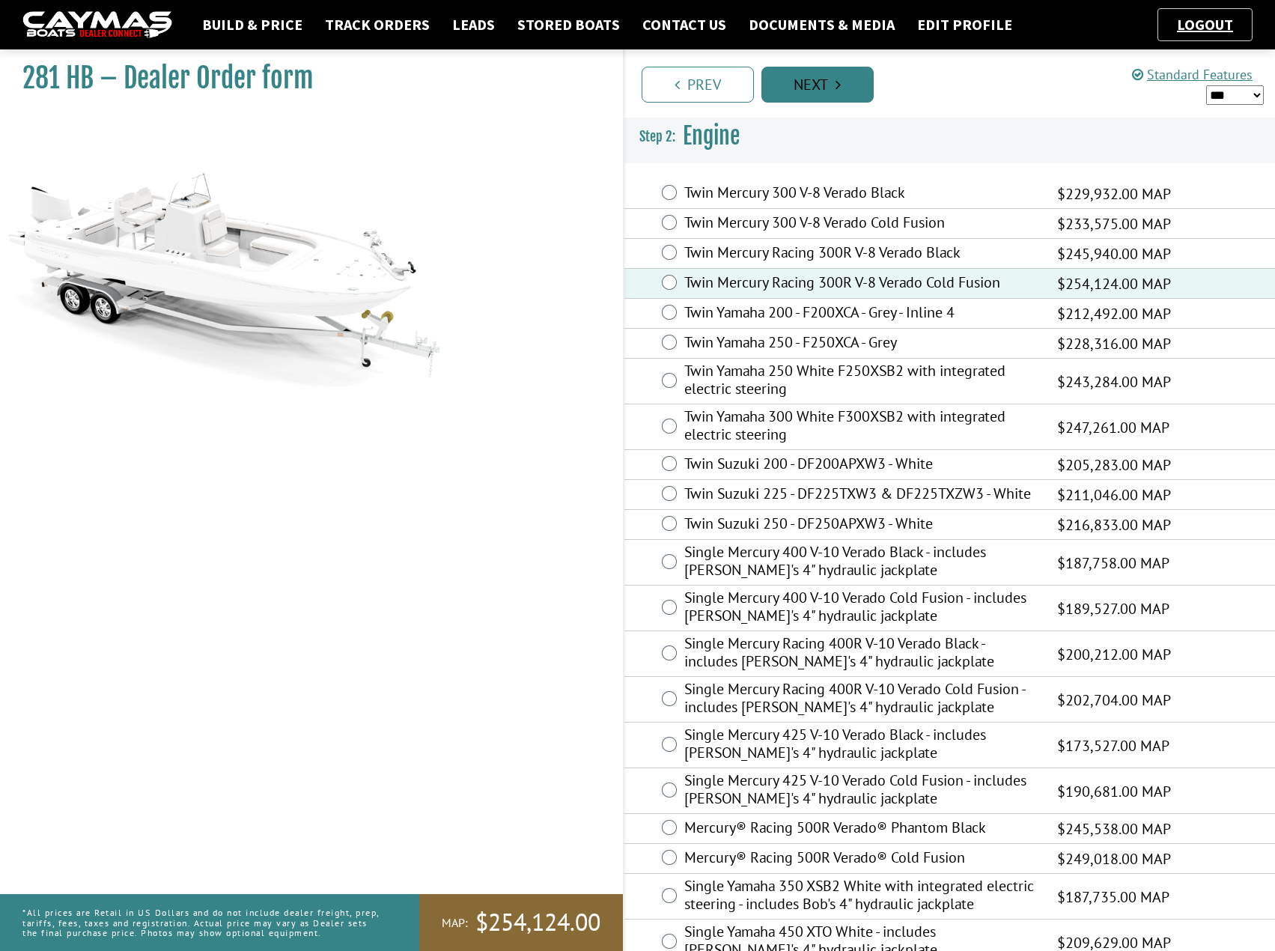
click at [809, 95] on link "Next" at bounding box center [818, 85] width 112 height 36
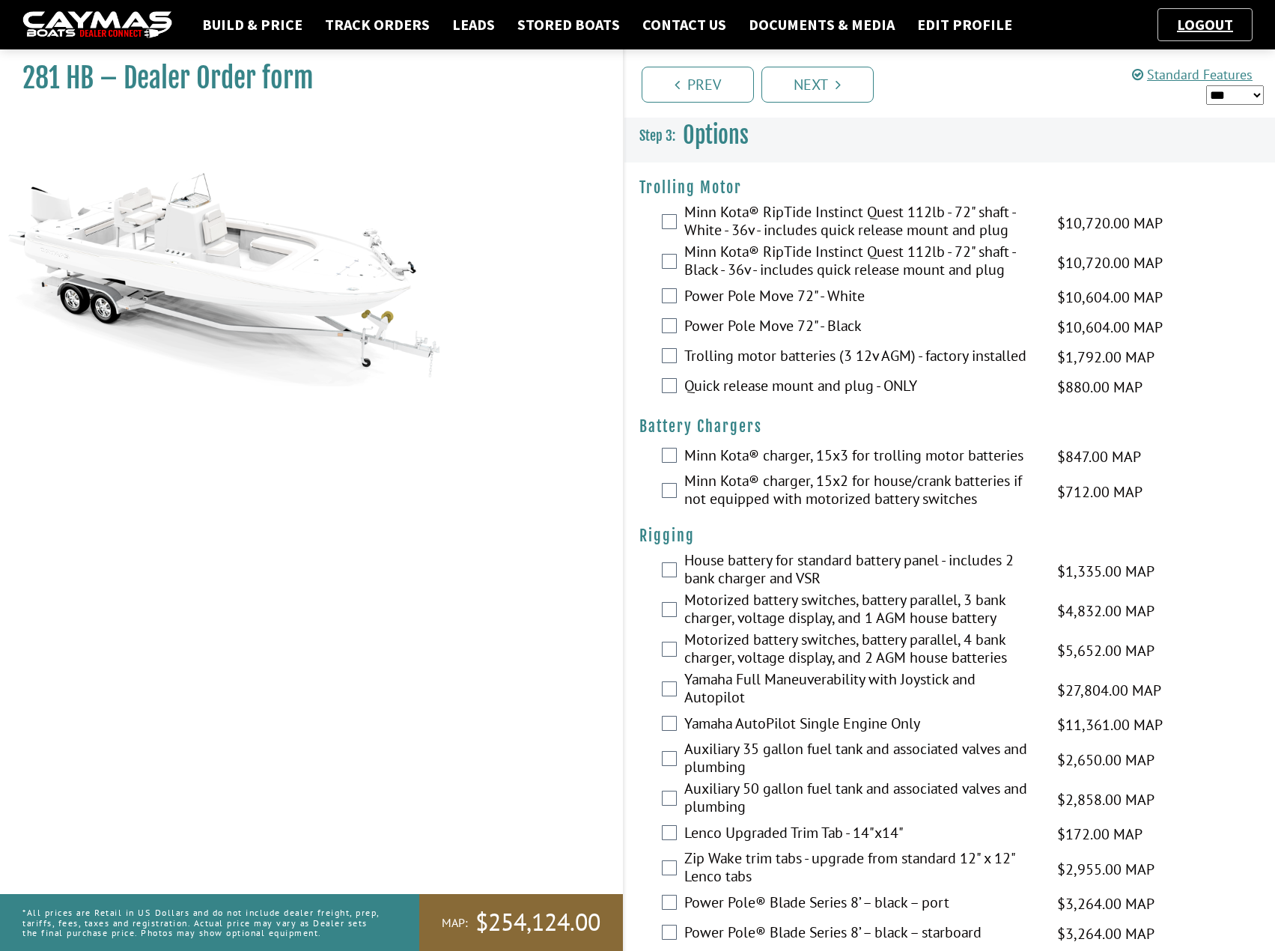
click at [910, 621] on label "Motorized battery switches, battery parallel, 3 bank charger, voltage display, …" at bounding box center [861, 611] width 355 height 40
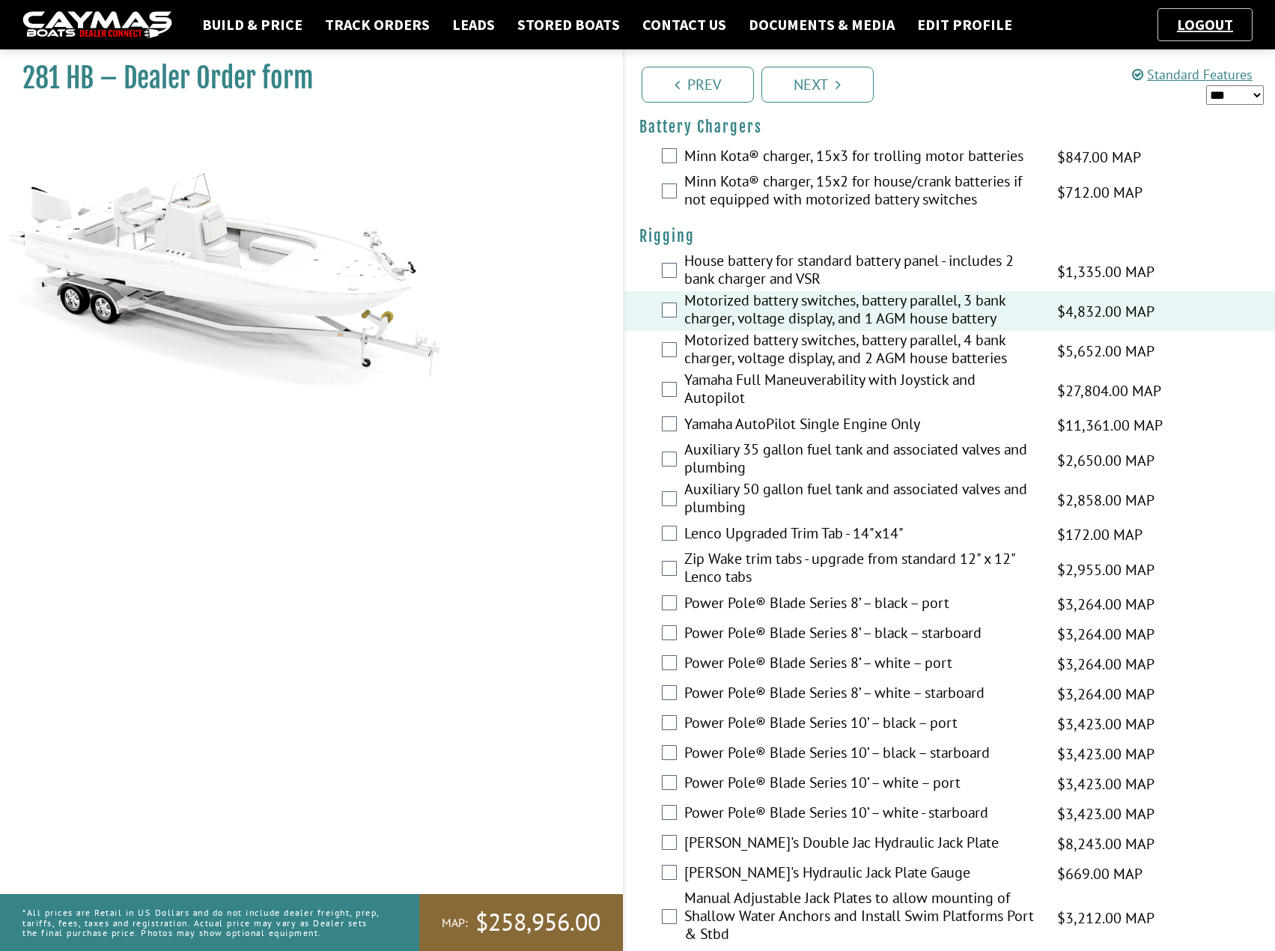
scroll to position [524, 0]
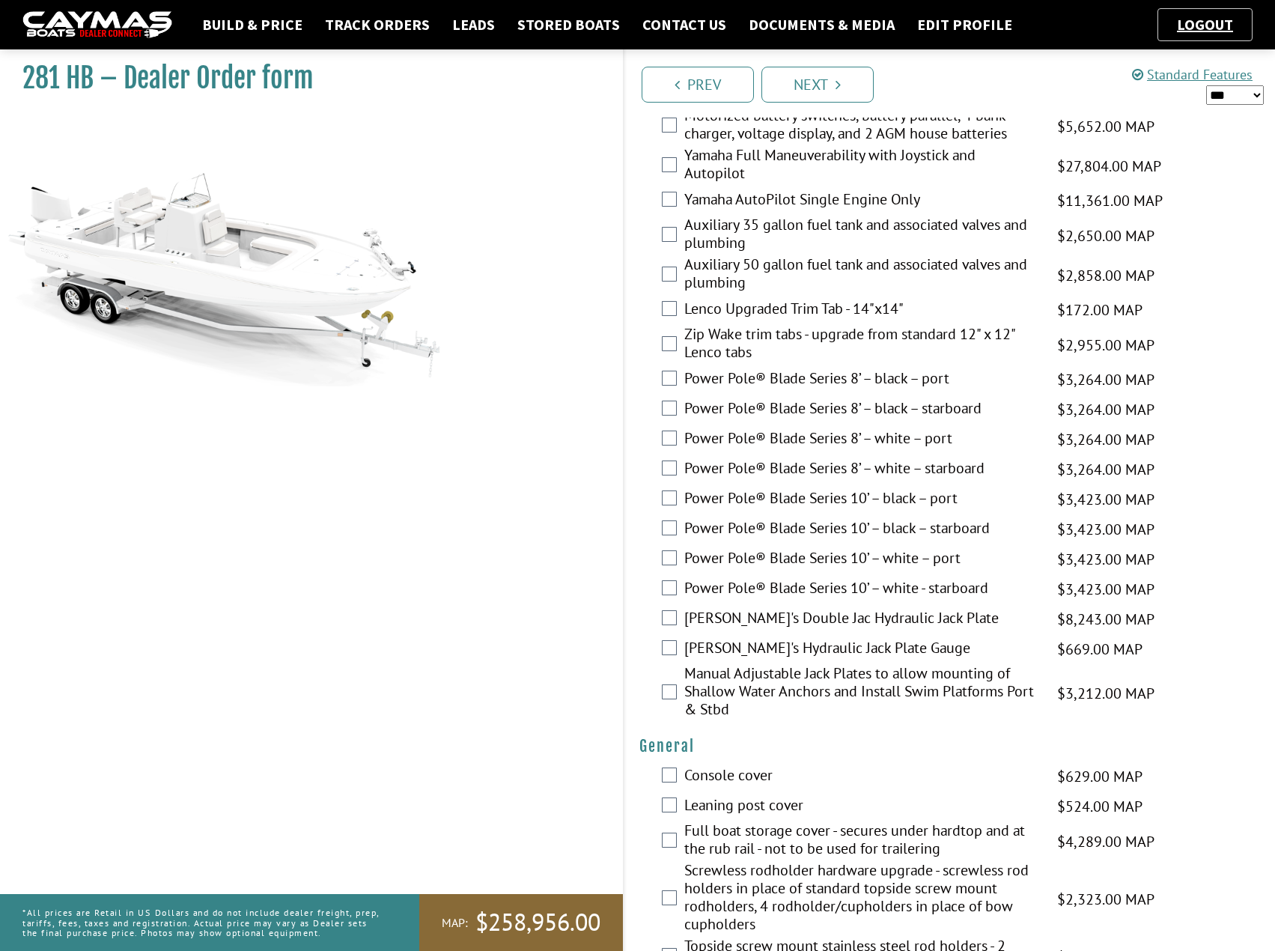
click at [817, 502] on label "Power Pole® Blade Series 10’ – black – port" at bounding box center [861, 500] width 355 height 22
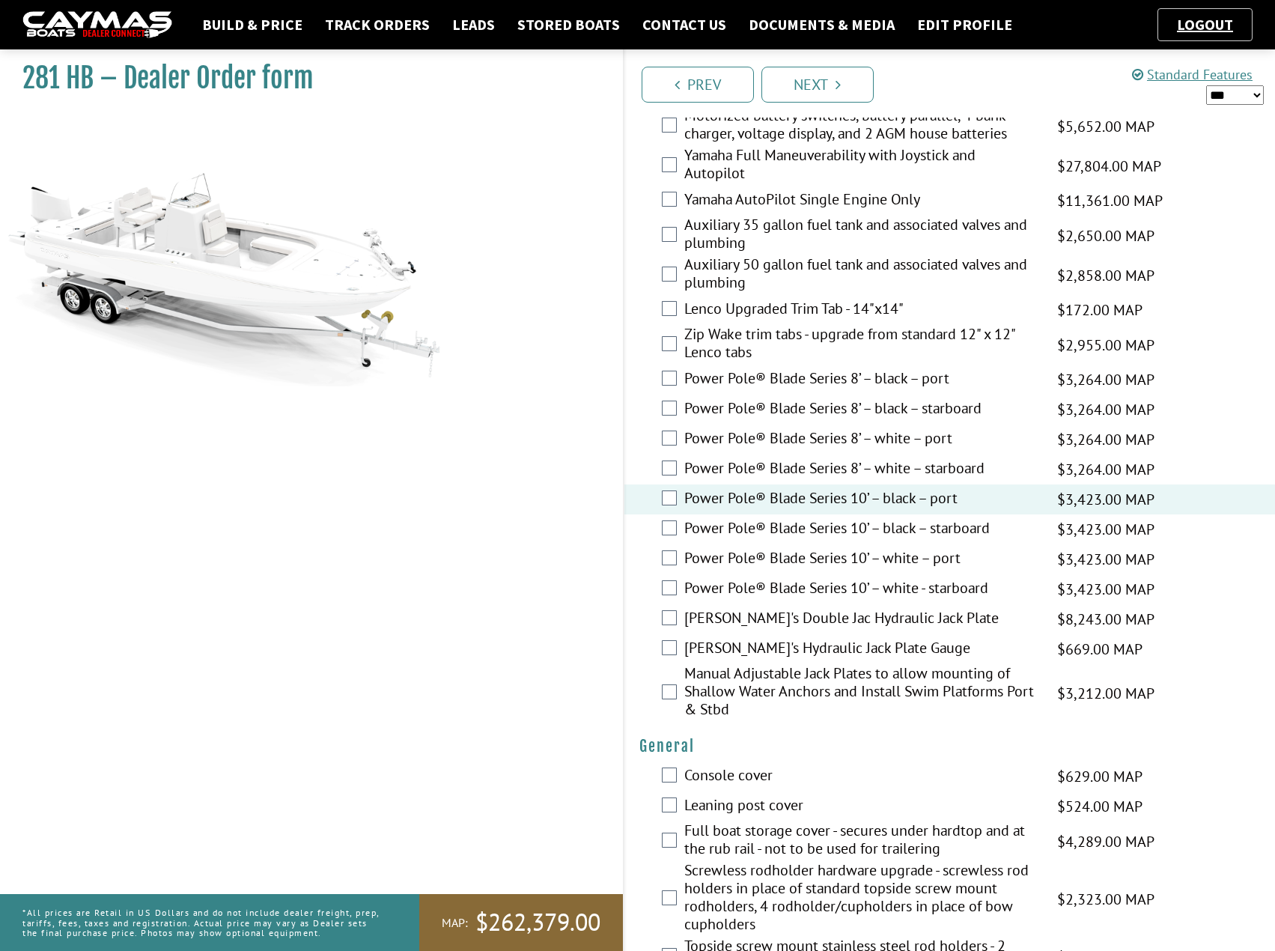
click at [830, 471] on label "Power Pole® Blade Series 8’ – white – starboard" at bounding box center [861, 470] width 355 height 22
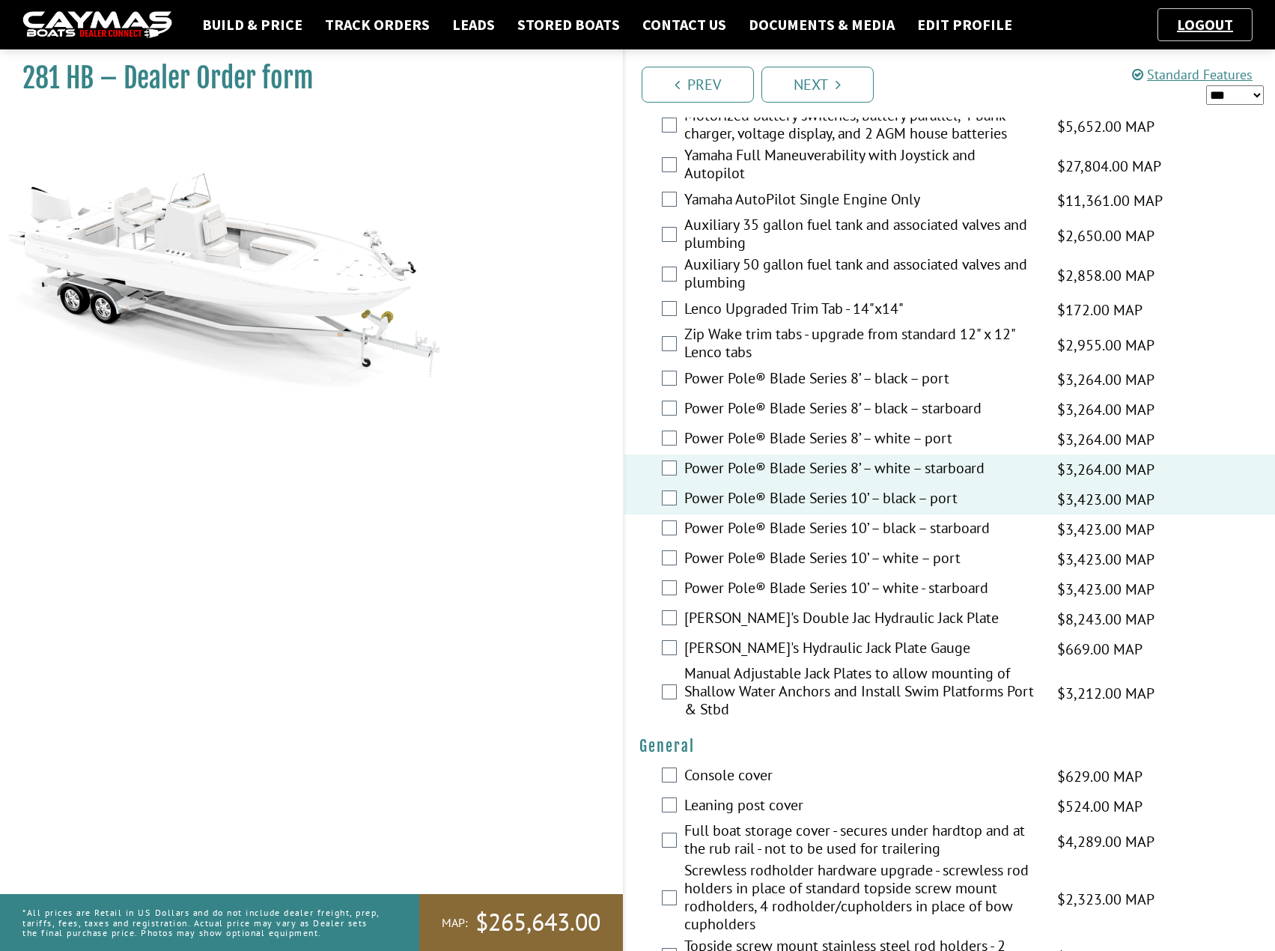
click at [806, 510] on label "Power Pole® Blade Series 10’ – black – port" at bounding box center [861, 500] width 355 height 22
click at [816, 472] on label "Power Pole® Blade Series 8’ – white – starboard" at bounding box center [861, 470] width 355 height 22
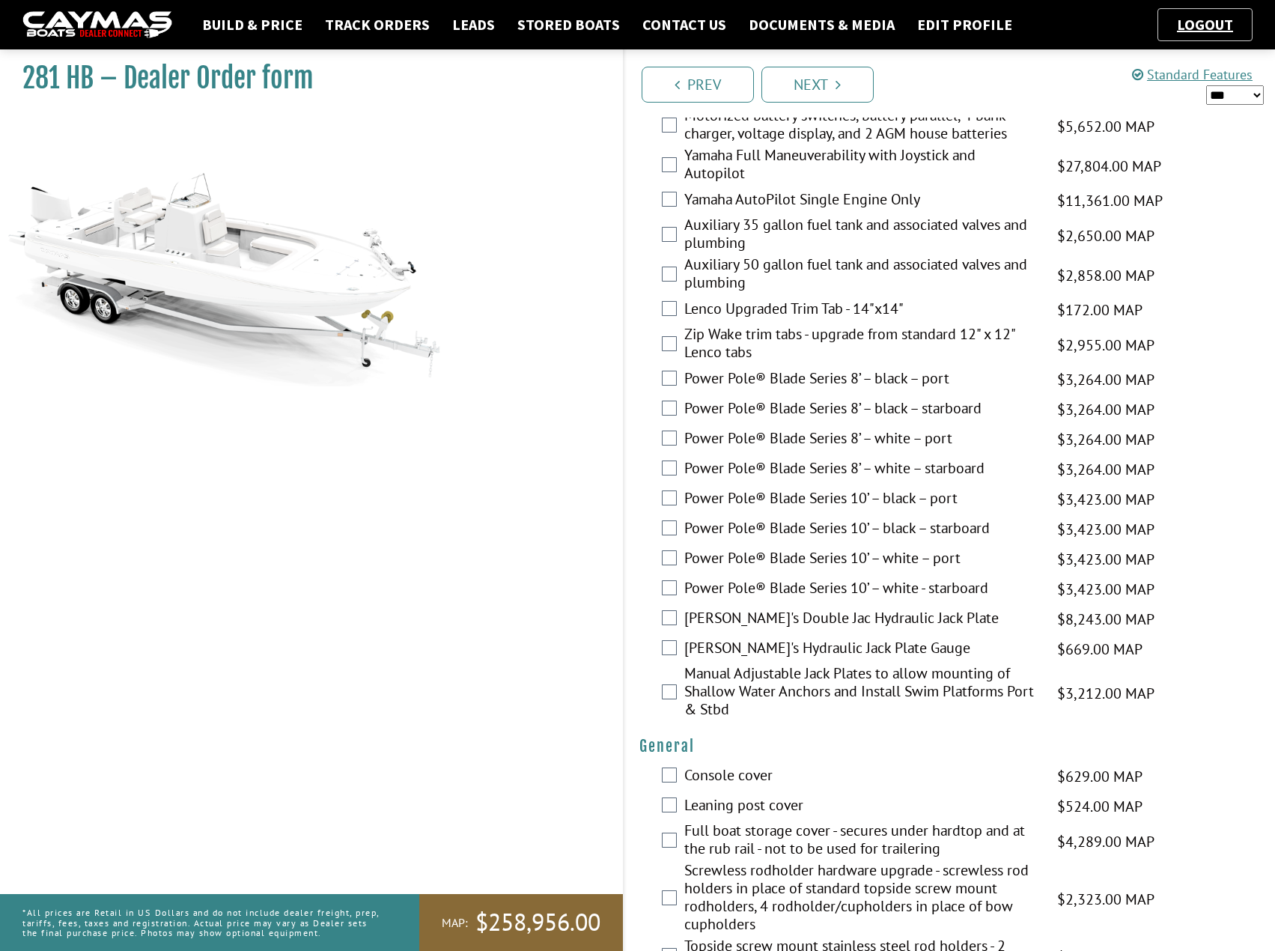
click at [794, 550] on label "Power Pole® Blade Series 10’ – white – port" at bounding box center [861, 560] width 355 height 22
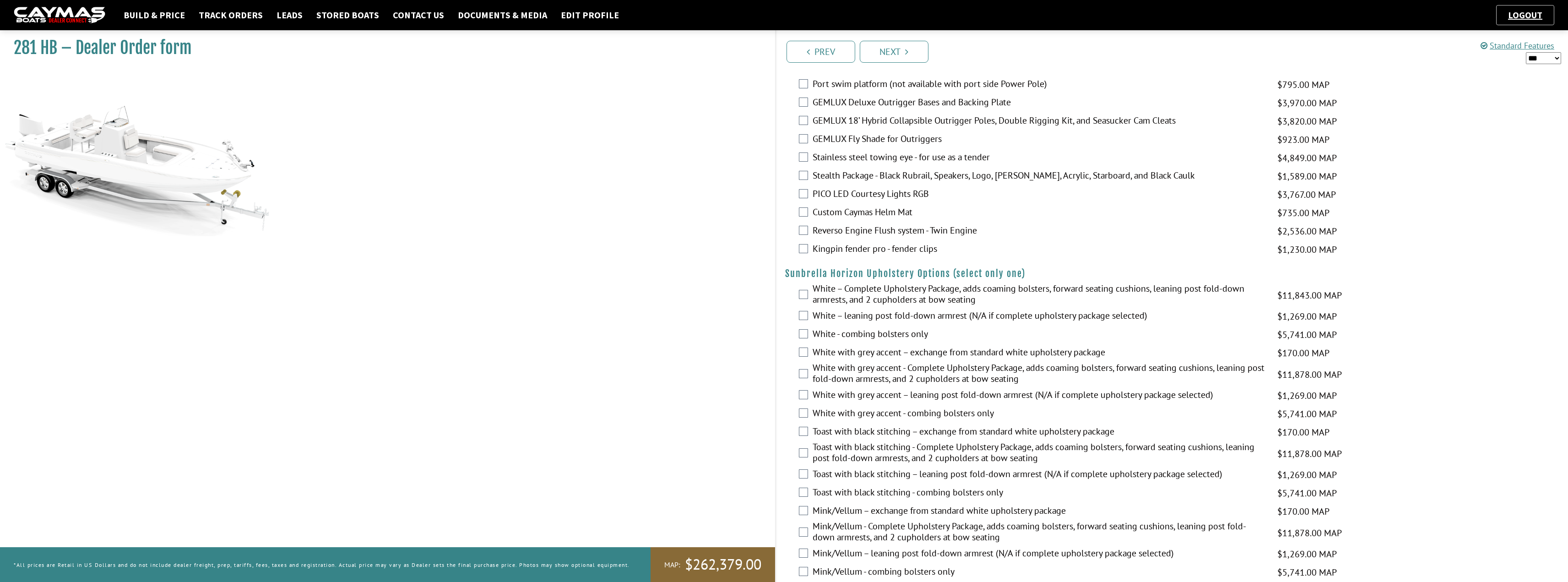
scroll to position [1374, 0]
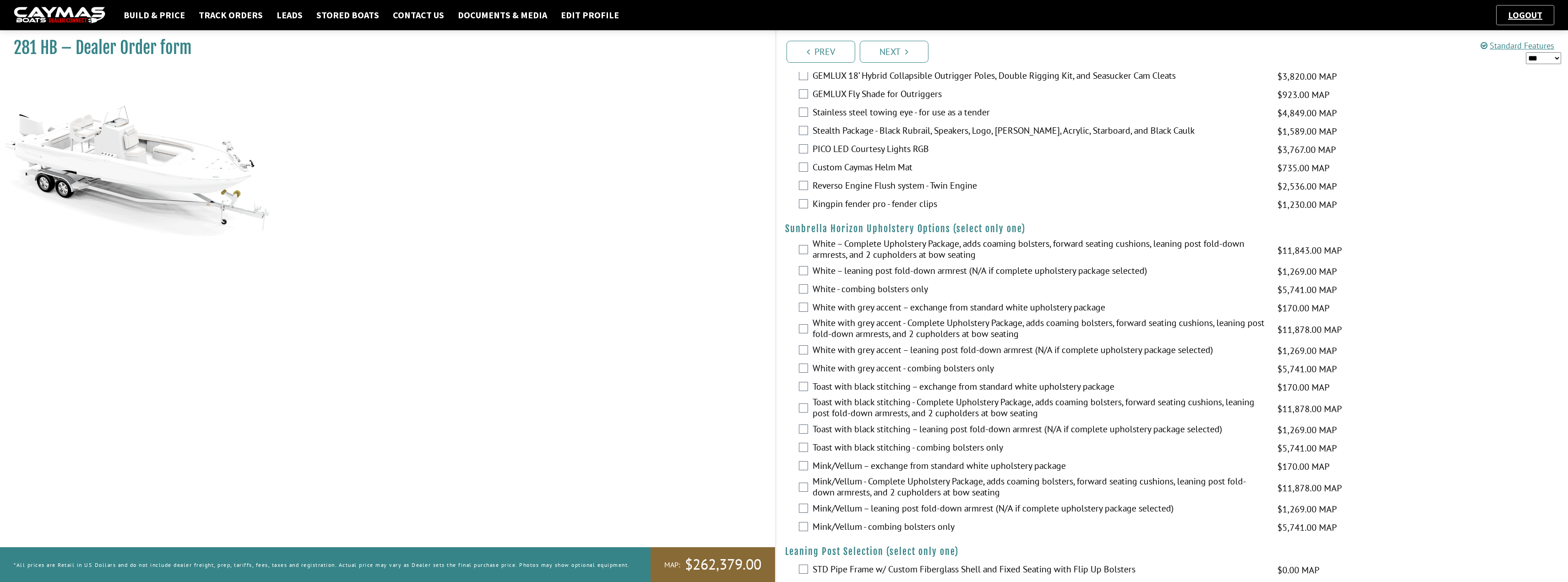
click at [786, 326] on label "White with grey accent - Complete Upholstery Package, adds coaming bolsters, fo…" at bounding box center [1039, 330] width 453 height 24
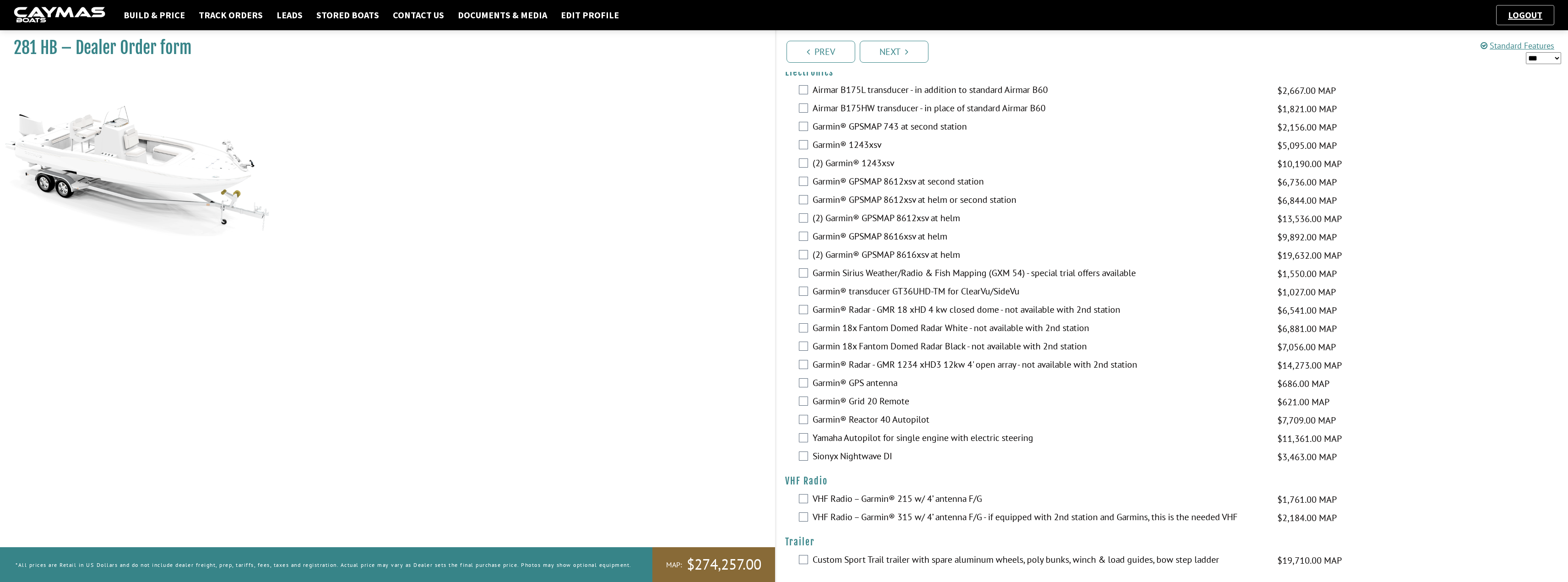
scroll to position [1955, 0]
click at [786, 488] on label "VHF Radio – Garmin® 215 w/ 4’ antenna F/G" at bounding box center [1039, 495] width 453 height 13
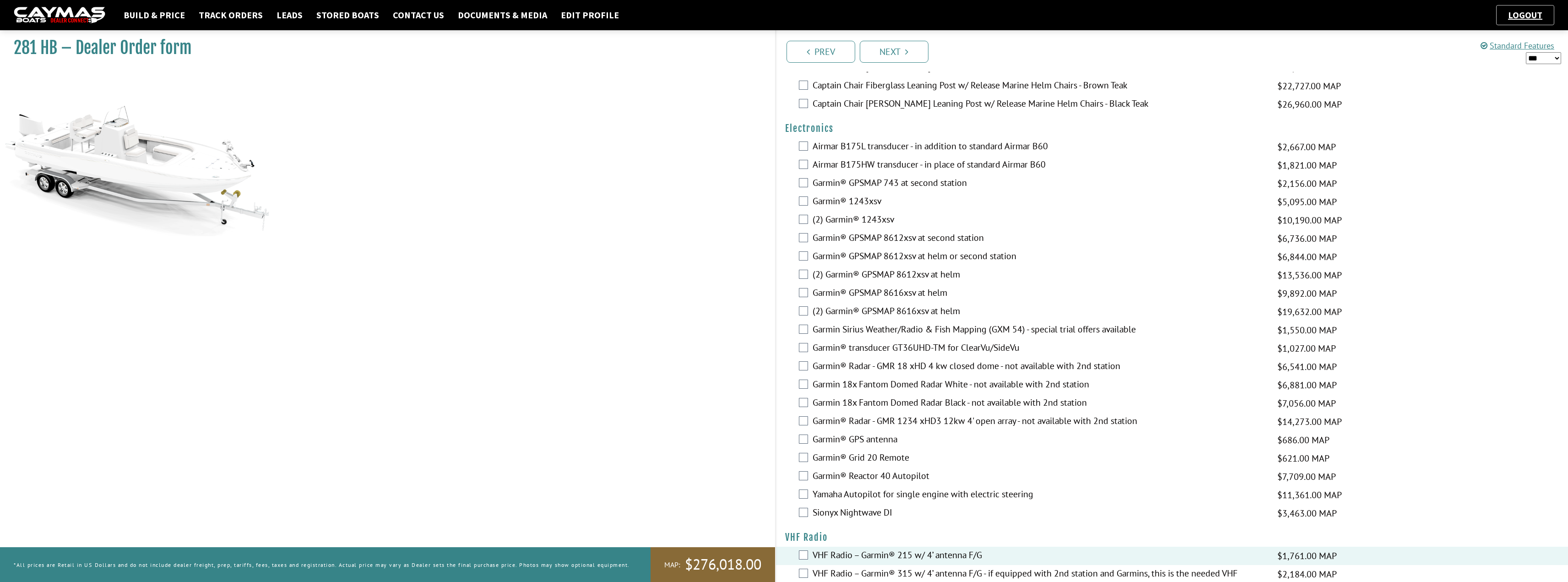
scroll to position [1909, 0]
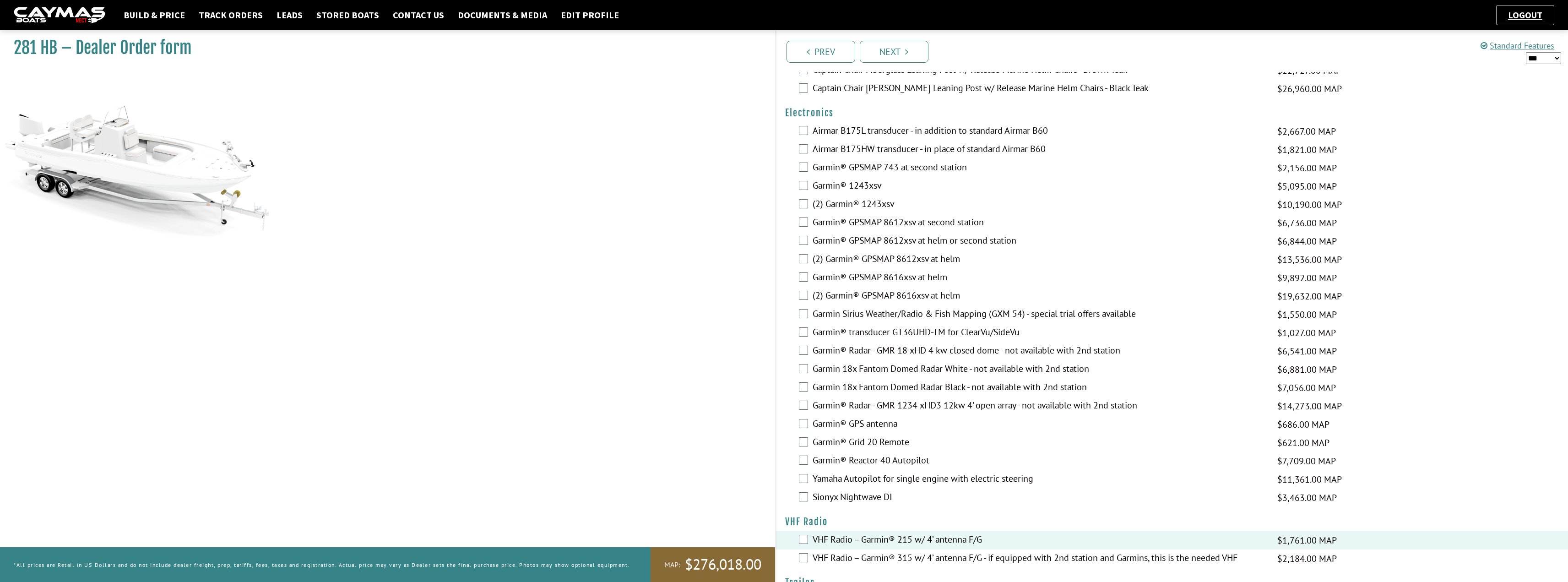
click at [786, 423] on label "Garmin® GPS antenna" at bounding box center [1039, 425] width 453 height 13
click at [786, 186] on label "Garmin® 1243xsv" at bounding box center [1039, 186] width 453 height 13
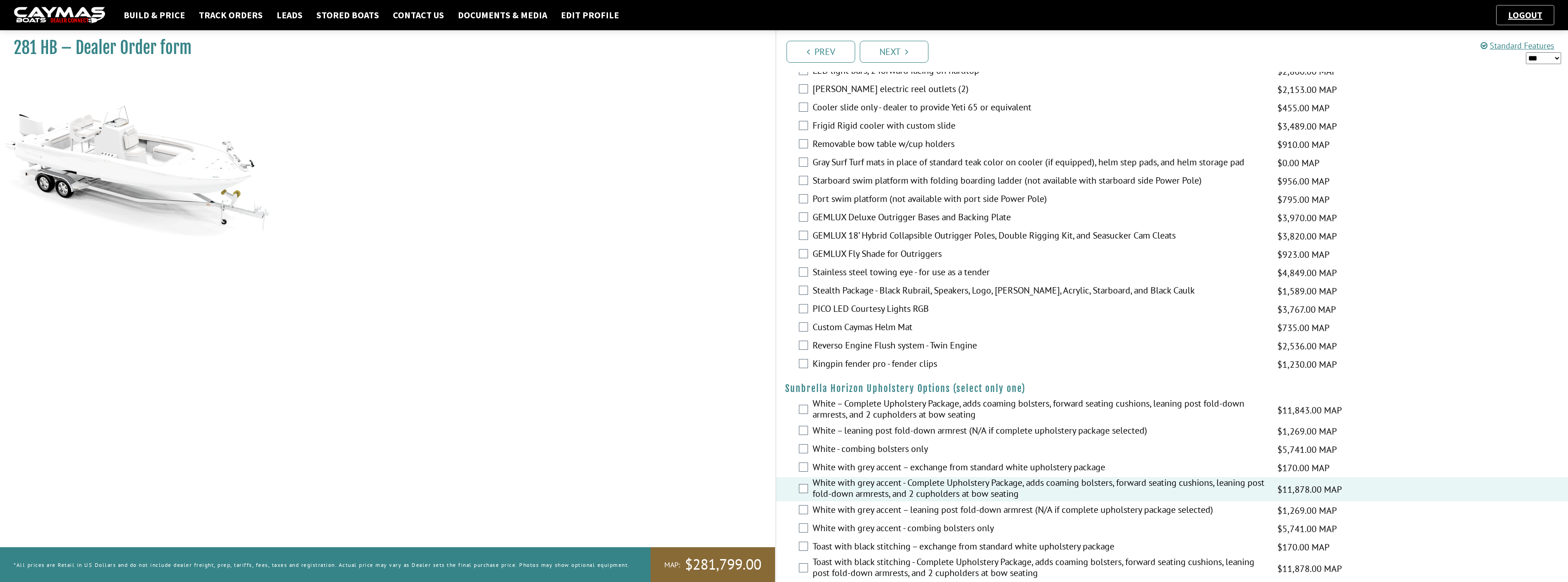
scroll to position [1177, 0]
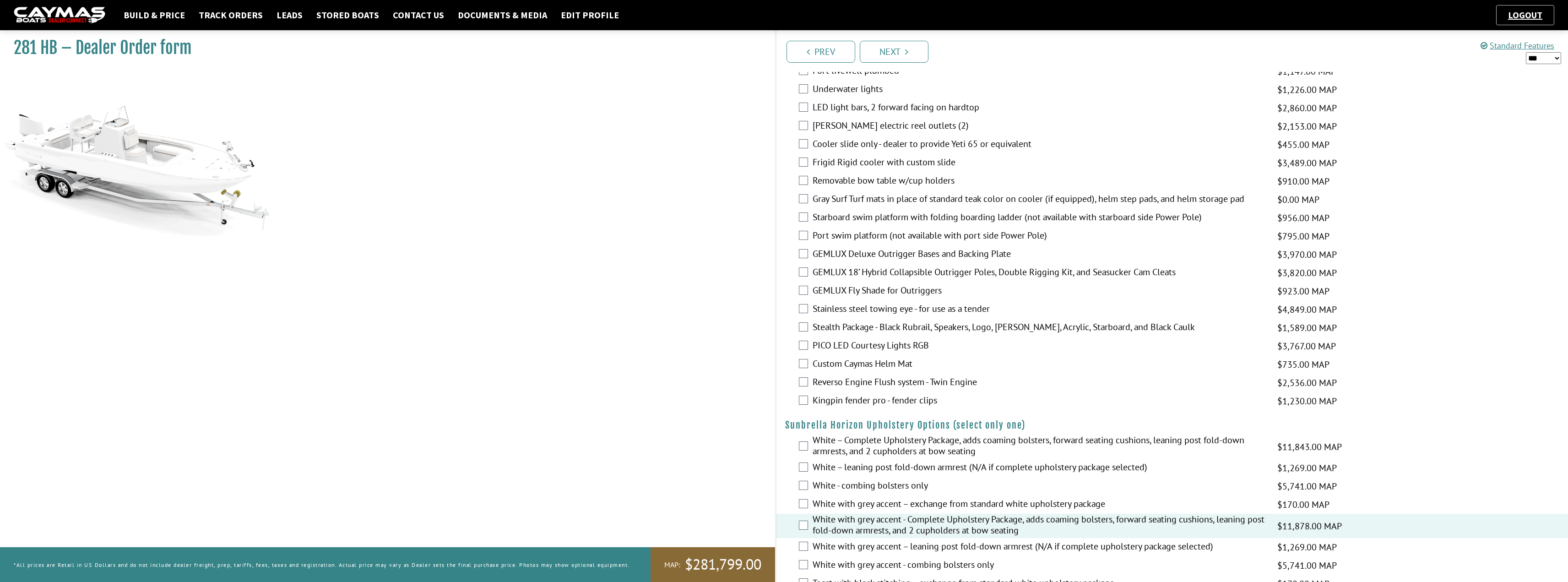
click at [786, 219] on label "Starboard swim platform with folding boarding ladder (not available with starbo…" at bounding box center [1039, 218] width 453 height 13
click at [786, 236] on label "Port swim platform (not available with port side Power Pole)" at bounding box center [1039, 237] width 453 height 13
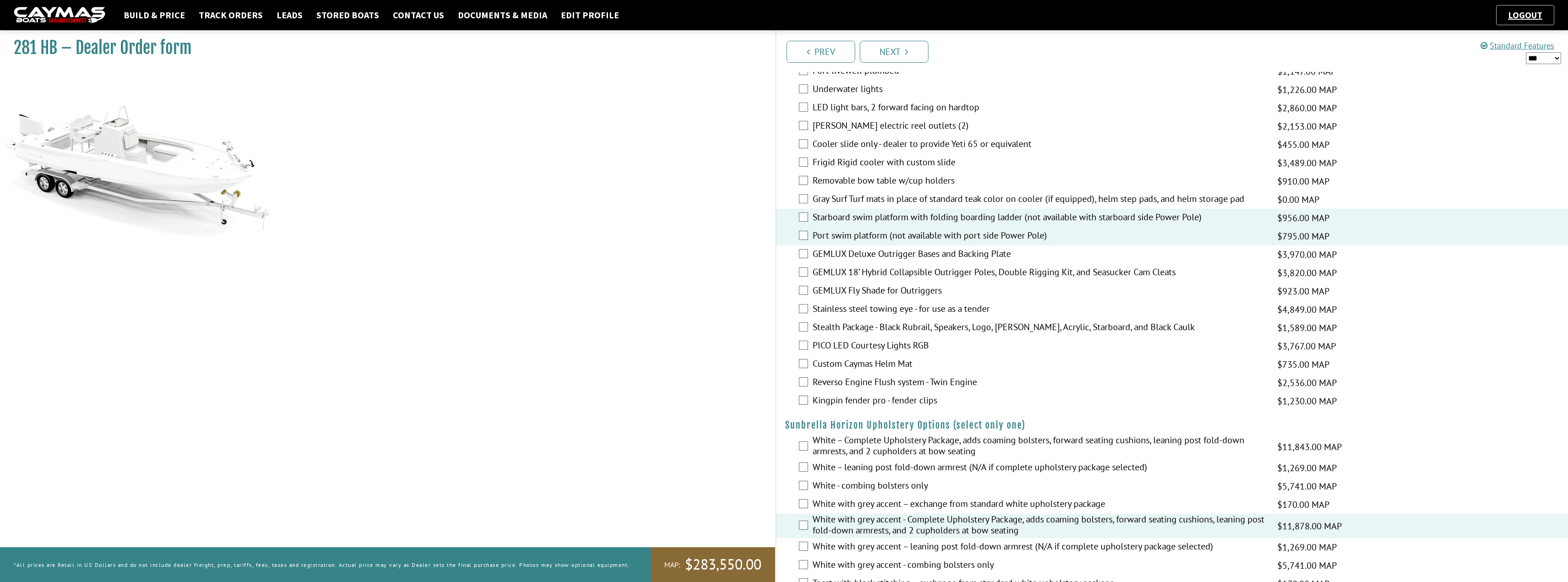
click at [786, 212] on label "Starboard swim platform with folding boarding ladder (not available with starbo…" at bounding box center [1039, 218] width 453 height 13
click at [786, 218] on label "Starboard swim platform with folding boarding ladder (not available with starbo…" at bounding box center [1039, 218] width 453 height 13
click at [786, 235] on label "Port swim platform (not available with port side Power Pole)" at bounding box center [1039, 237] width 453 height 13
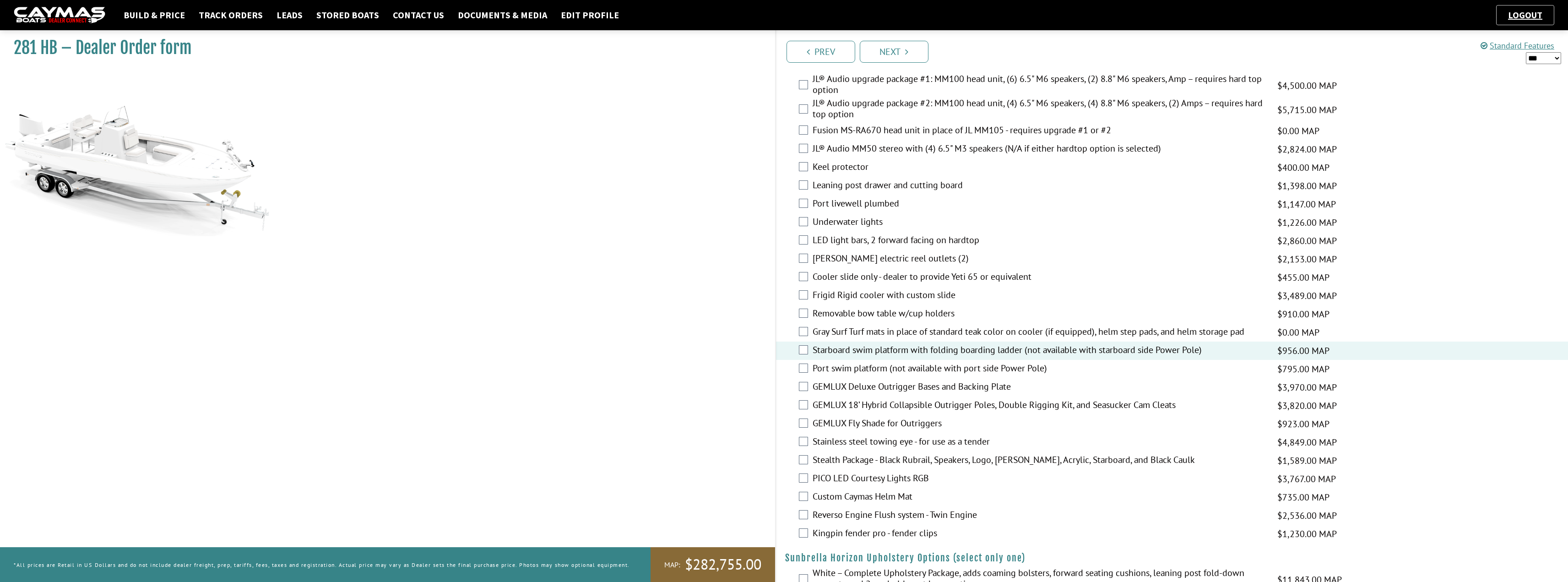
scroll to position [1040, 0]
click at [786, 298] on label "Frigid Rigid cooler with custom slide" at bounding box center [1039, 301] width 453 height 13
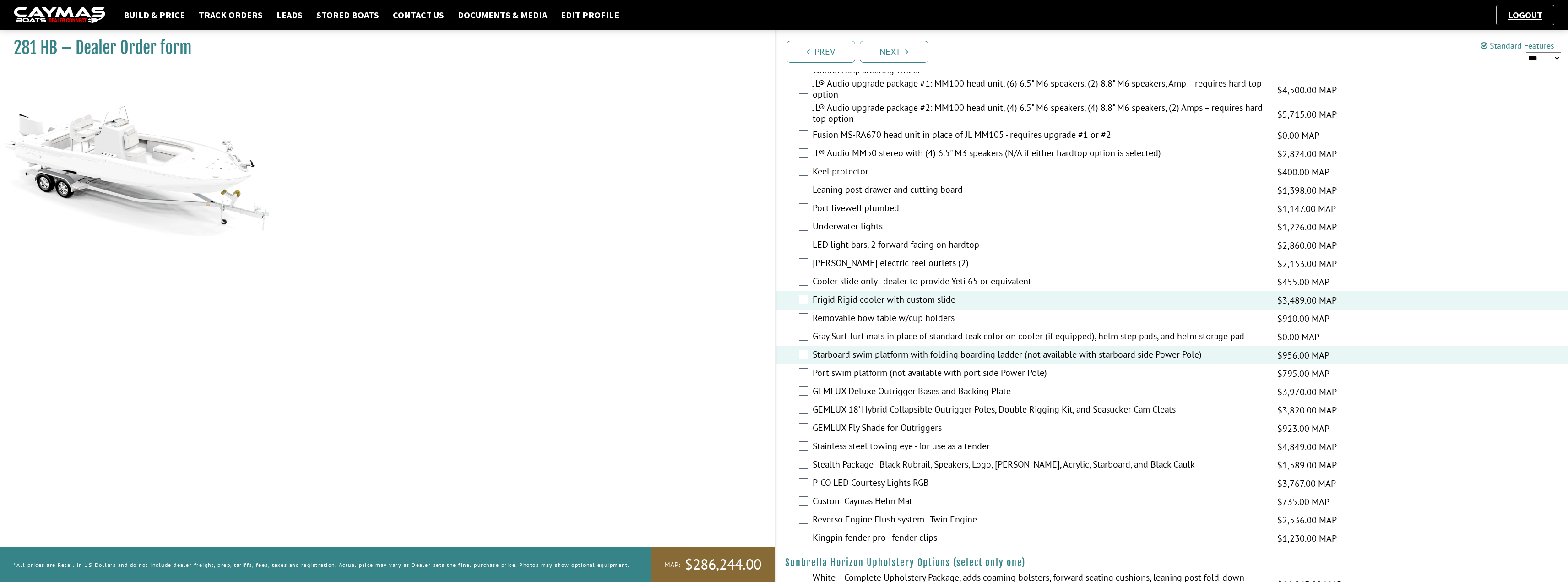
scroll to position [994, 0]
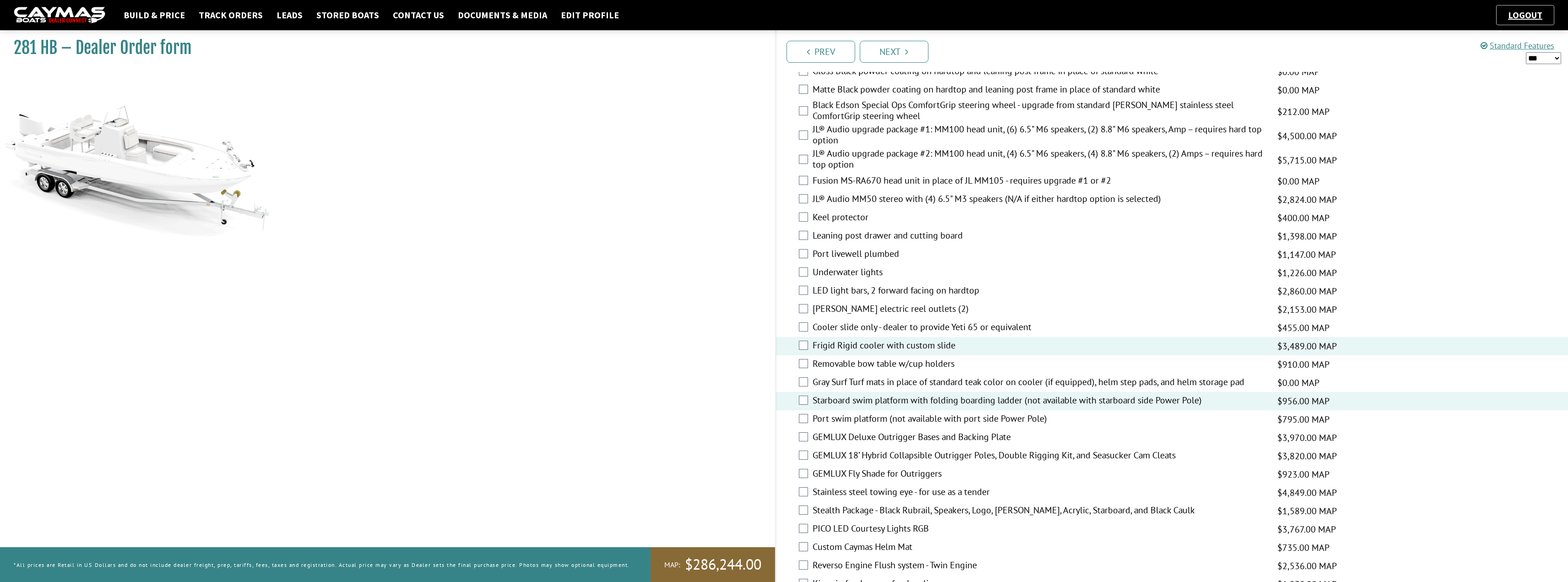
click at [786, 352] on label "Frigid Rigid cooler with custom slide" at bounding box center [1039, 347] width 453 height 13
click at [786, 332] on label "Cooler slide only - dealer to provide Yeti 65 or equivalent" at bounding box center [1039, 328] width 453 height 13
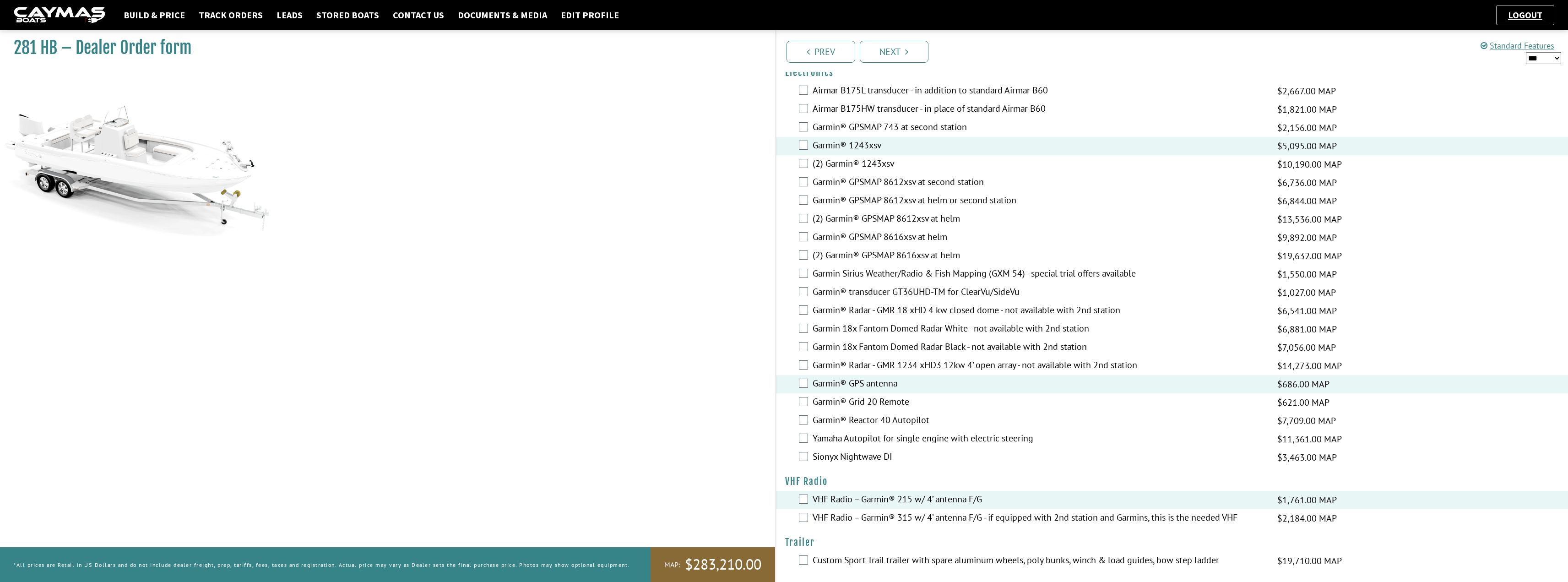
scroll to position [1955, 0]
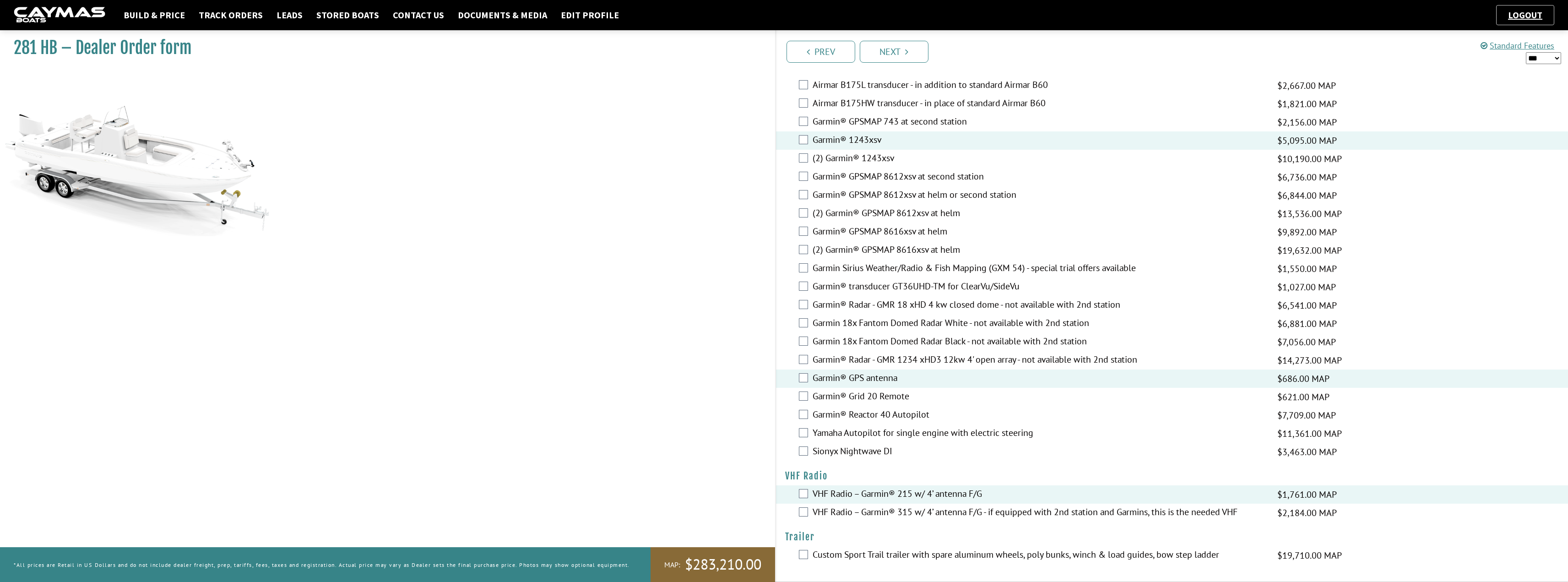
click at [786, 550] on label "Custom Sport Trail trailer with spare aluminum wheels, poly bunks, winch & load…" at bounding box center [1039, 556] width 453 height 13
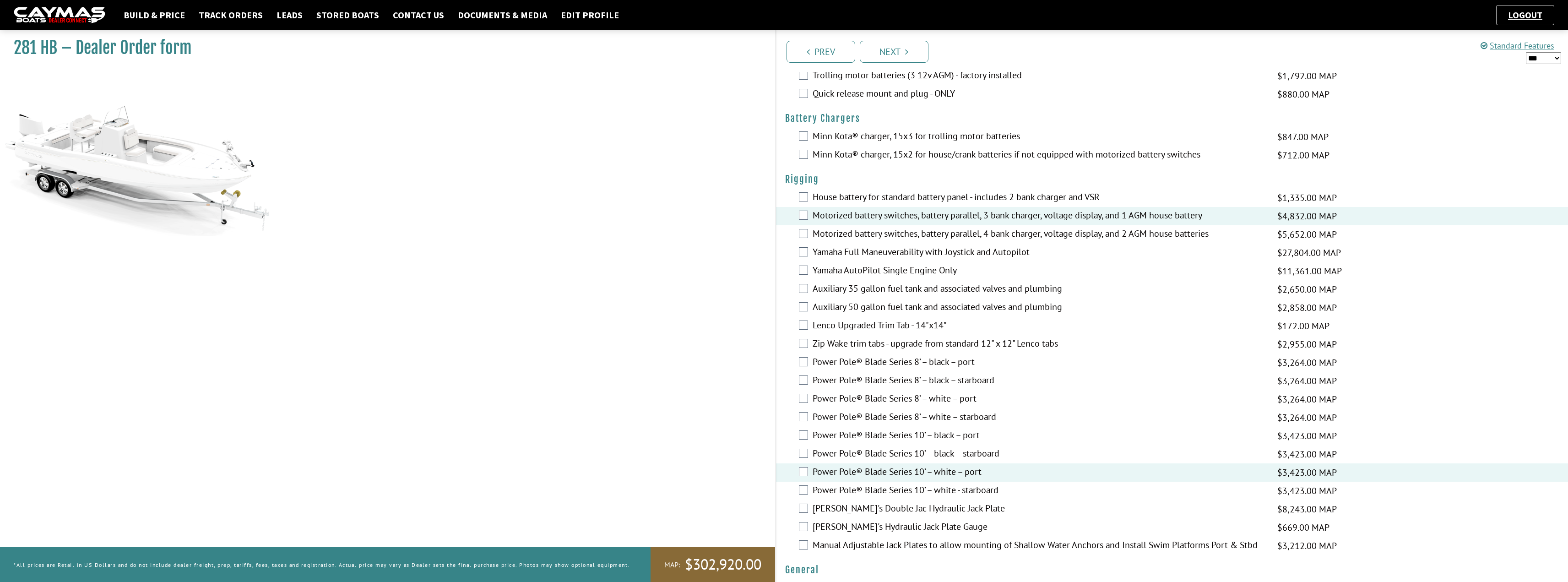
scroll to position [78, 0]
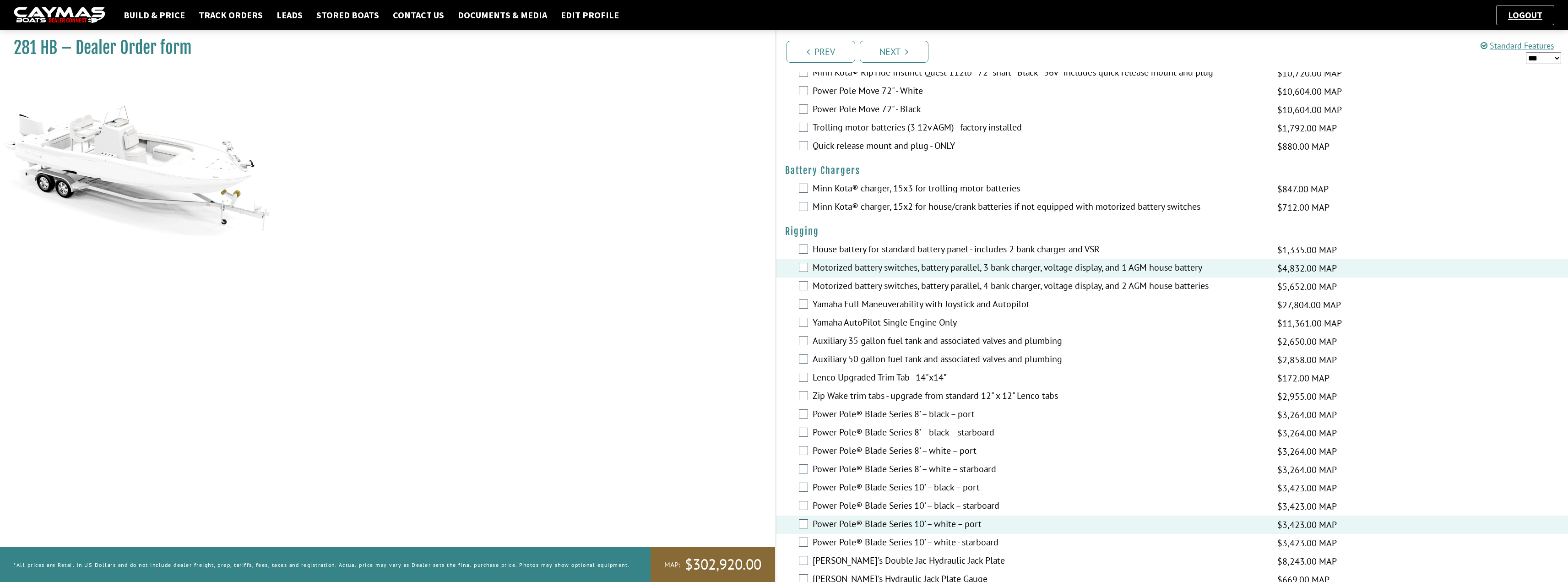
click at [786, 341] on label "Auxiliary 35 gallon fuel tank and associated valves and plumbing" at bounding box center [1039, 342] width 453 height 13
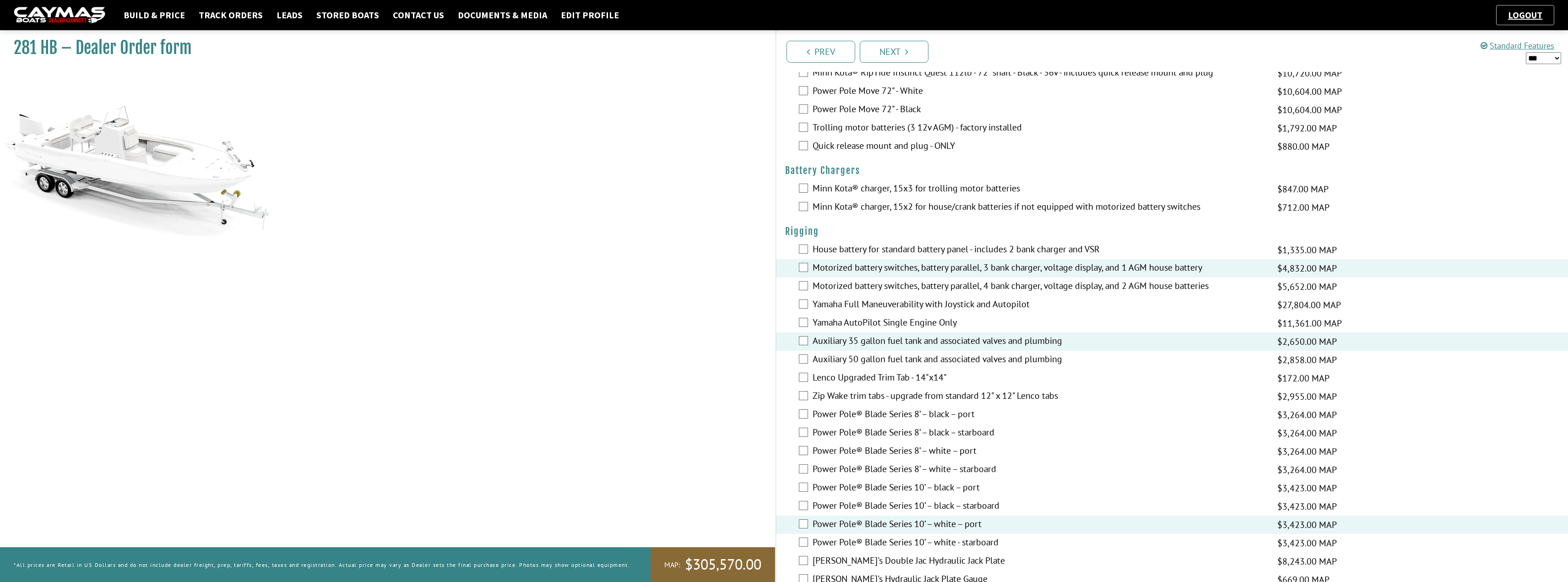
click at [786, 56] on select "*** ****** ******" at bounding box center [1544, 57] width 35 height 12
click at [786, 52] on select "*** ****** ******" at bounding box center [1544, 57] width 35 height 12
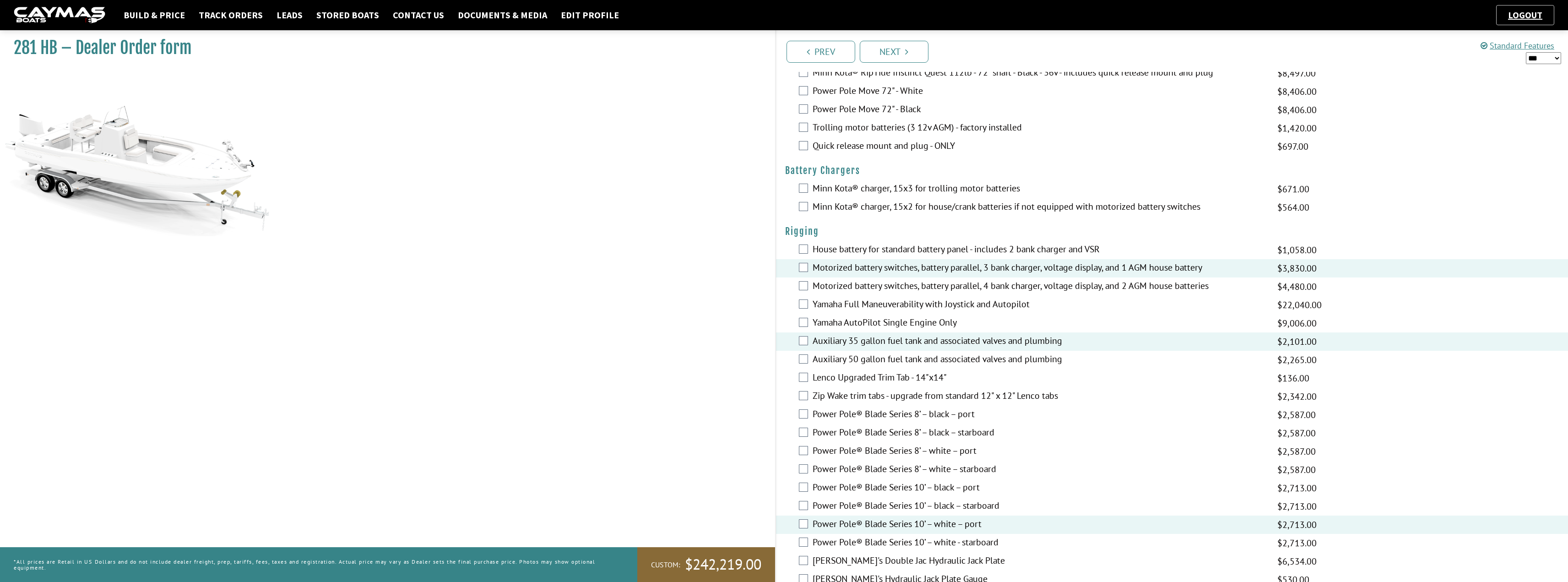
click at [786, 57] on select "*** ****** ******" at bounding box center [1544, 57] width 35 height 12
click at [786, 52] on select "*** ****** ******" at bounding box center [1544, 57] width 35 height 12
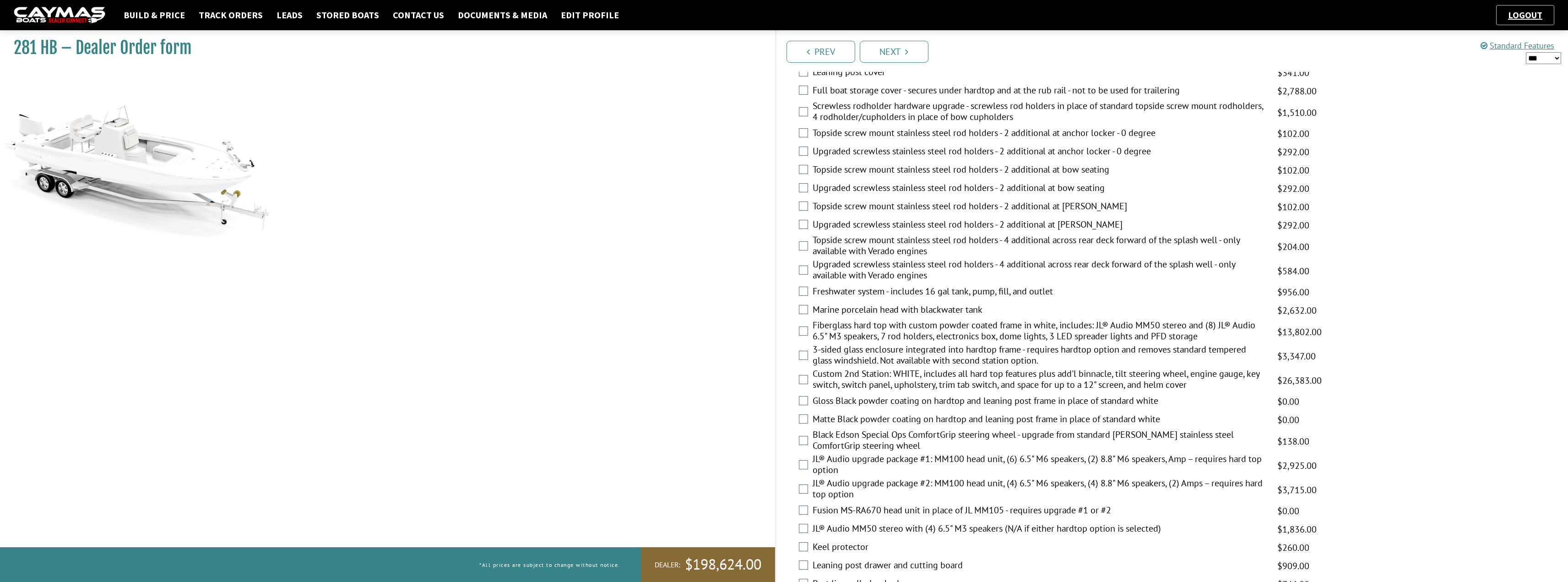
scroll to position [687, 0]
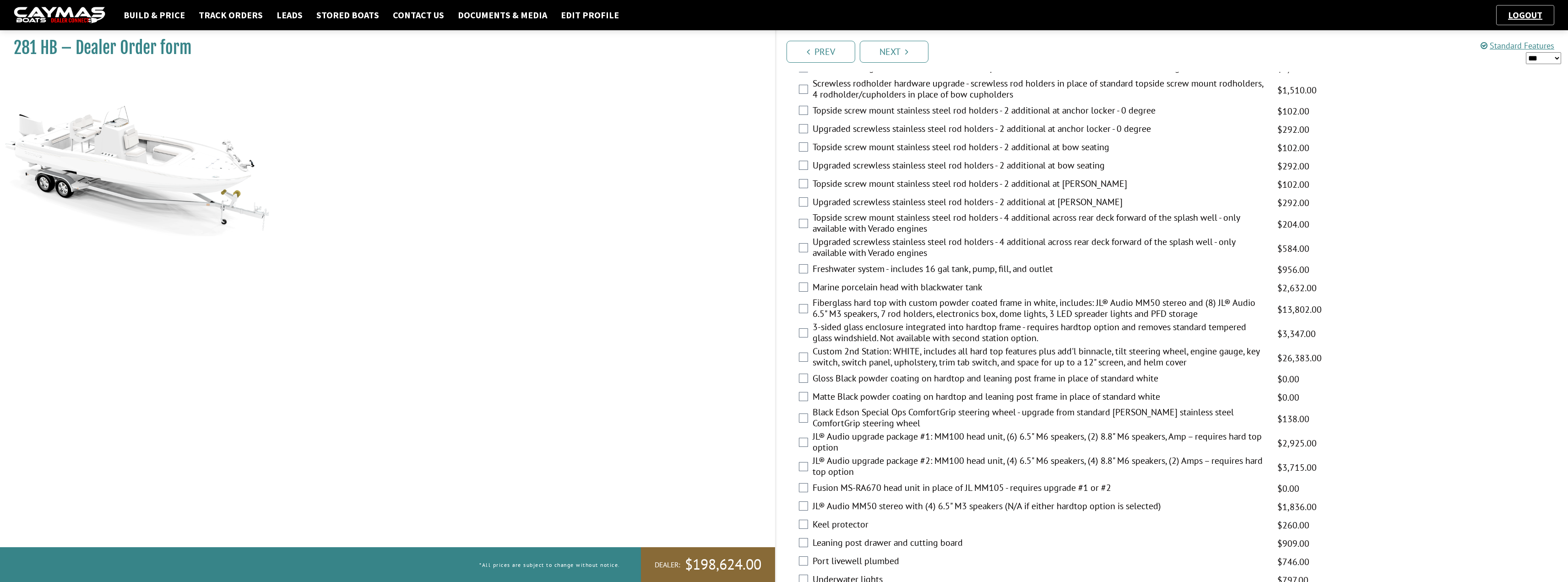
click at [786, 306] on label "Fiberglass hard top with custom powder coated frame in white, includes: JL® Aud…" at bounding box center [1039, 309] width 453 height 24
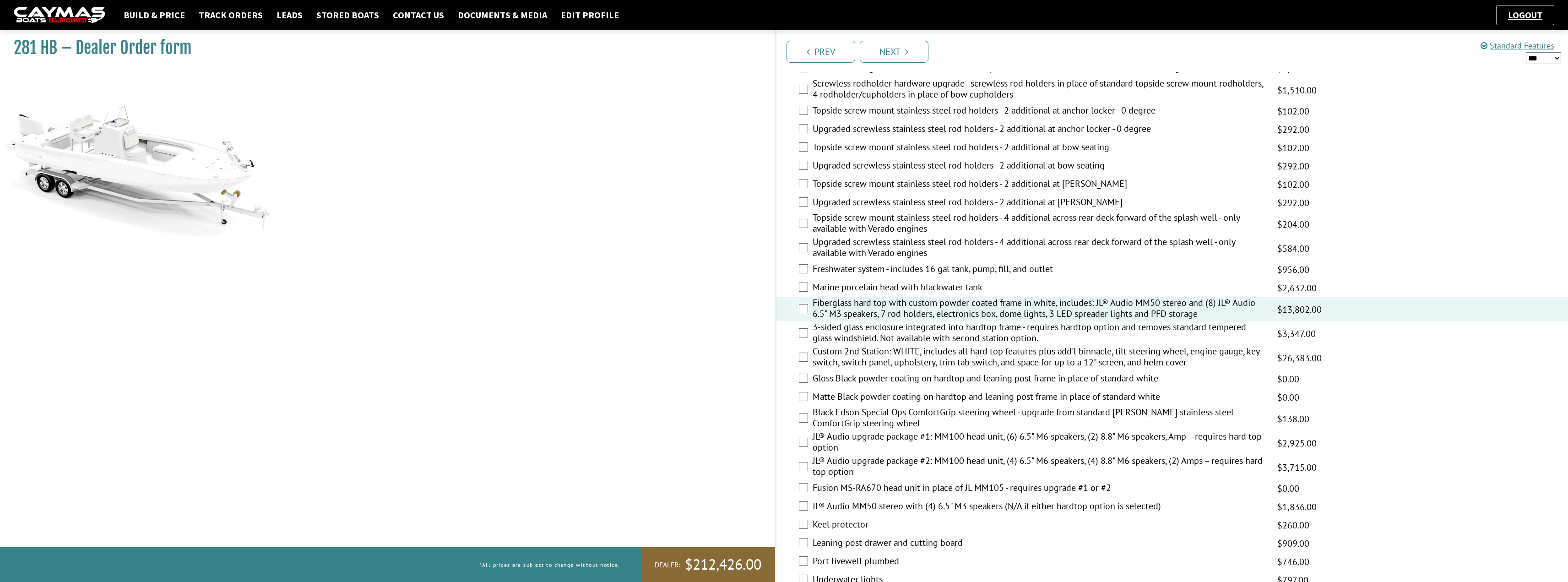
click at [786, 334] on label "3-sided glass enclosure integrated into hardtop frame - requires hardtop option…" at bounding box center [1039, 334] width 453 height 24
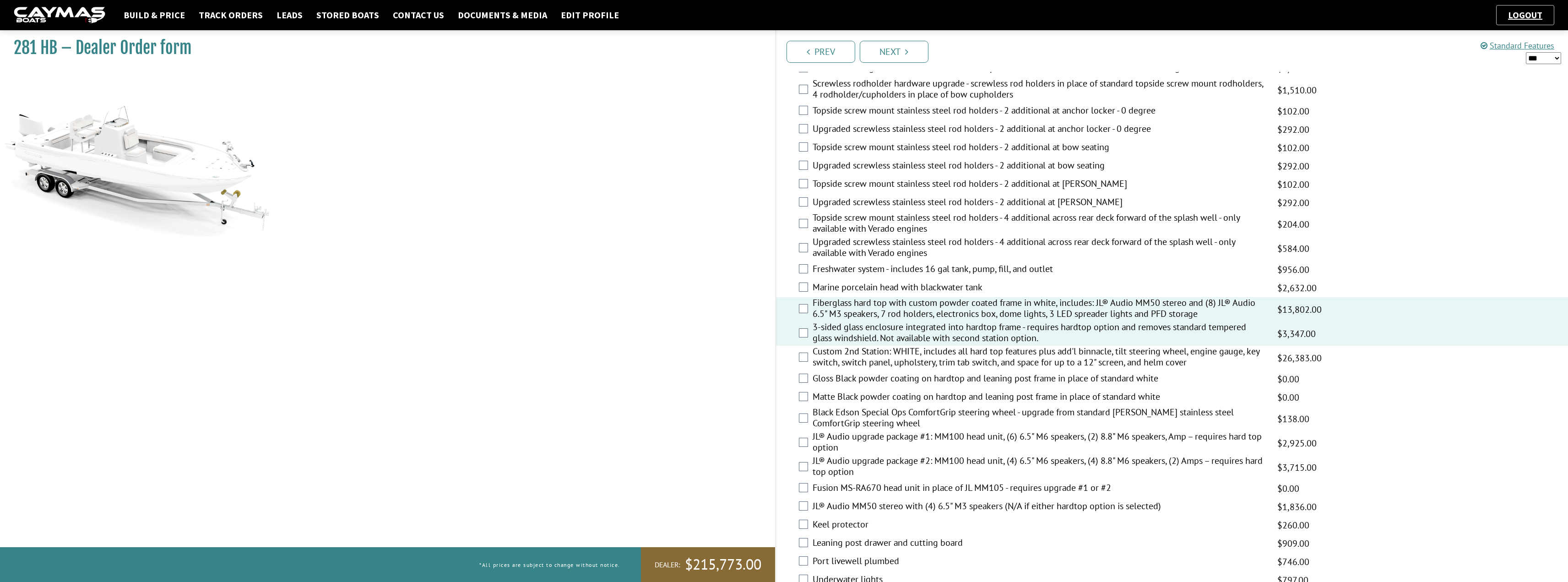
scroll to position [778, 0]
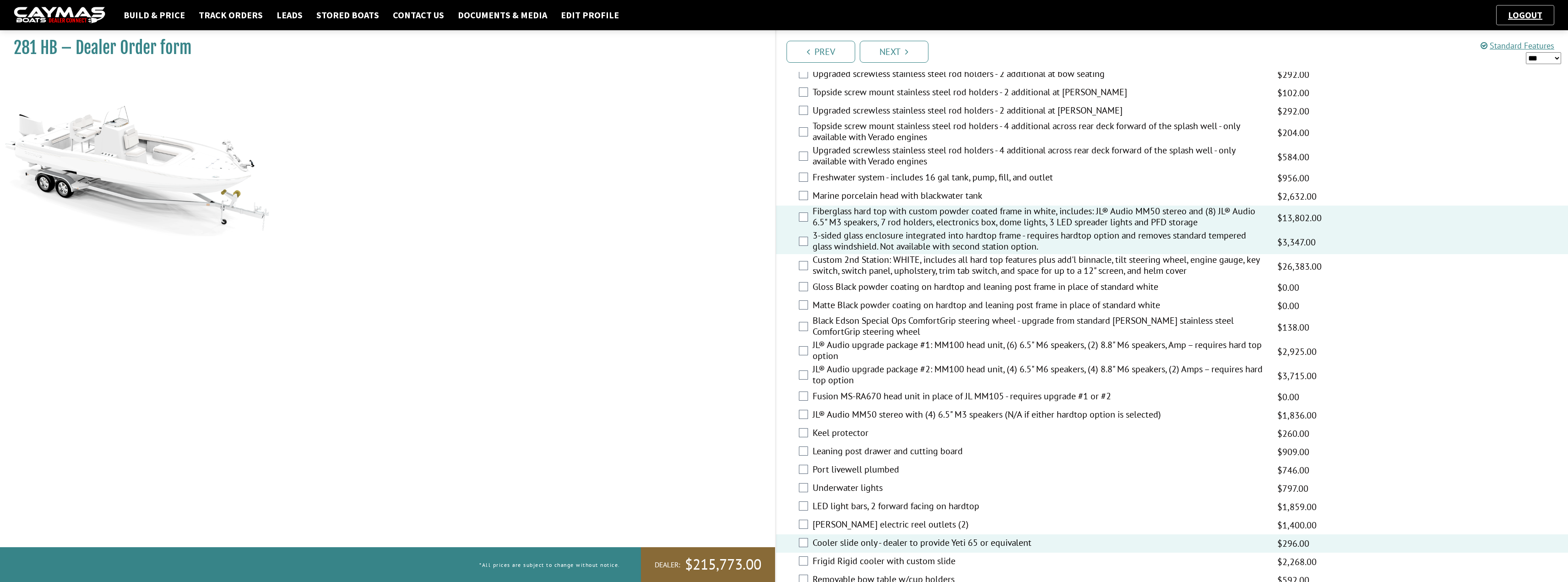
click at [786, 178] on label "Freshwater system - includes 16 gal tank, pump, fill, and outlet" at bounding box center [1039, 179] width 453 height 13
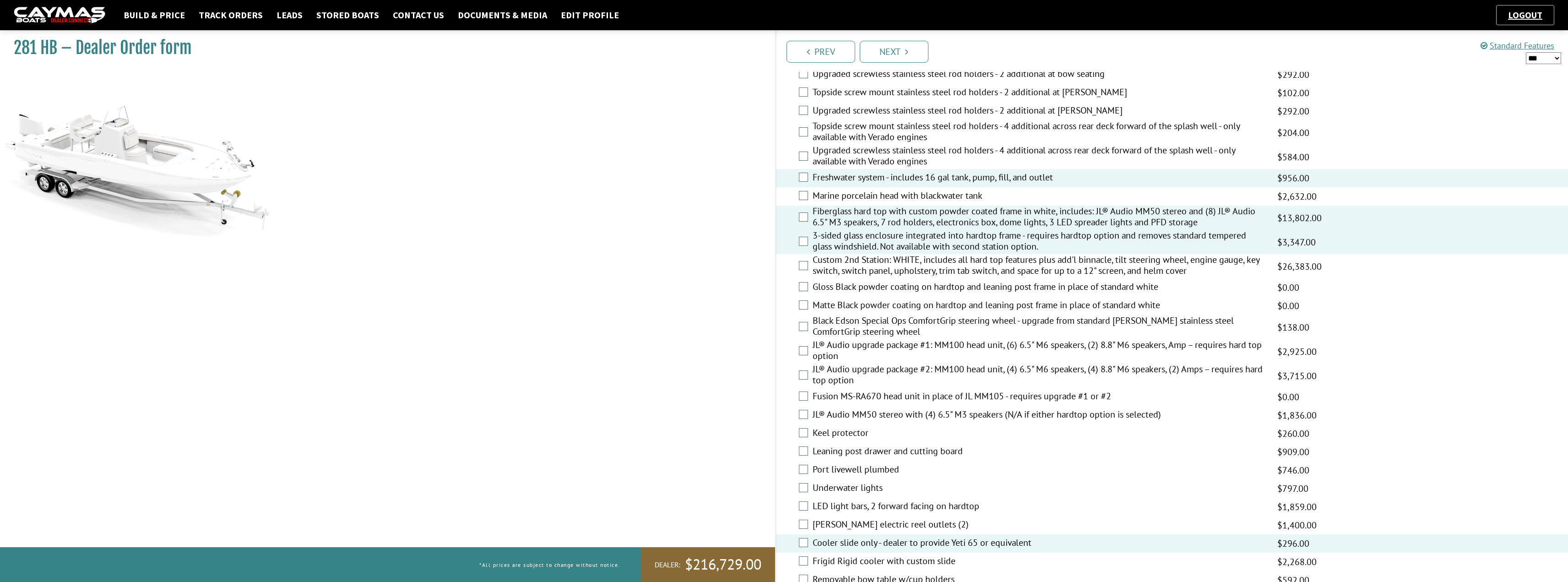
click at [786, 291] on label "Gloss Black powder coating on hardtop and leaning post frame in place of standa…" at bounding box center [1039, 288] width 453 height 13
click at [786, 58] on select "*** ****** ******" at bounding box center [1544, 57] width 35 height 12
click at [786, 52] on select "*** ****** ******" at bounding box center [1544, 57] width 35 height 12
click at [786, 57] on select "*** ****** ******" at bounding box center [1544, 57] width 35 height 12
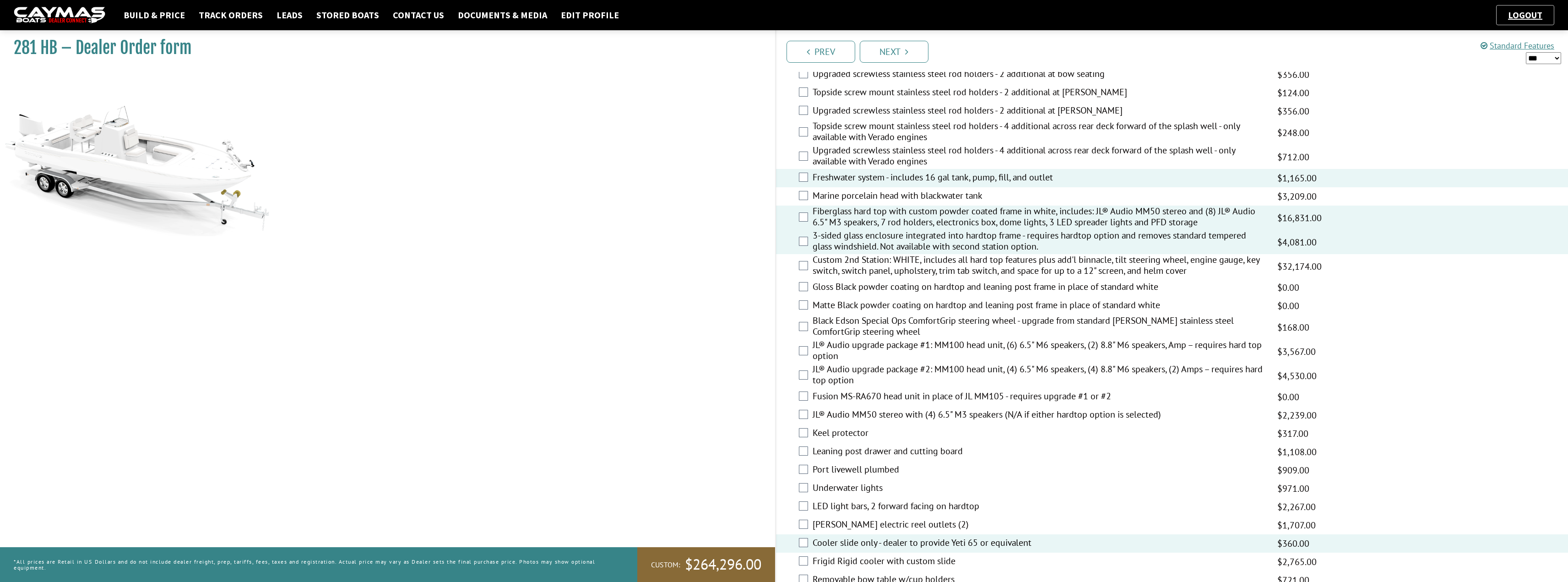
select select "*"
click at [786, 52] on select "*** ****** ******" at bounding box center [1544, 57] width 35 height 12
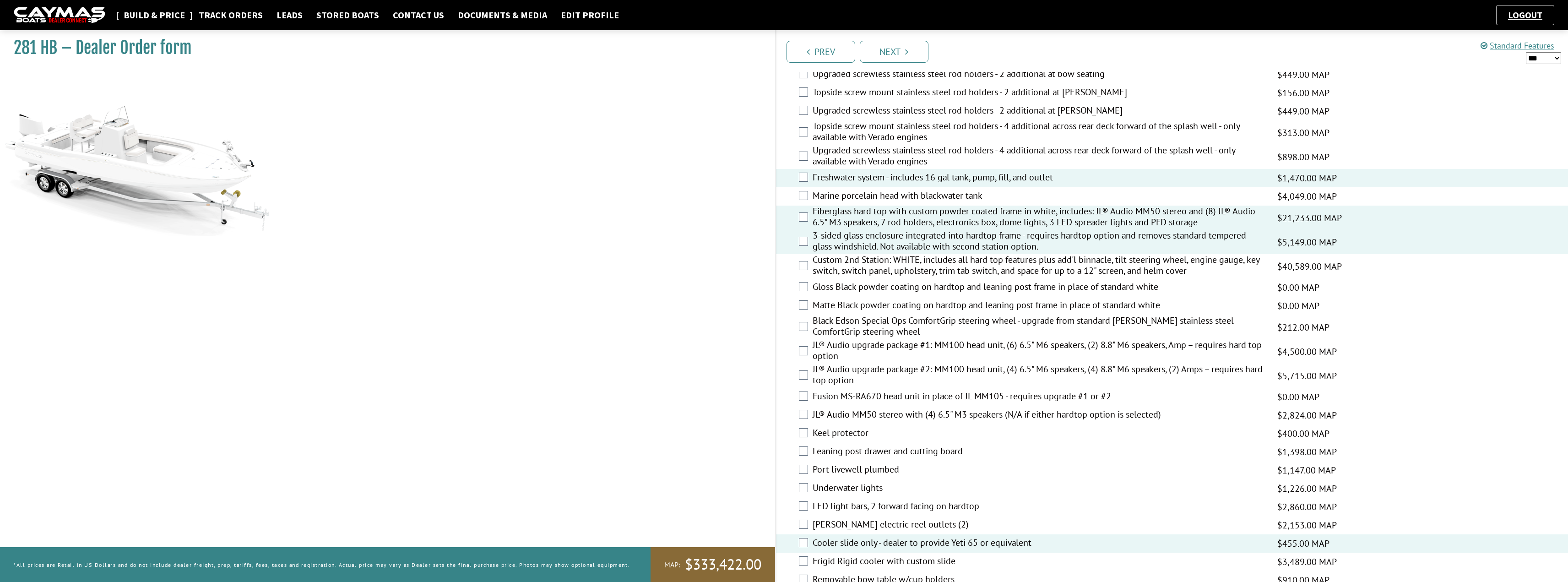
click at [160, 17] on link "Build & Price" at bounding box center [154, 15] width 70 height 12
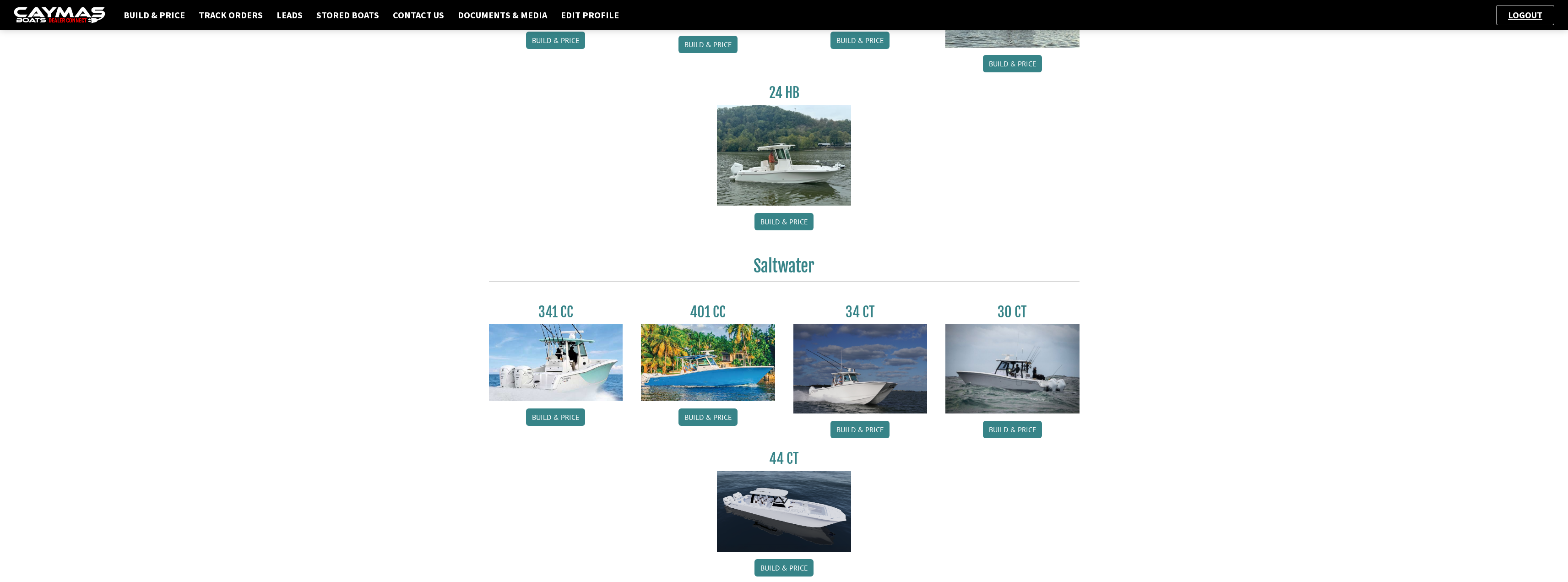
scroll to position [219, 0]
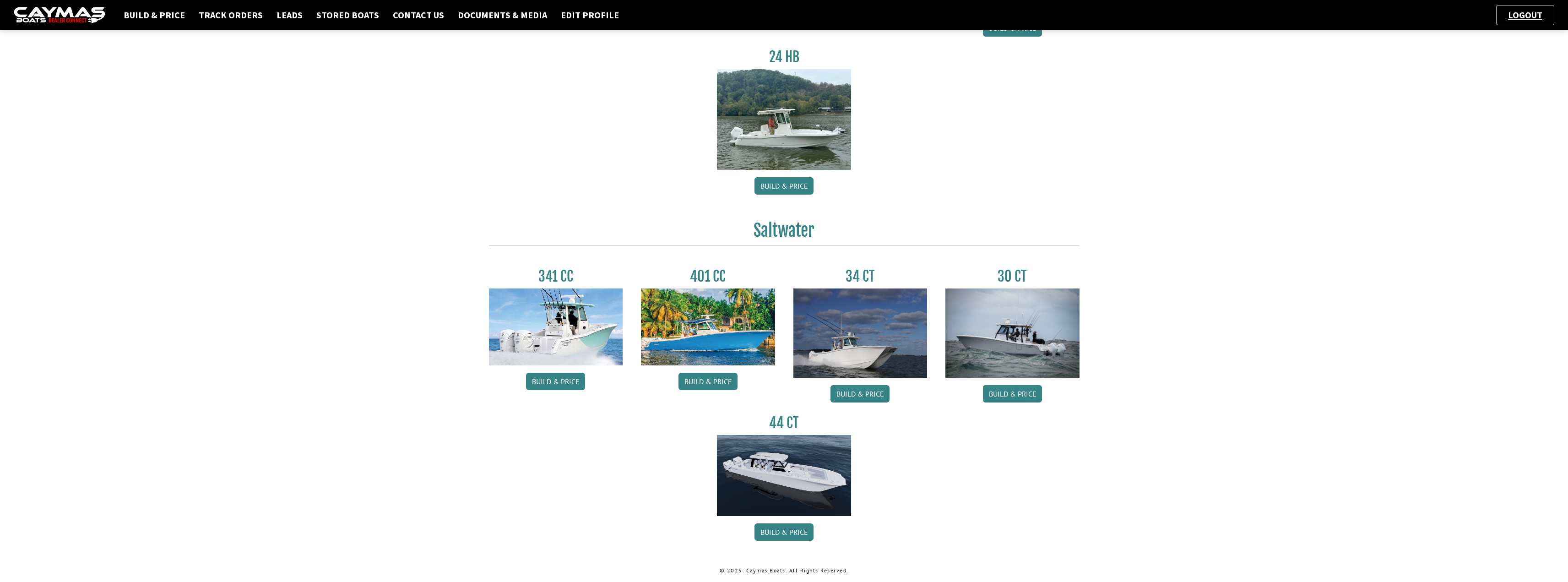
click at [1011, 383] on div "30 CT Build & Price" at bounding box center [1012, 337] width 152 height 139
click at [1003, 396] on link "Build & Price" at bounding box center [1012, 394] width 59 height 17
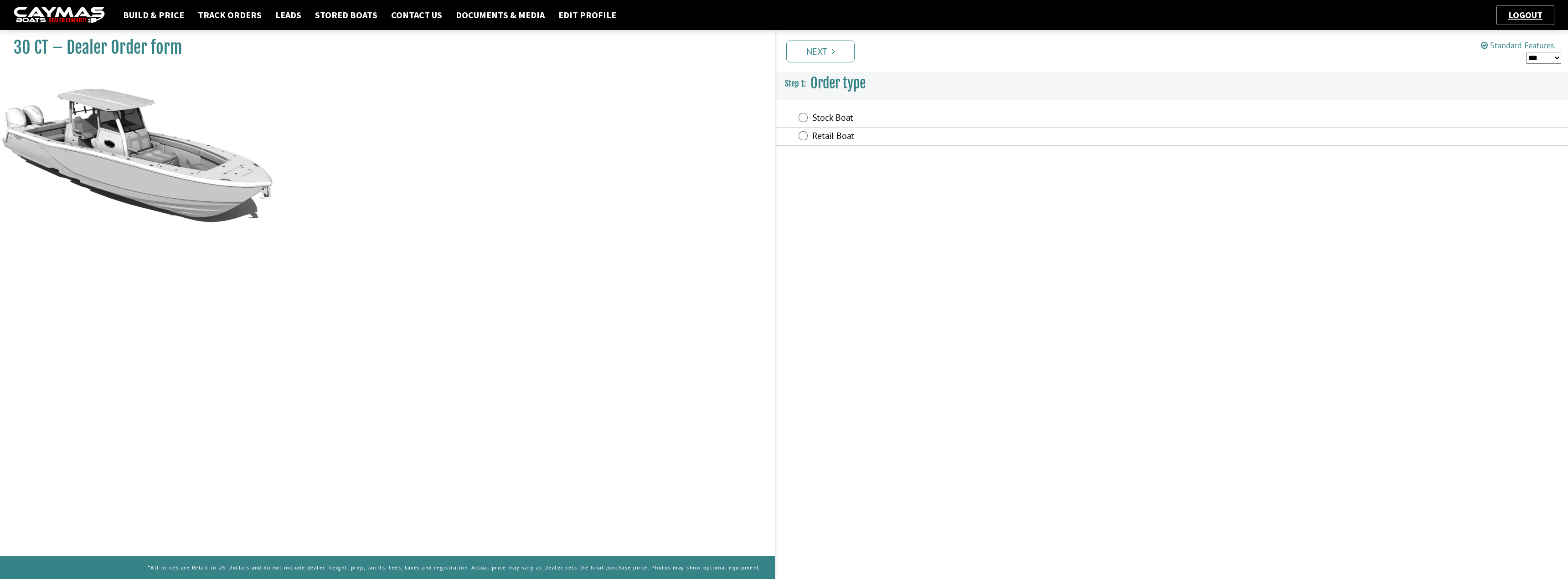
click at [828, 116] on label "Stock Boat" at bounding box center [1038, 119] width 453 height 13
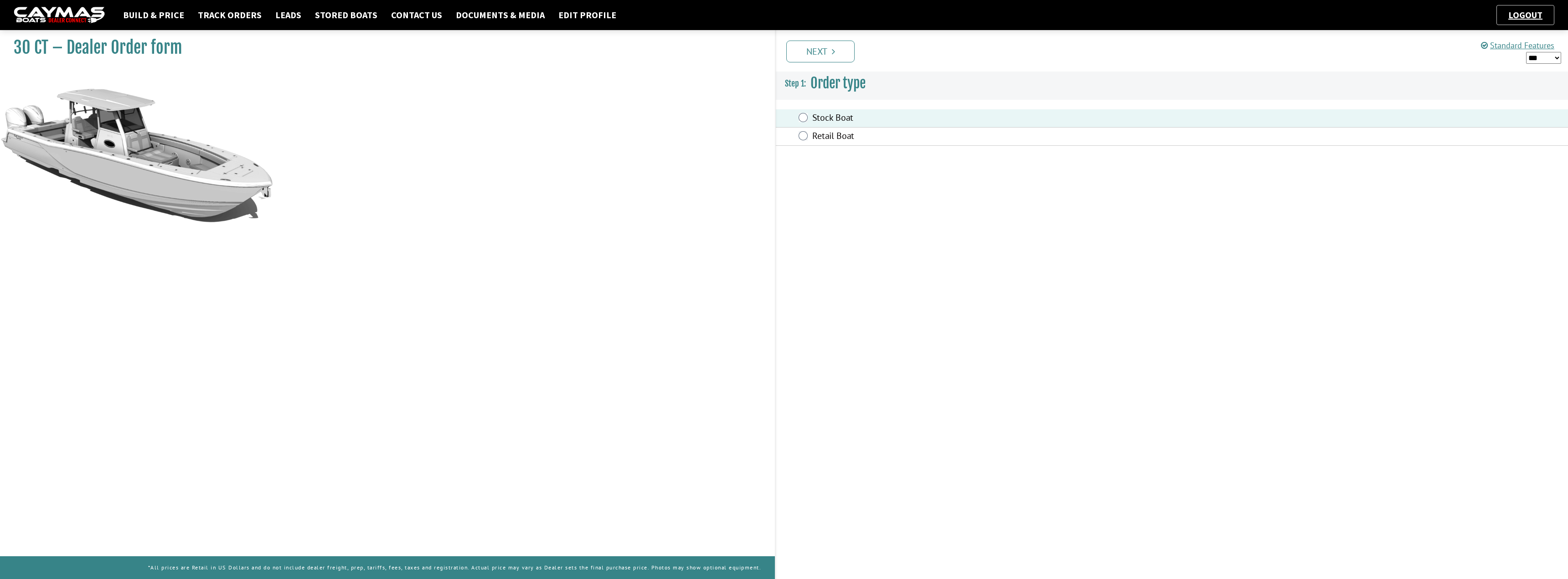
click at [1026, 146] on fieldset "Order type is required. Stock Boat Retail Boat" at bounding box center [1172, 128] width 792 height 55
click at [1026, 144] on div "Retail Boat" at bounding box center [1172, 137] width 792 height 18
click at [1025, 139] on label "Retail Boat" at bounding box center [1038, 137] width 453 height 13
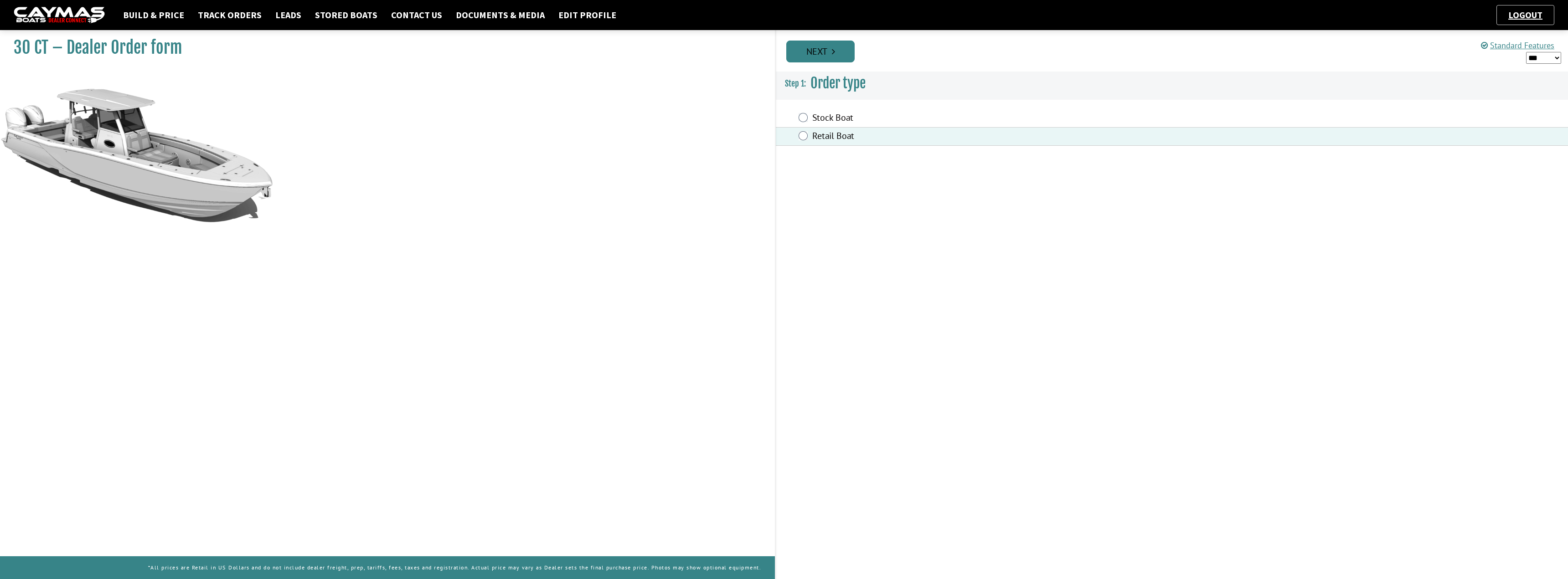
click at [839, 57] on link "Next" at bounding box center [821, 52] width 68 height 22
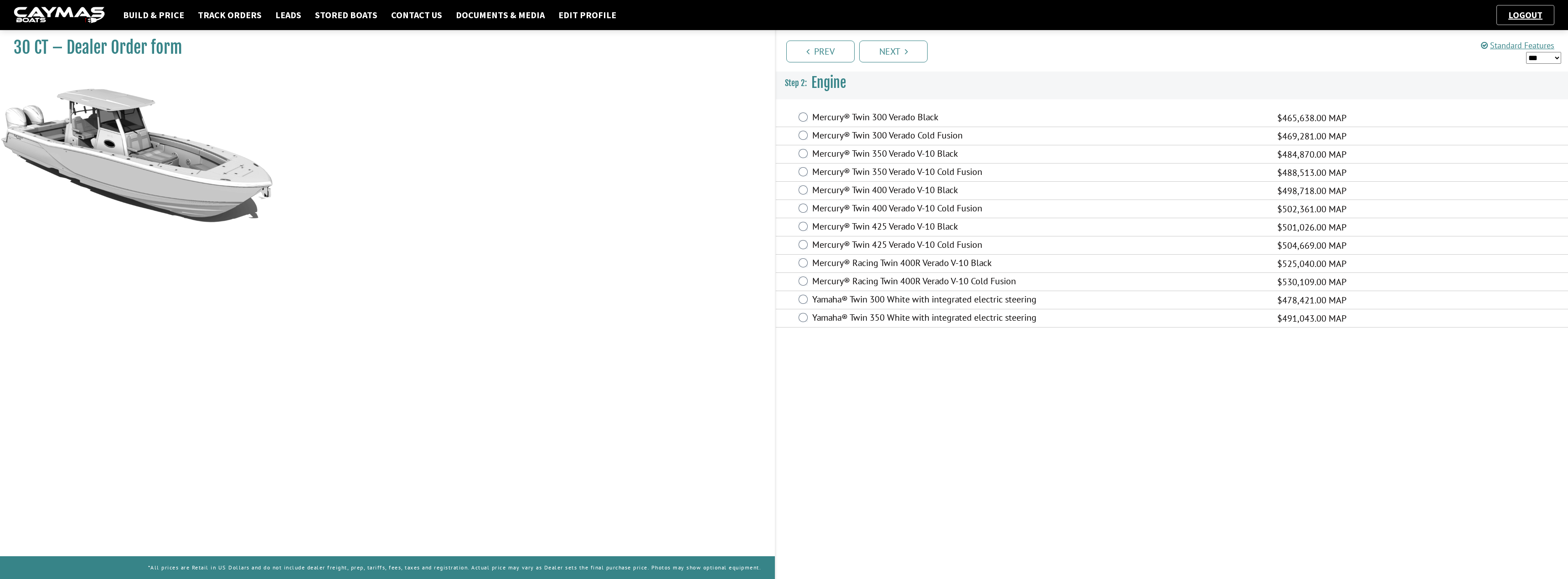
click at [858, 132] on label "Mercury® Twin 300 Verado Cold Fusion" at bounding box center [1038, 136] width 453 height 13
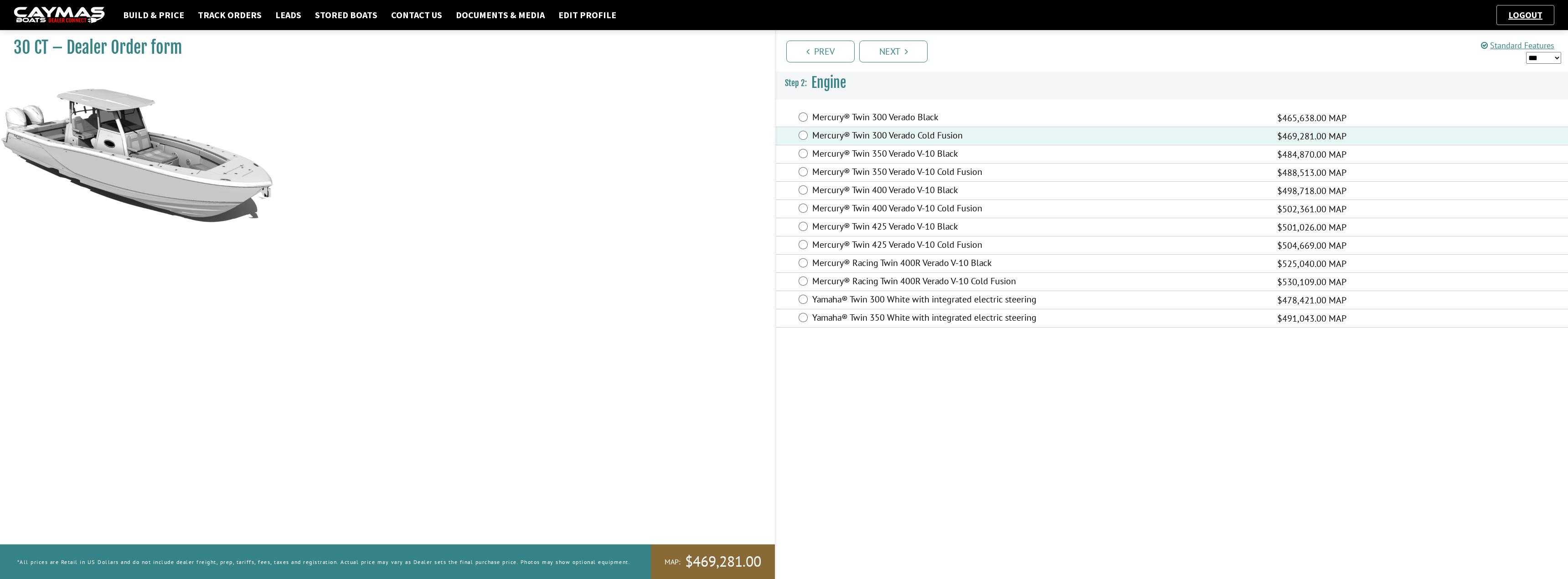
click at [901, 63] on div "Prev Next" at bounding box center [1171, 50] width 793 height 41
click at [903, 55] on link "Next" at bounding box center [894, 52] width 68 height 22
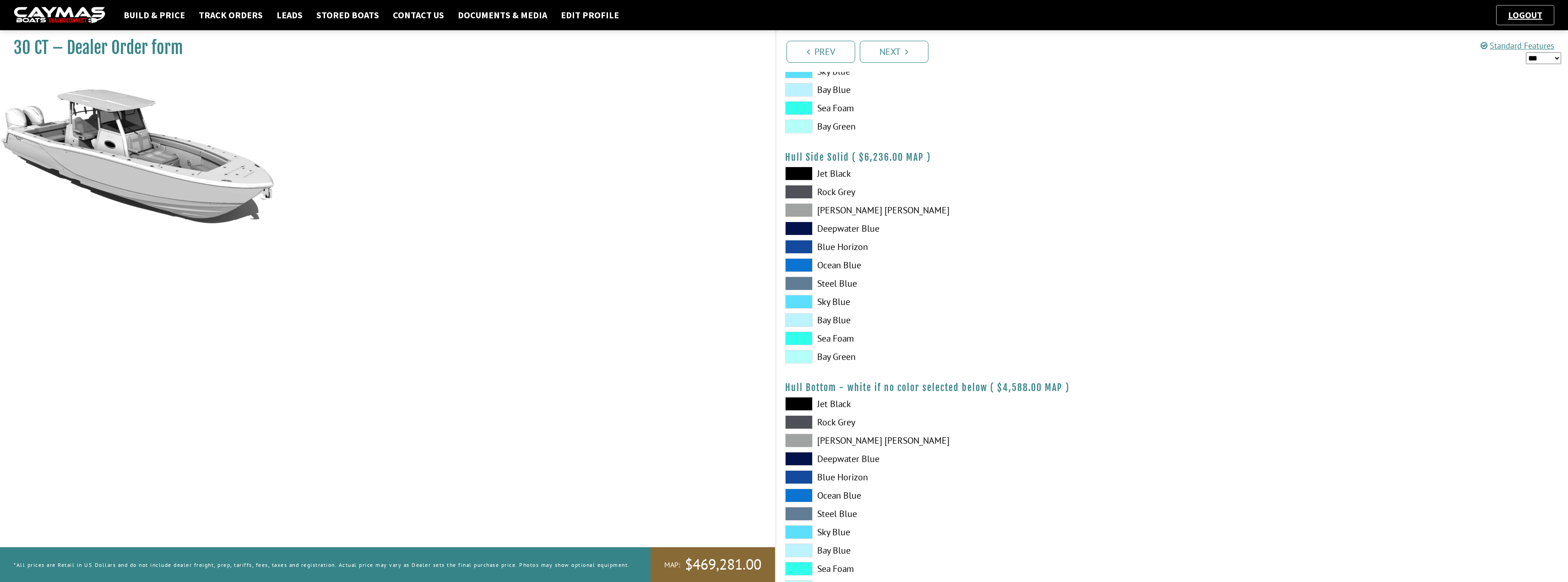
scroll to position [366, 0]
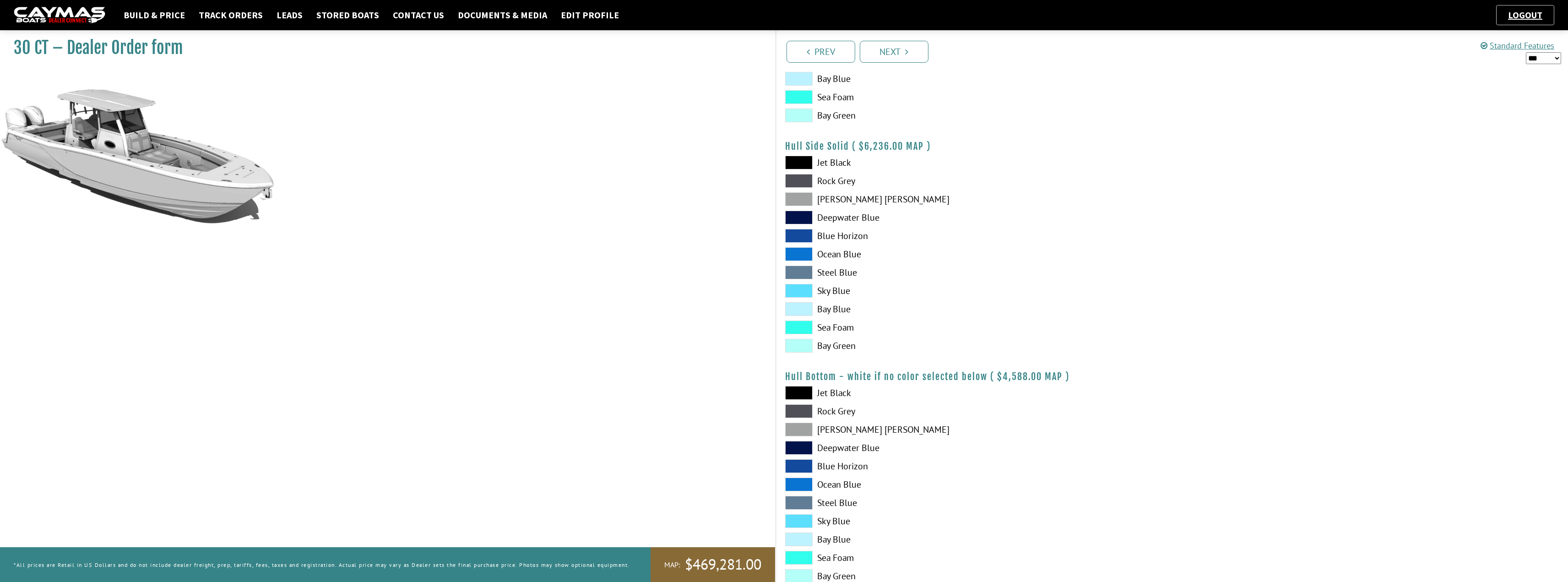
click at [805, 427] on span at bounding box center [798, 429] width 28 height 13
click at [801, 200] on span at bounding box center [798, 199] width 28 height 13
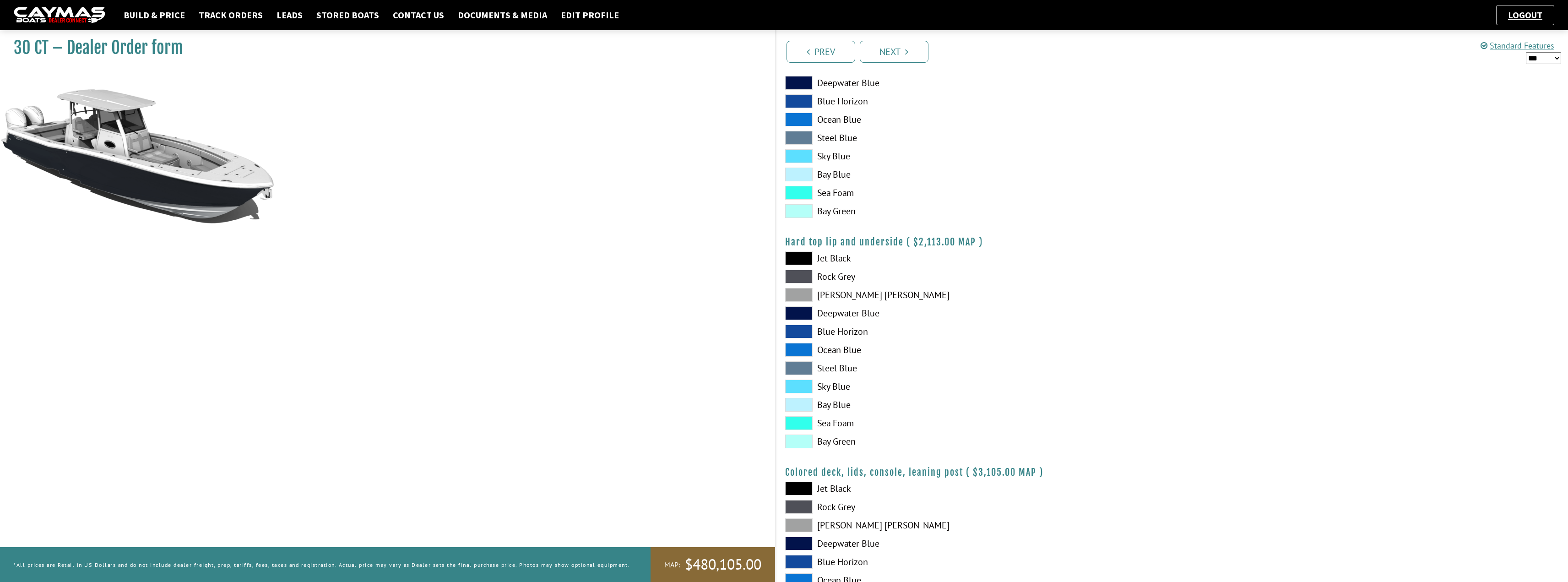
scroll to position [778, 0]
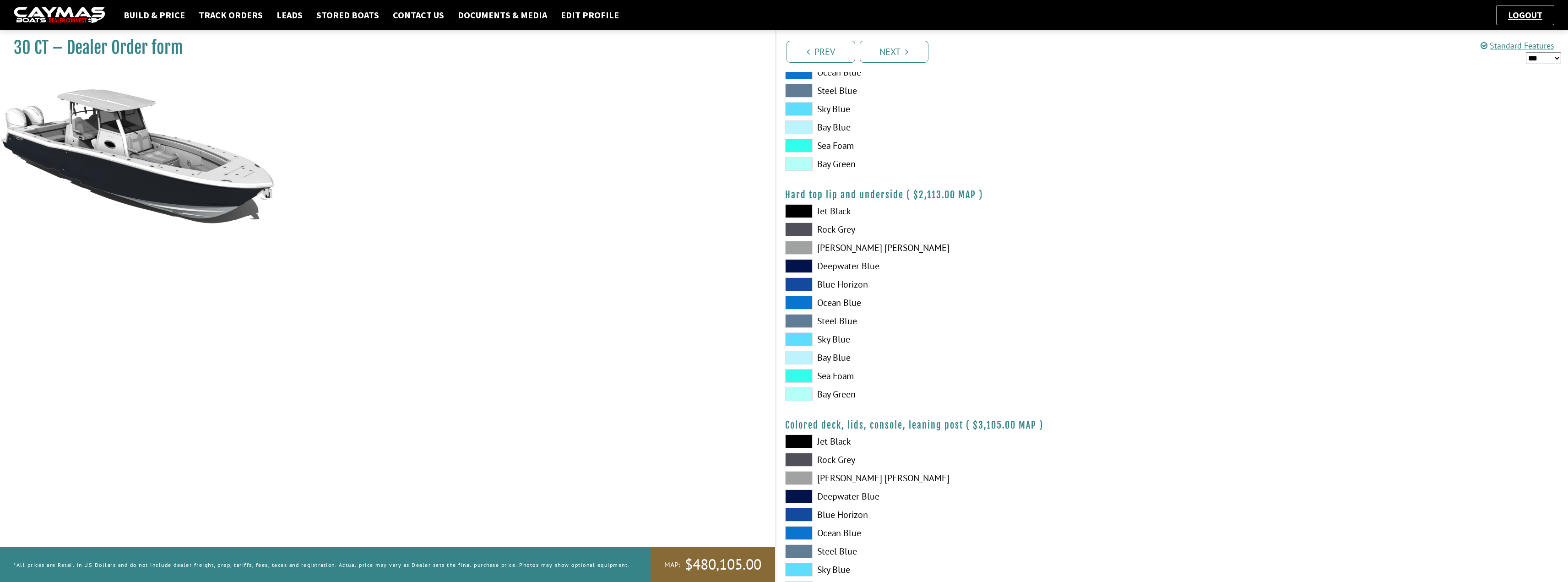
click at [804, 243] on span at bounding box center [798, 248] width 28 height 13
click at [884, 57] on link "Next" at bounding box center [894, 52] width 68 height 22
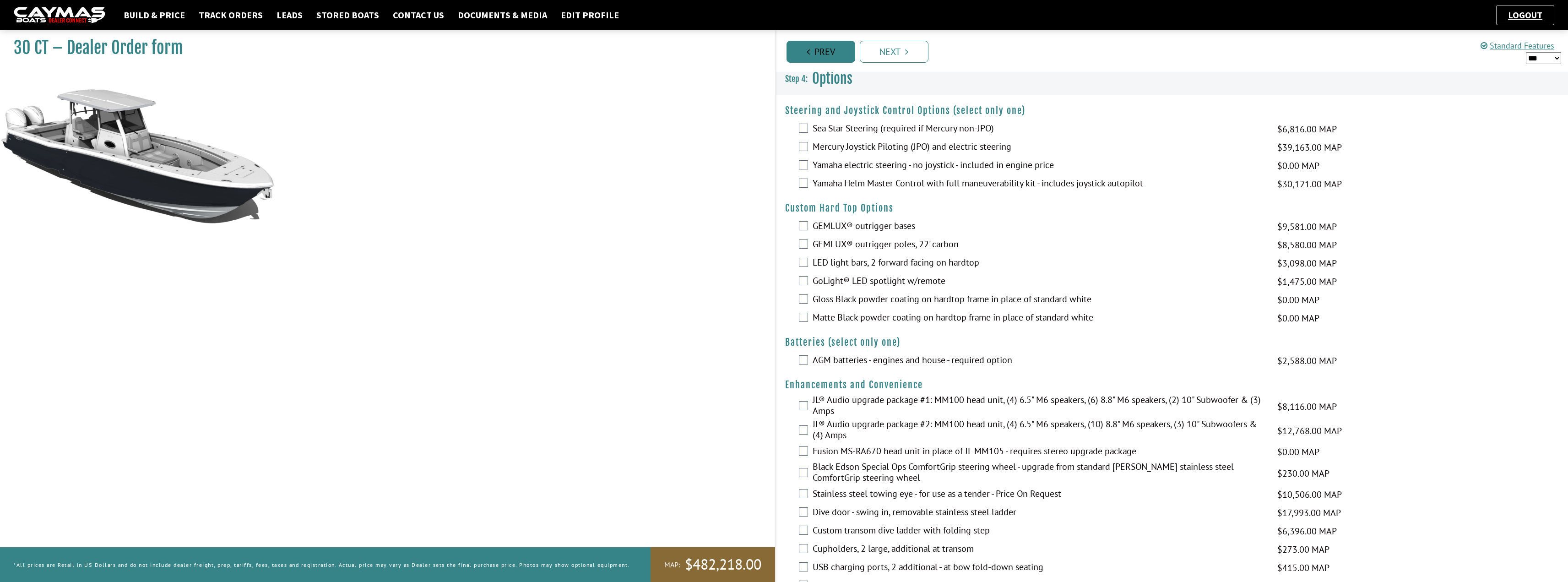
click at [810, 57] on link "Prev" at bounding box center [821, 52] width 68 height 22
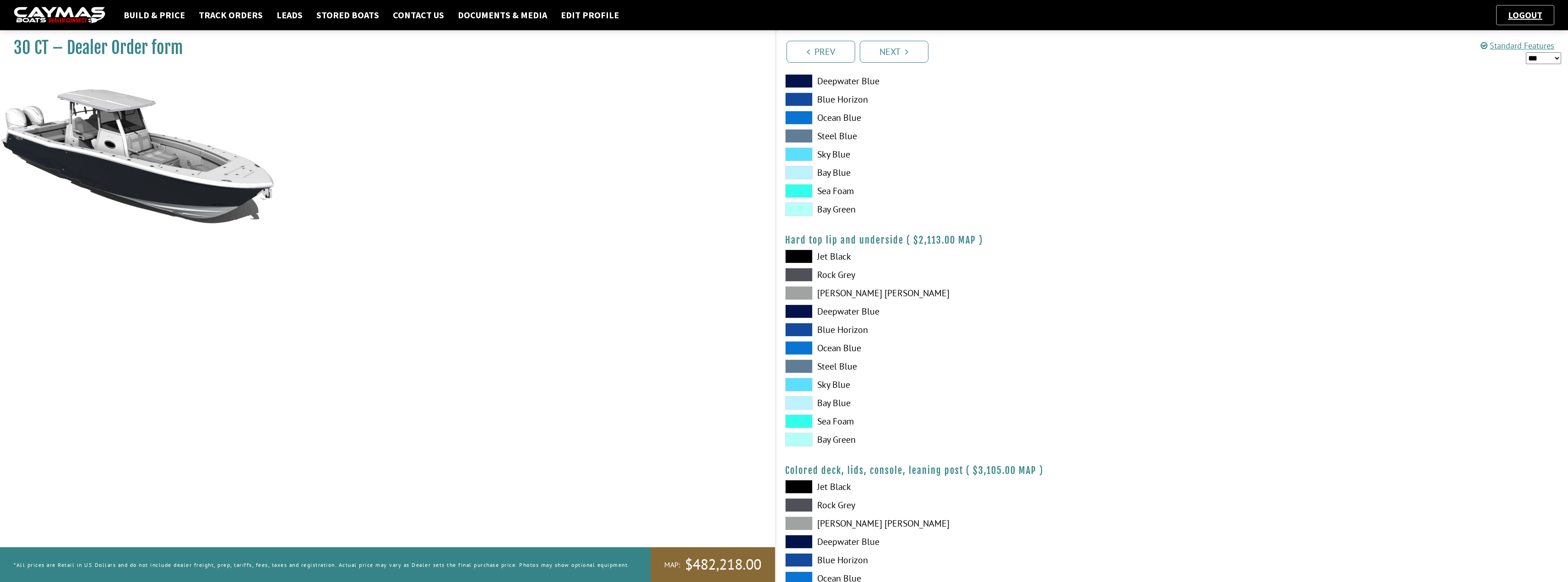
scroll to position [854, 0]
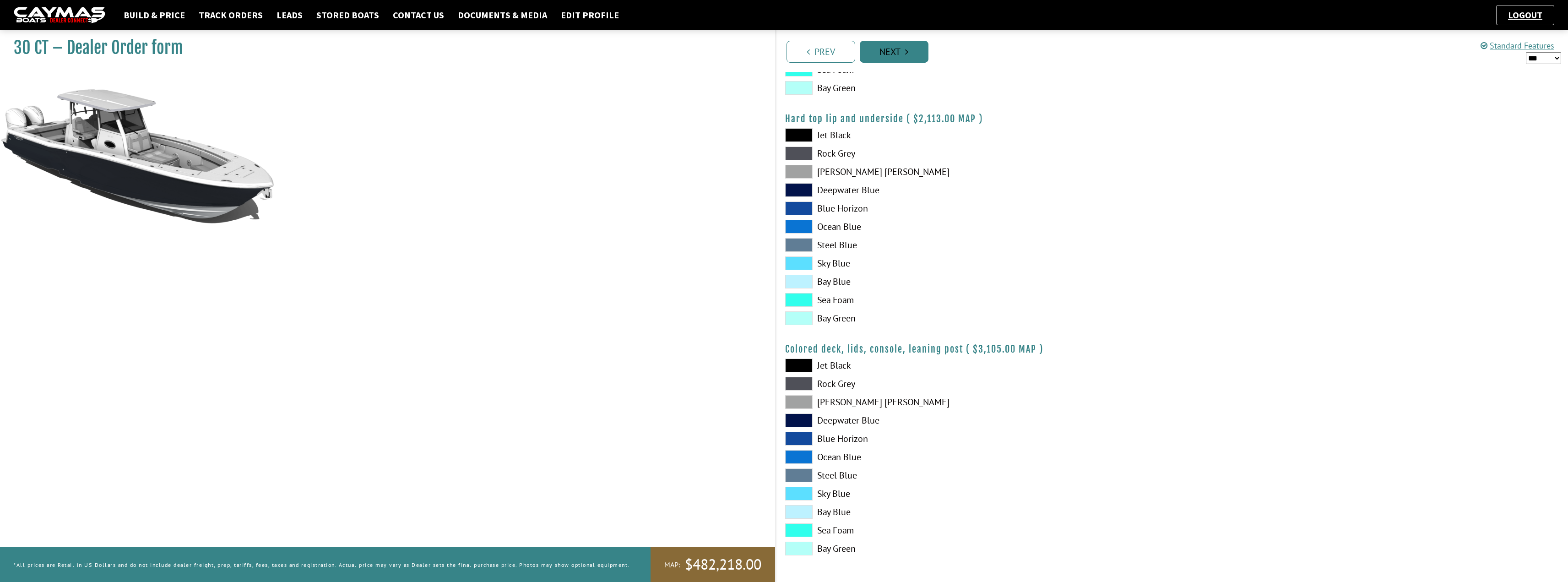
click at [885, 51] on link "Next" at bounding box center [894, 52] width 68 height 22
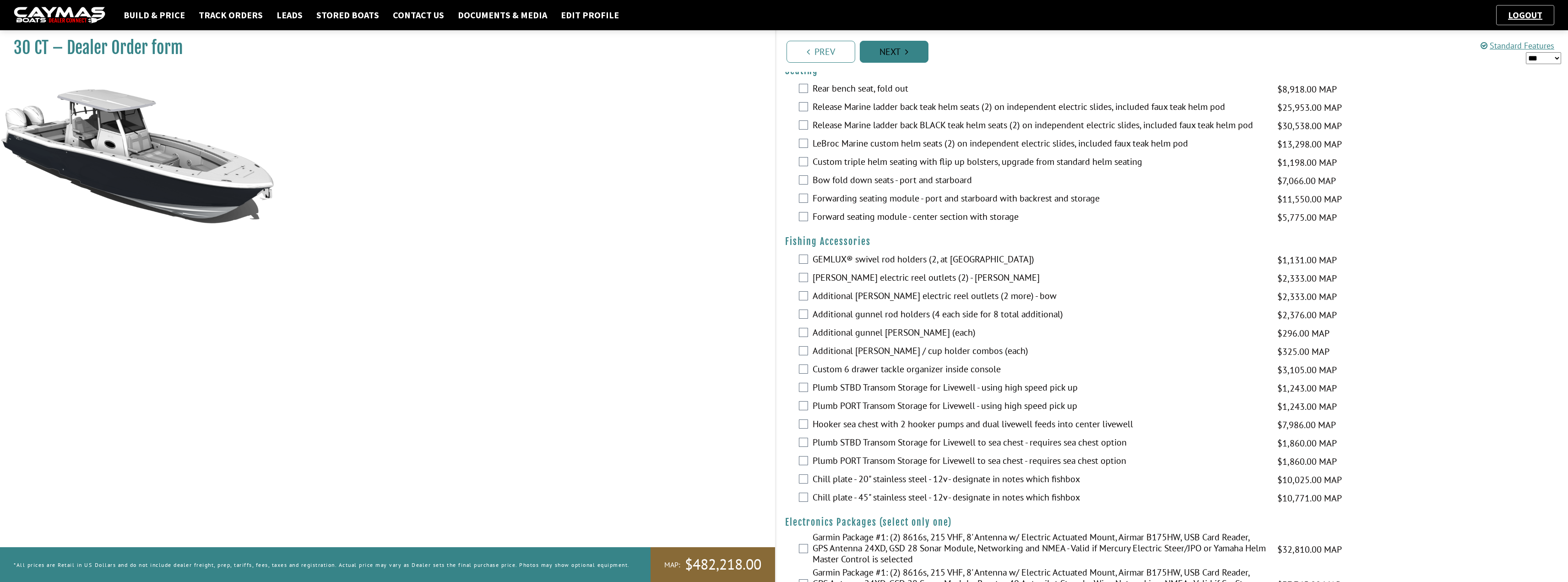
scroll to position [0, 0]
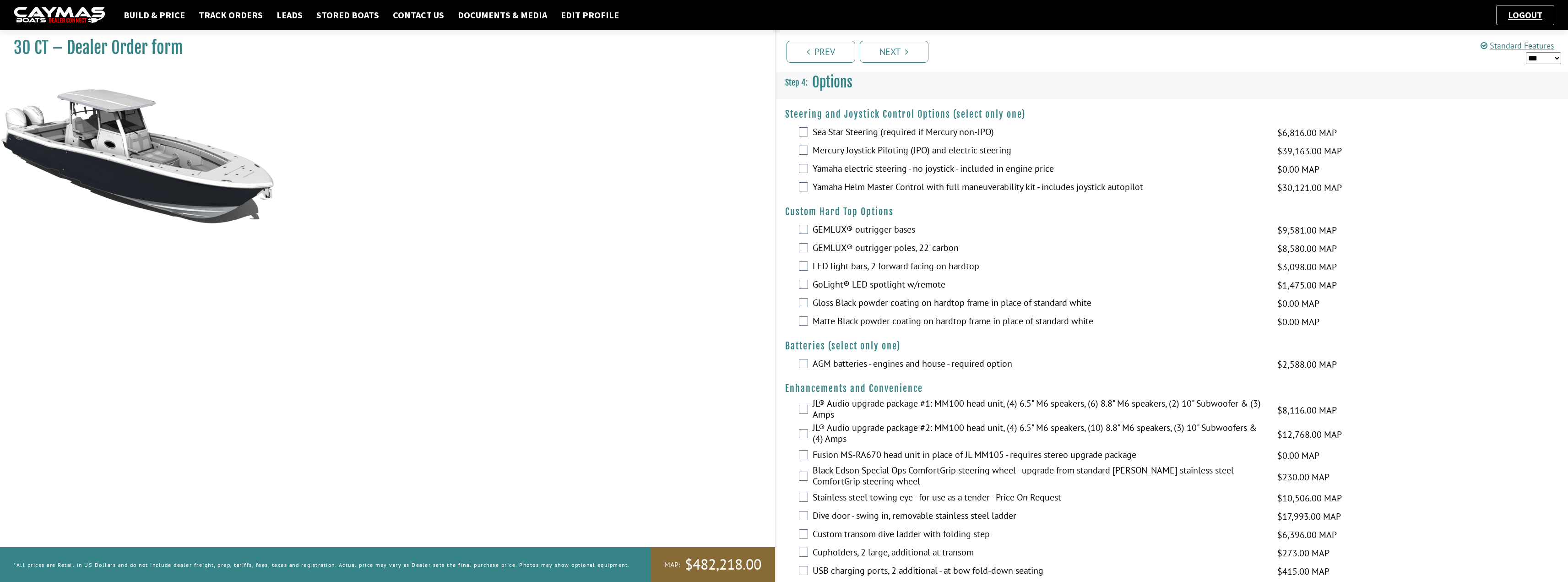
click at [941, 147] on label "Mercury Joystick Piloting (JPO) and electric steering" at bounding box center [1039, 152] width 453 height 13
click at [884, 405] on label "JL® Audio upgrade package #1: MM100 head unit, (4) 6.5" M6 speakers, (6) 8.8" M…" at bounding box center [1039, 410] width 453 height 24
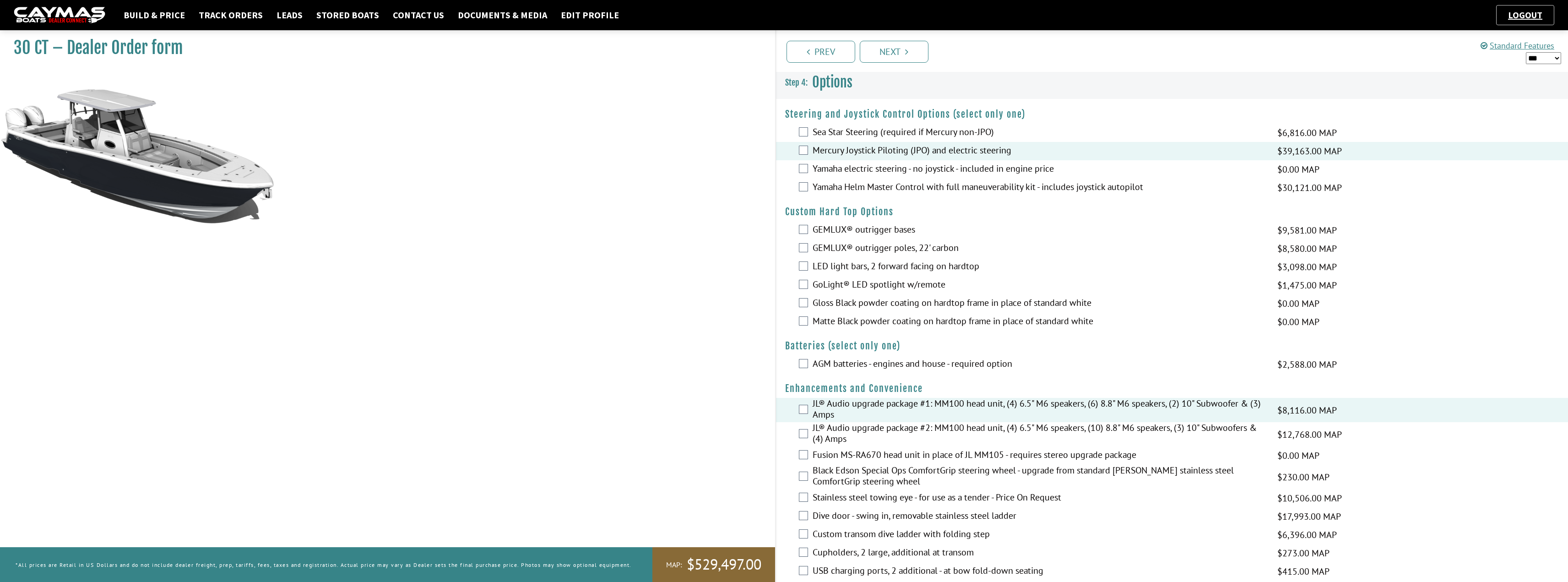
click at [865, 305] on label "Gloss Black powder coating on hardtop frame in place of standard white" at bounding box center [1039, 304] width 453 height 13
click at [891, 358] on label "AGM batteries - engines and house - required option" at bounding box center [1039, 365] width 453 height 13
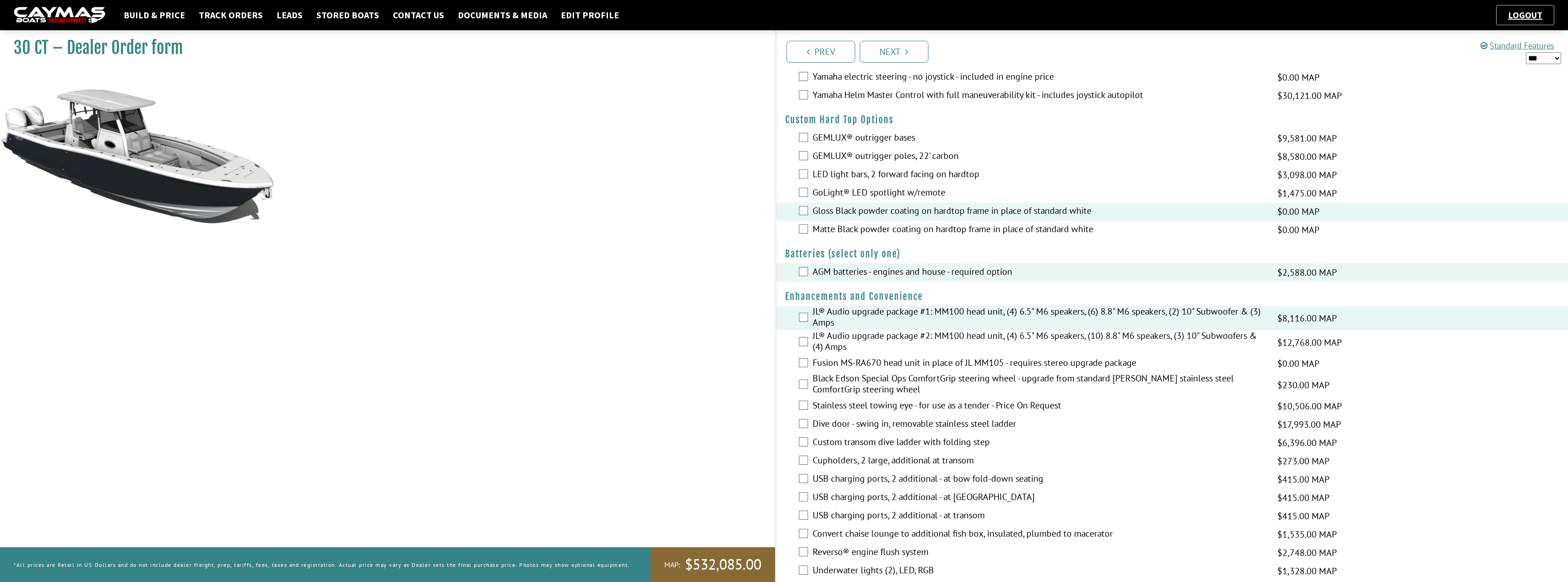
scroll to position [138, 0]
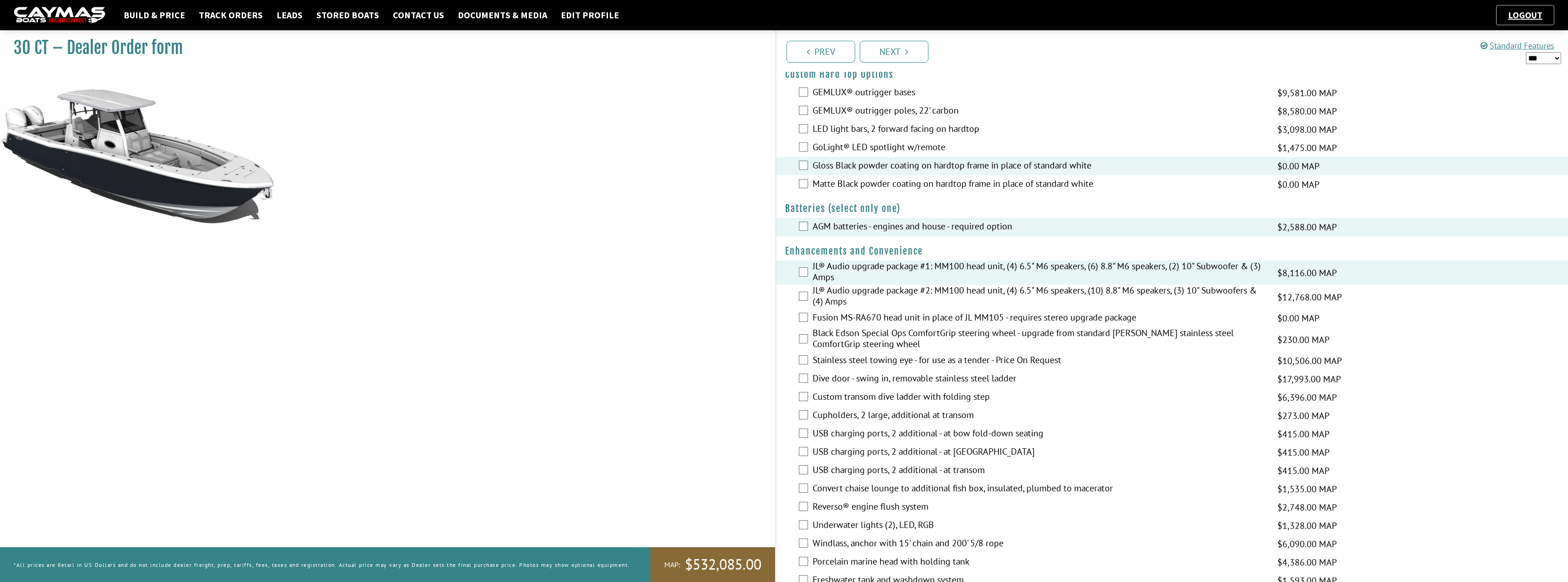
click at [817, 334] on label "Black Edson Special Ops ComfortGrip steering wheel - upgrade from standard [PER…" at bounding box center [1039, 339] width 453 height 24
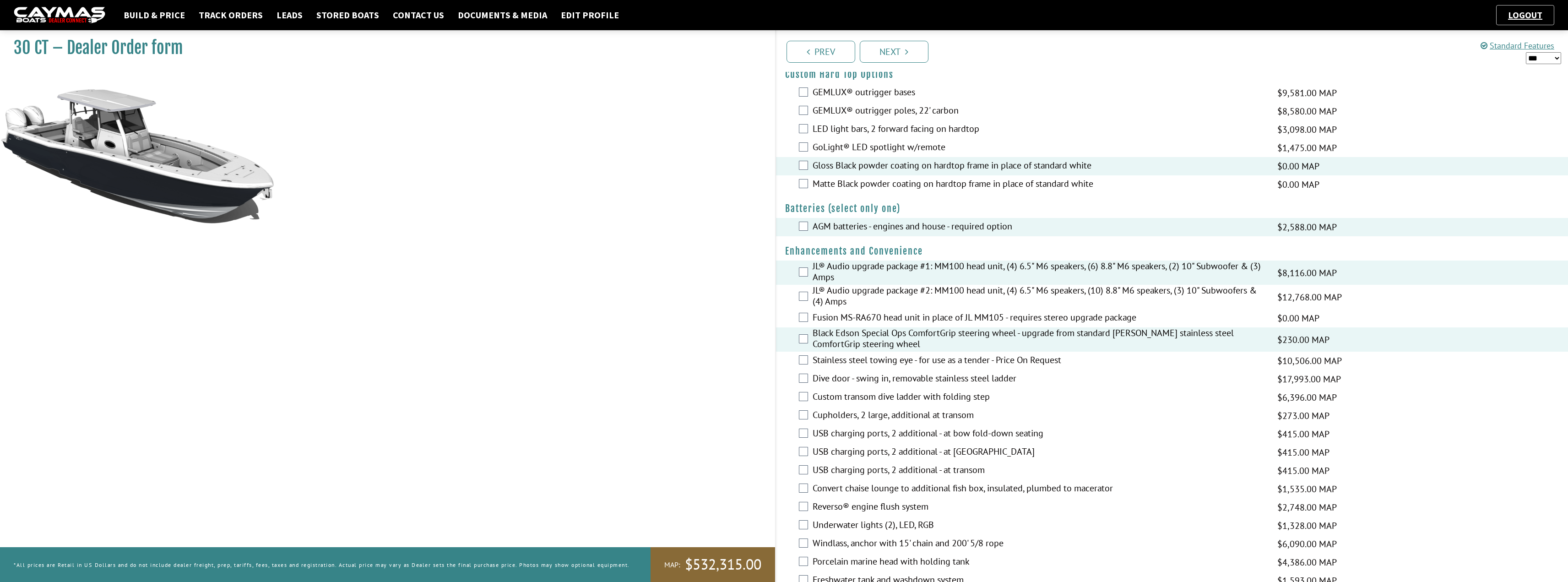
click at [887, 373] on label "Dive door - swing in, removable stainless steel ladder" at bounding box center [1039, 380] width 453 height 13
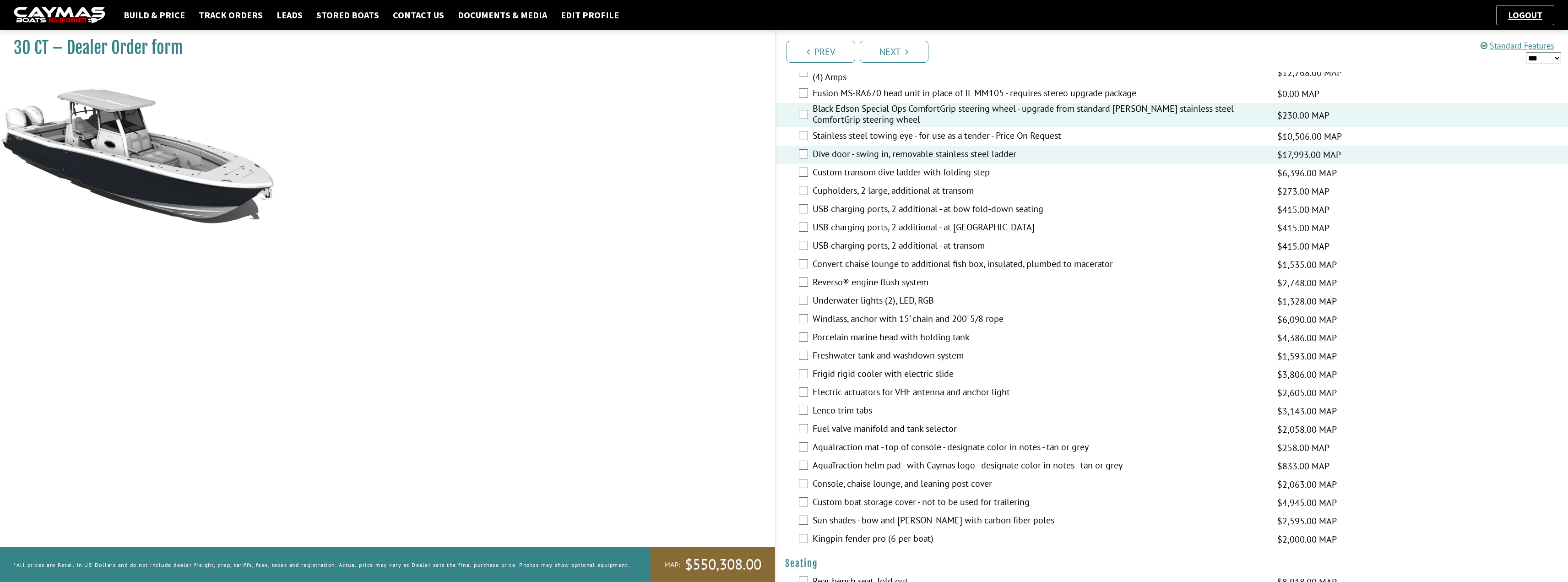
scroll to position [366, 0]
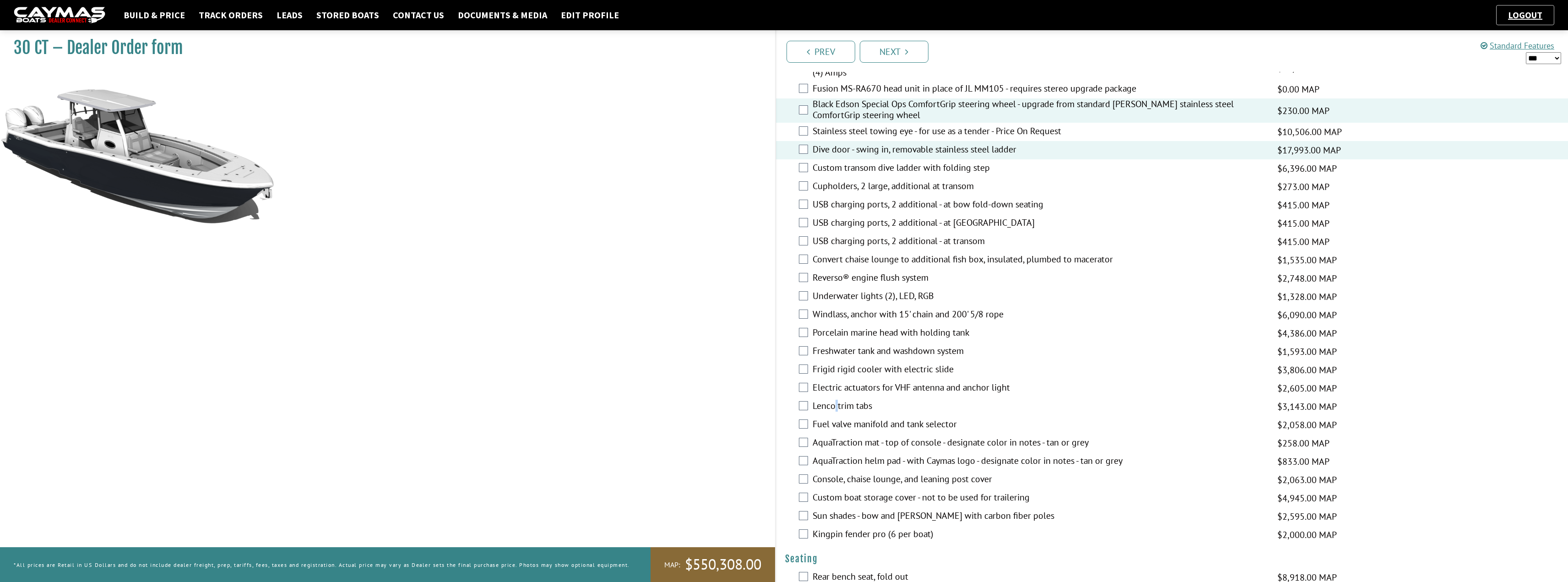
click at [837, 405] on label "Lenco trim tabs" at bounding box center [1039, 407] width 453 height 13
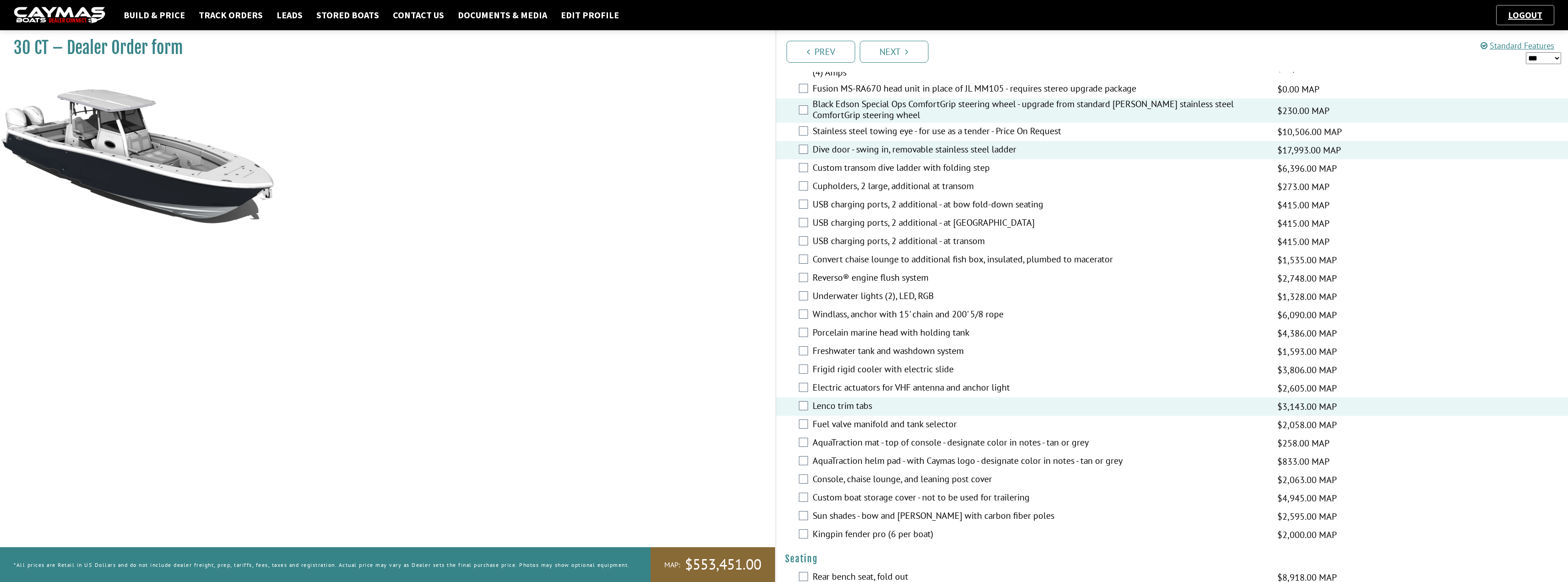
click at [845, 369] on label "Frigid rigid cooler with electric slide" at bounding box center [1039, 370] width 453 height 13
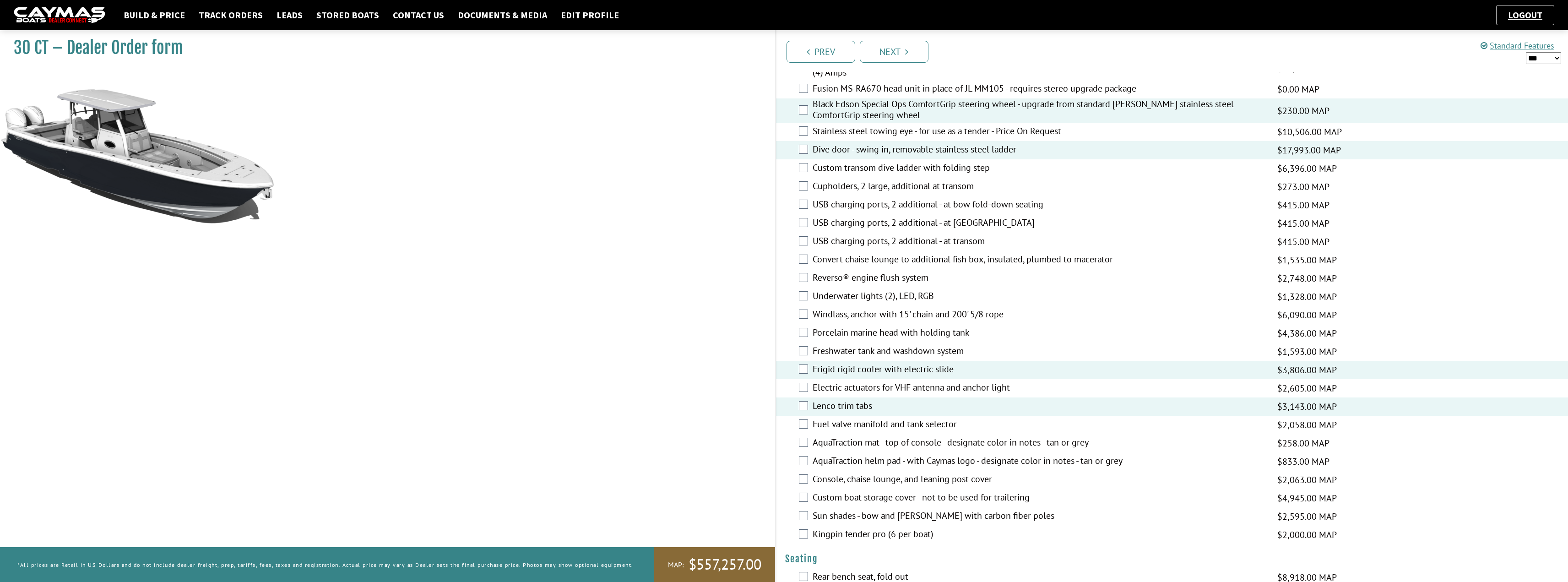
click at [856, 317] on label "Windlass, anchor with 15' chain and 200' 5/8 rope" at bounding box center [1039, 315] width 453 height 13
click at [852, 333] on label "Porcelain marine head with holding tank" at bounding box center [1039, 334] width 453 height 13
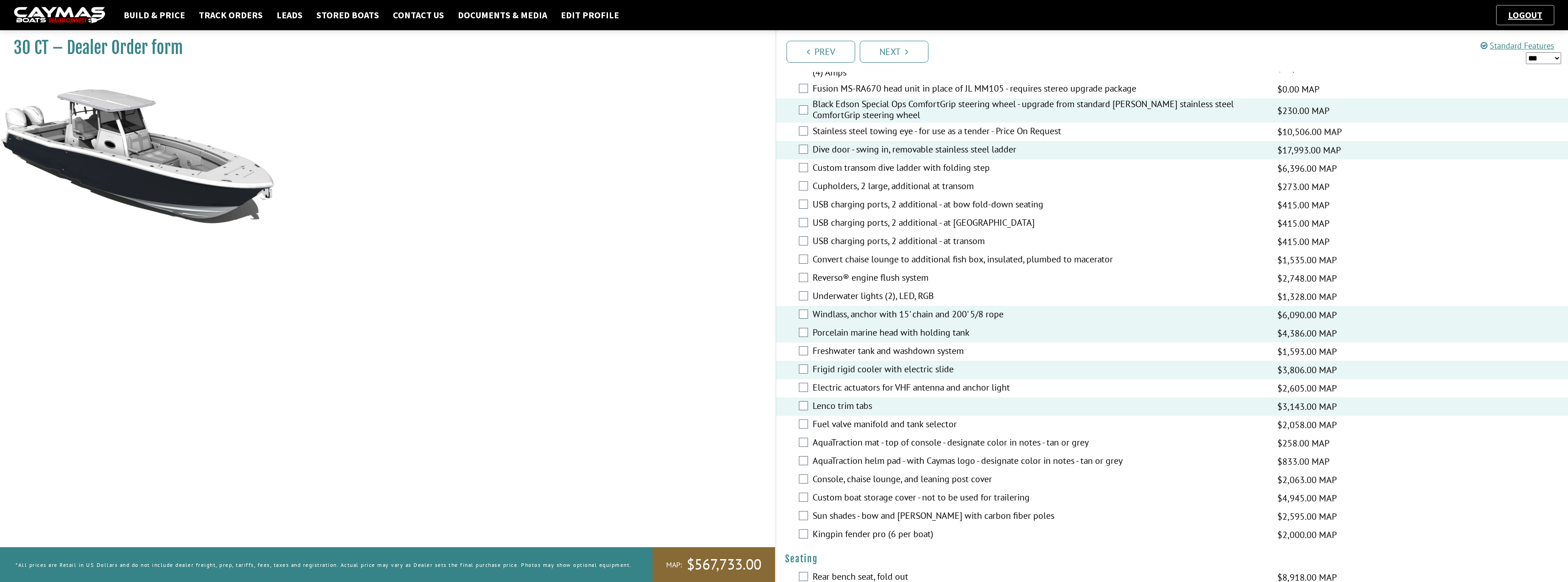
click at [855, 355] on label "Freshwater tank and washdown system" at bounding box center [1039, 352] width 453 height 13
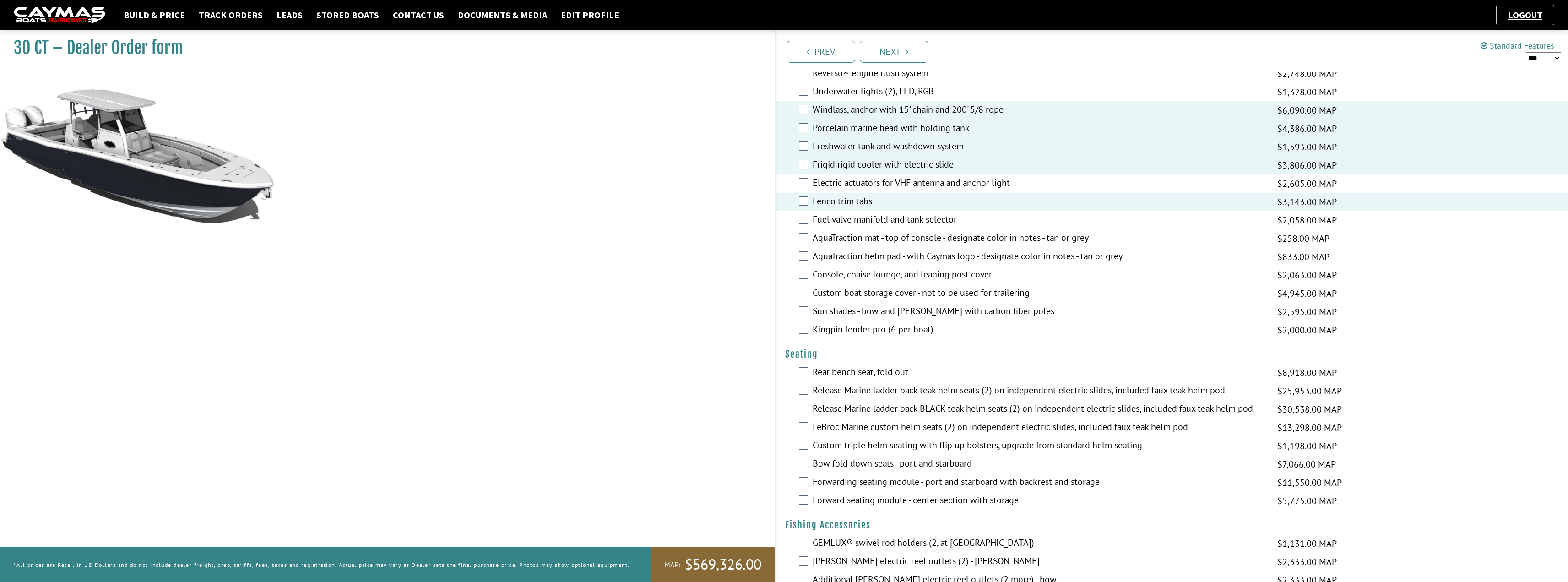
scroll to position [595, 0]
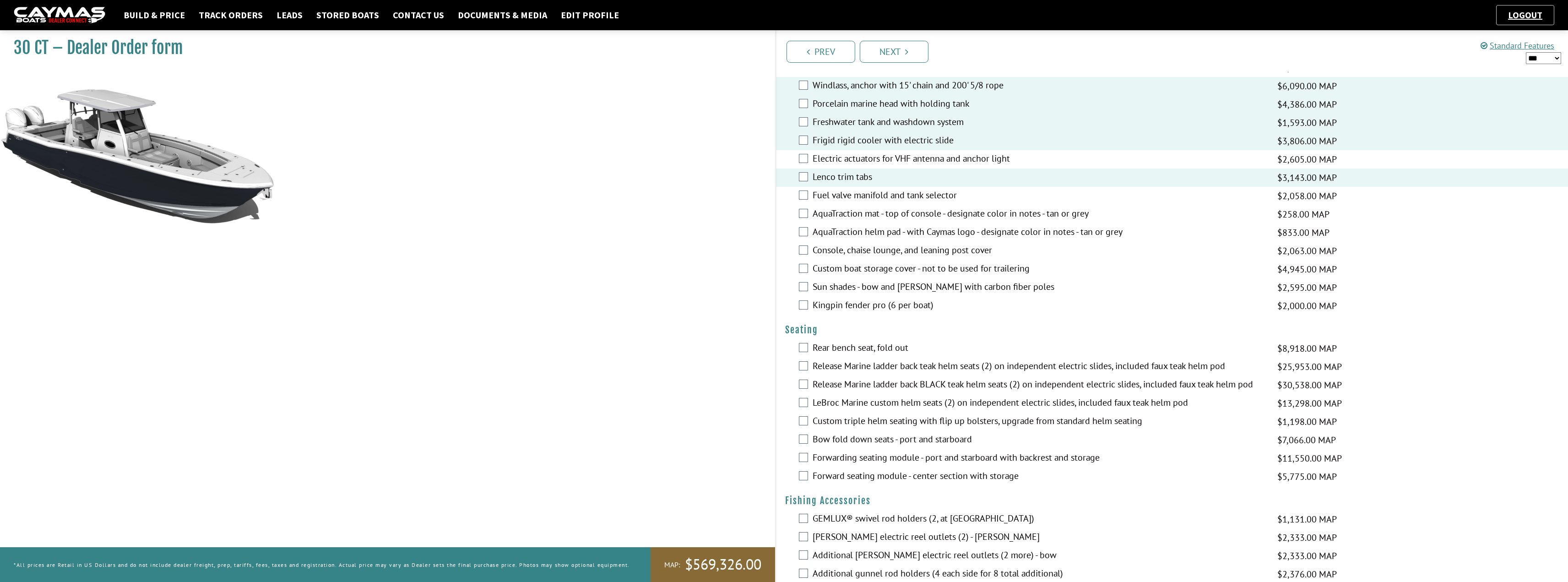
click at [848, 414] on div "Custom triple helm seating with flip up bolsters, upgrade from standard helm se…" at bounding box center [1172, 422] width 792 height 18
click at [847, 429] on div "Custom triple helm seating with flip up bolsters, upgrade from standard helm se…" at bounding box center [1172, 422] width 792 height 18
click at [848, 420] on label "Custom triple helm seating with flip up bolsters, upgrade from standard helm se…" at bounding box center [1039, 422] width 453 height 13
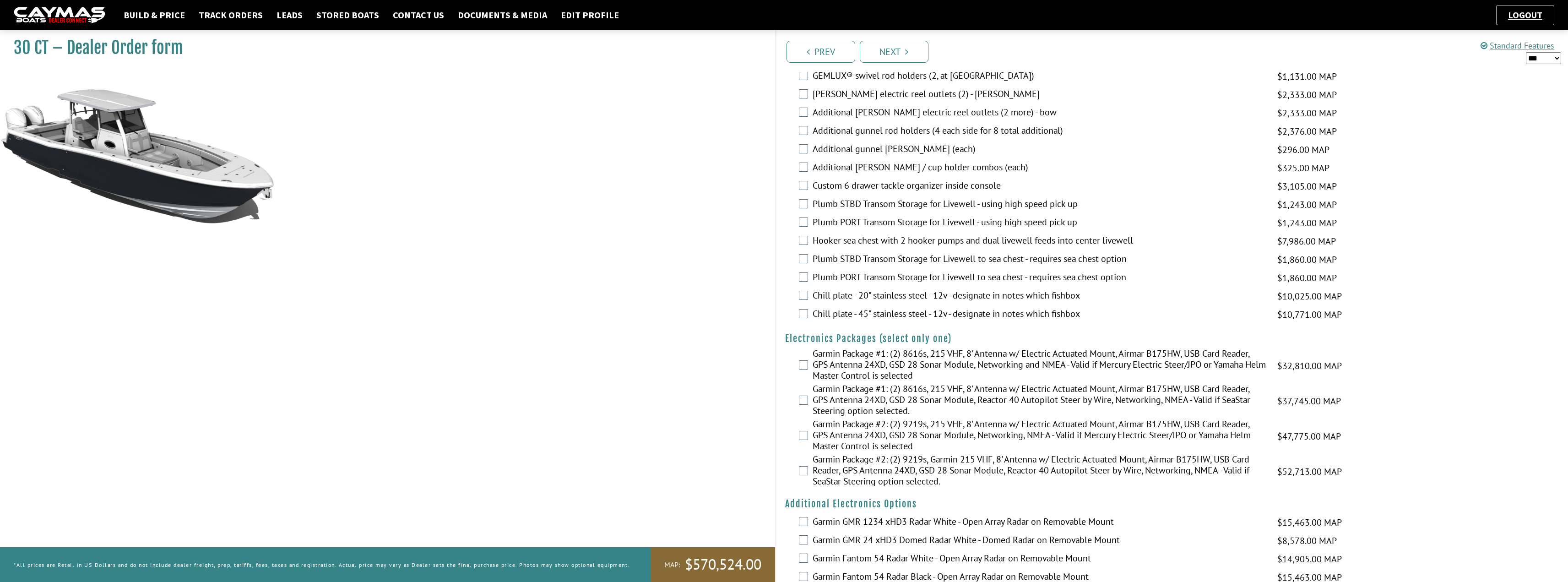
scroll to position [1099, 0]
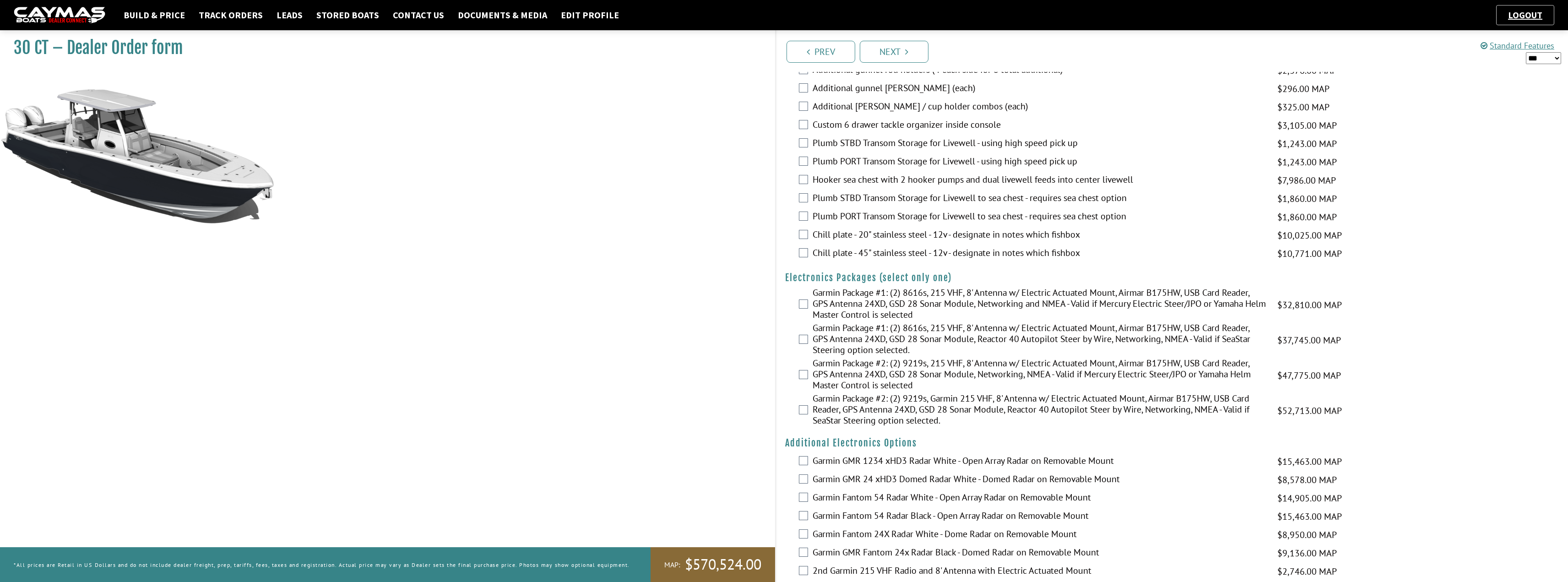
click at [872, 304] on label "Garmin Package #1: (2) 8616s, 215 VHF, 8' Antenna w/ Electric Actuated Mount, A…" at bounding box center [1039, 305] width 453 height 35
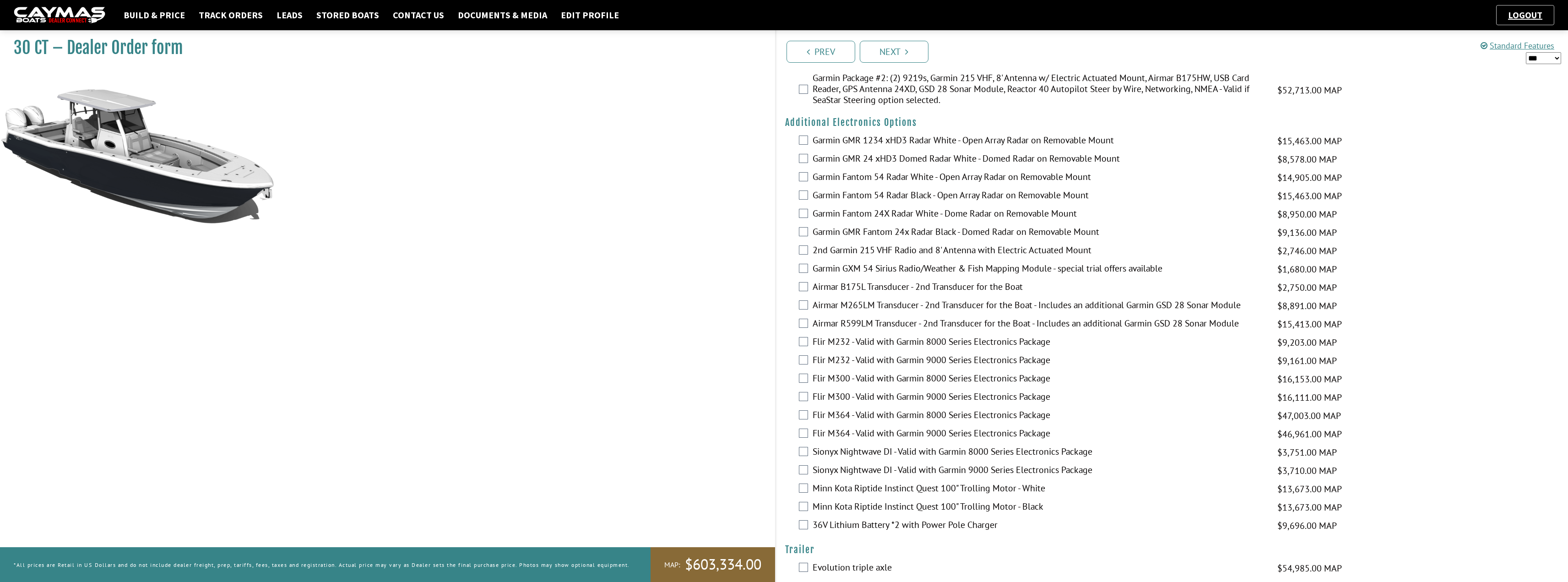
scroll to position [1432, 0]
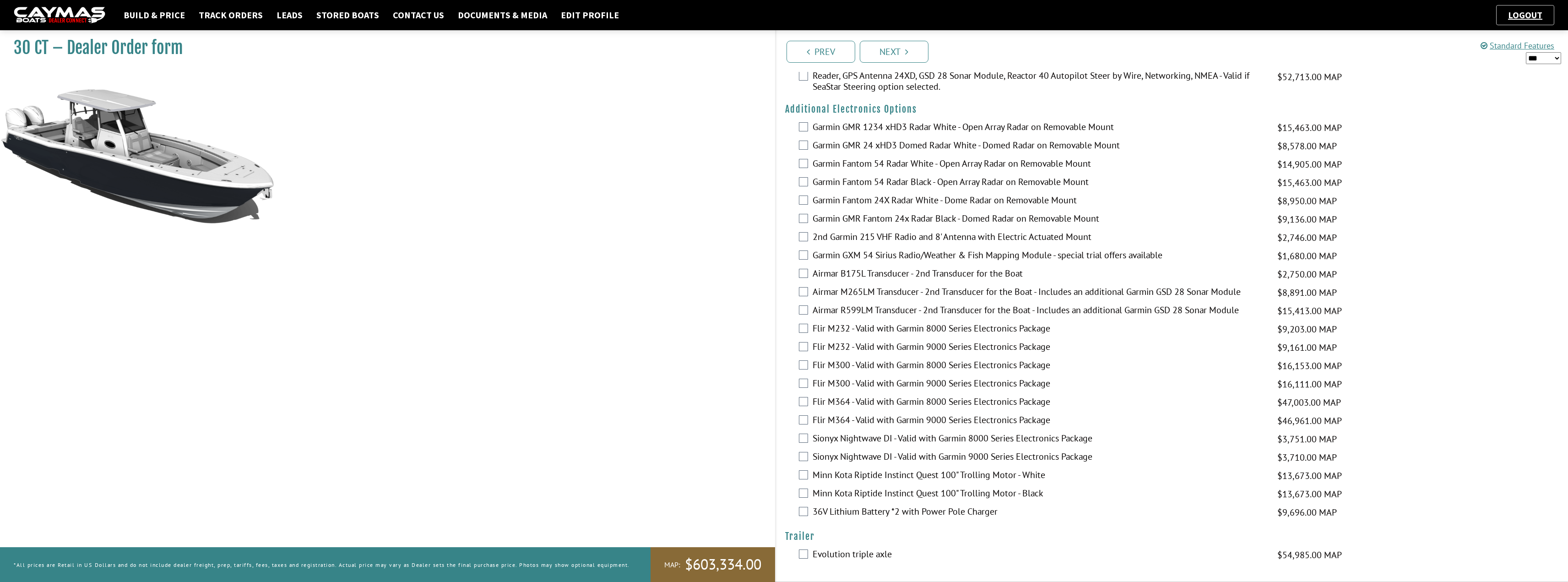
click at [1526, 53] on select "*** ****** ******" at bounding box center [1544, 57] width 35 height 12
click at [1526, 52] on select "*** ****** ******" at bounding box center [1544, 57] width 35 height 12
